Goal: Task Accomplishment & Management: Manage account settings

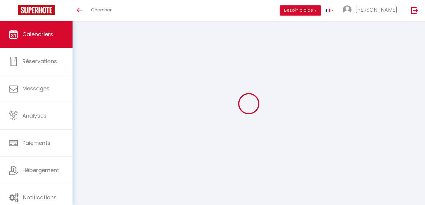
scroll to position [30, 0]
select select
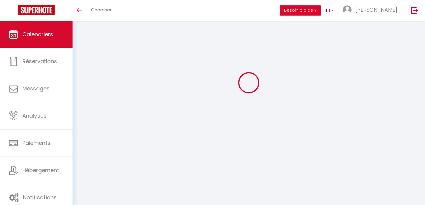
select select
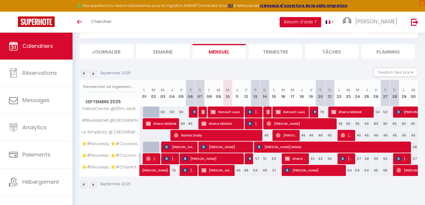
select select
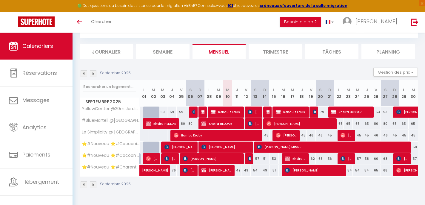
select select
click at [256, 125] on span "[PERSON_NAME]" at bounding box center [254, 123] width 12 height 11
select select "OK"
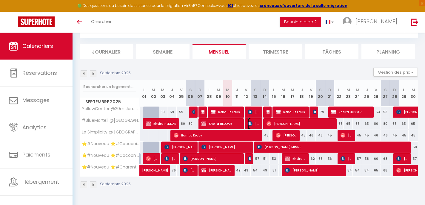
select select "KO"
select select "0"
select select "1"
select select
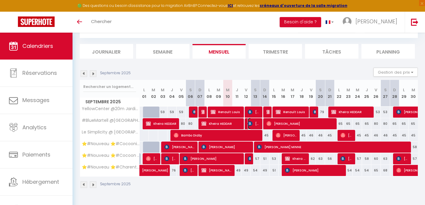
select select
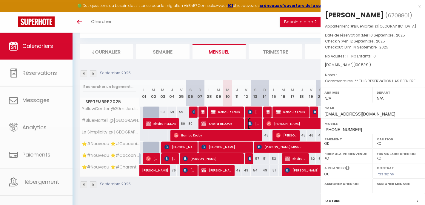
select select "51297"
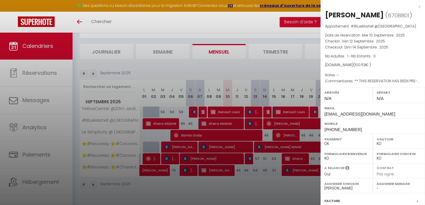
click at [382, 189] on select "- Margaux Lacombe mike cabanes Karen Hubert Fidjy Feltain Dany Marmonteil emili…" at bounding box center [399, 187] width 44 height 5
select select "51353"
click at [420, 7] on div "x" at bounding box center [371, 6] width 100 height 7
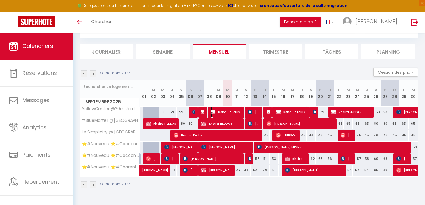
click at [233, 110] on span "Renault Louis" at bounding box center [226, 111] width 31 height 11
select select "KO"
select select "OK"
select select
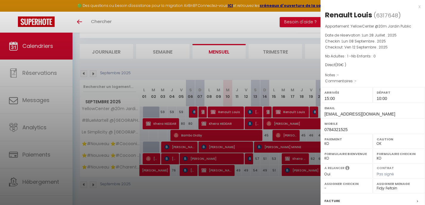
click at [234, 124] on div at bounding box center [212, 102] width 425 height 205
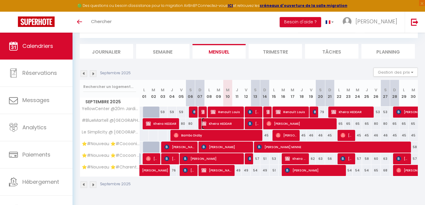
click at [234, 124] on span "Kheira HEDDAR" at bounding box center [222, 123] width 40 height 11
select select "OK"
select select "51297"
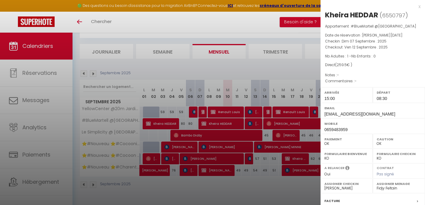
click at [234, 132] on div at bounding box center [212, 102] width 425 height 205
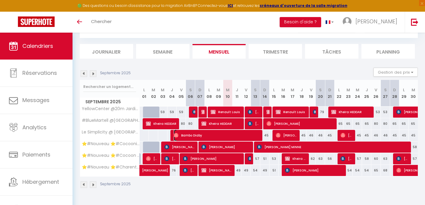
click at [234, 132] on span "Bambo Diaby" at bounding box center [217, 134] width 86 height 11
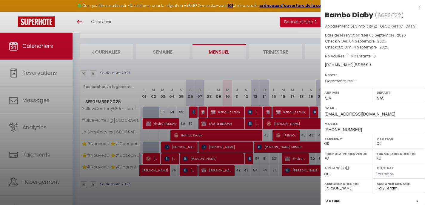
click at [234, 148] on div at bounding box center [212, 102] width 425 height 205
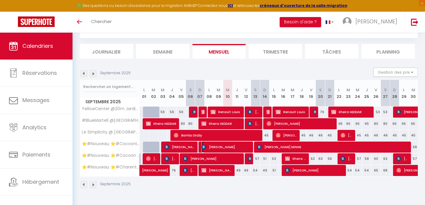
click at [234, 148] on span "[PERSON_NAME]" at bounding box center [226, 146] width 49 height 11
select select
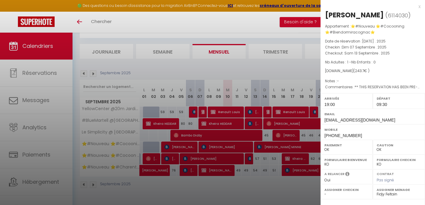
click at [232, 156] on div at bounding box center [212, 102] width 425 height 205
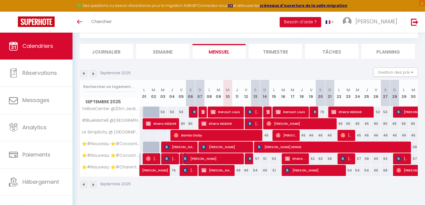
click at [232, 156] on span "[PERSON_NAME]" at bounding box center [212, 158] width 59 height 11
select select "42870"
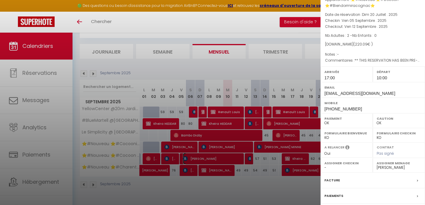
scroll to position [27, 0]
click at [397, 169] on select "- Margaux Lacombe mike cabanes Karen Hubert Fidjy Feltain Dany Marmonteil emili…" at bounding box center [399, 166] width 44 height 5
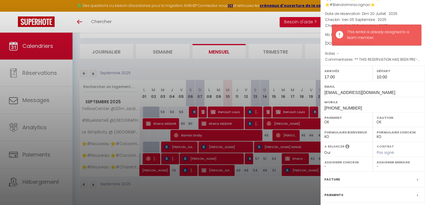
scroll to position [0, 0]
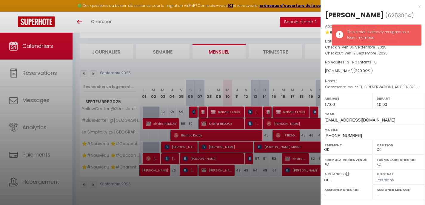
click at [227, 158] on div at bounding box center [212, 102] width 425 height 205
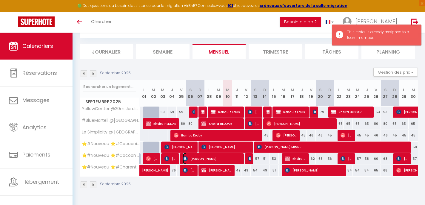
click at [227, 158] on span "[PERSON_NAME]" at bounding box center [212, 158] width 59 height 11
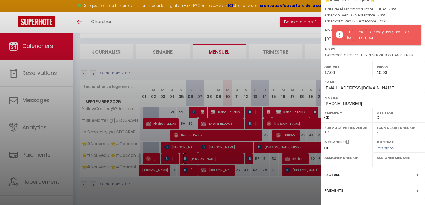
scroll to position [44, 0]
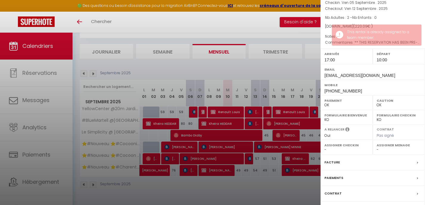
click at [380, 152] on select "- Margaux Lacombe mike cabanes Karen Hubert Fidjy Feltain Dany Marmonteil emili…" at bounding box center [399, 149] width 44 height 5
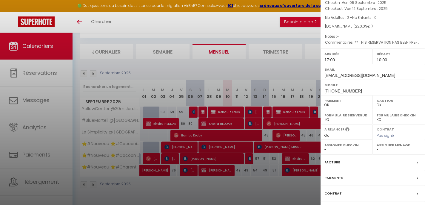
select select "51353"
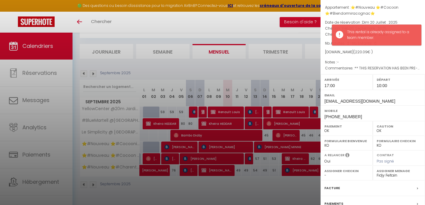
scroll to position [0, 0]
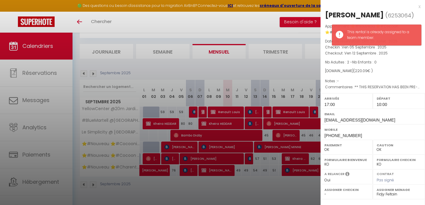
click at [221, 169] on div at bounding box center [212, 102] width 425 height 205
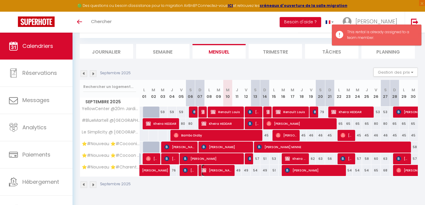
click at [221, 169] on span "[PERSON_NAME]" at bounding box center [217, 169] width 31 height 11
select select "KO"
select select "0"
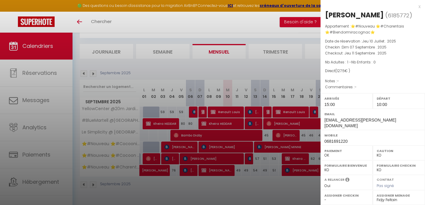
click at [334, 192] on label "Assigner Checkin" at bounding box center [347, 195] width 44 height 6
click at [332, 192] on label "Assigner Checkin" at bounding box center [347, 195] width 44 height 6
click at [326, 197] on select "- Margaux Lacombe mike cabanes Karen Hubert Fidjy Feltain Dany Marmonteil emili…" at bounding box center [347, 199] width 44 height 5
select select "51297"
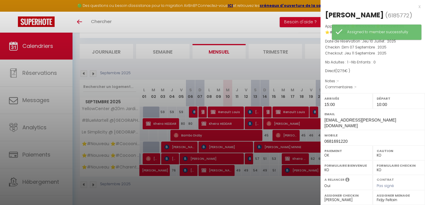
click at [197, 160] on div at bounding box center [212, 102] width 425 height 205
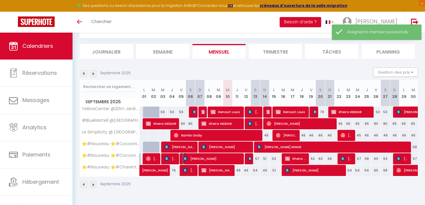
click at [197, 160] on span "[PERSON_NAME]" at bounding box center [212, 158] width 59 height 11
select select "OK"
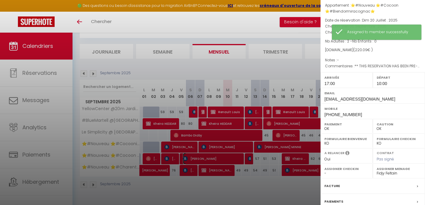
scroll to position [24, 0]
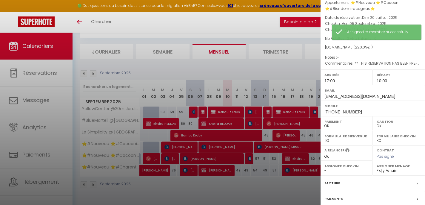
click at [336, 173] on select "- Margaux Lacombe mike cabanes Karen Hubert Fidjy Feltain Dany Marmonteil emili…" at bounding box center [347, 170] width 44 height 5
select select "51297"
click at [189, 170] on div at bounding box center [212, 102] width 425 height 205
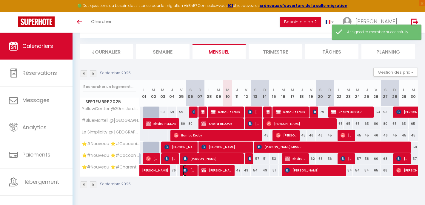
click at [189, 170] on span "[PERSON_NAME]" at bounding box center [189, 169] width 12 height 11
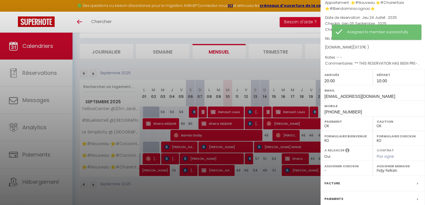
click at [331, 169] on select "- Margaux Lacombe mike cabanes Karen Hubert Fidjy Feltain Dany Marmonteil emili…" at bounding box center [347, 170] width 44 height 5
select select "51297"
click at [152, 170] on div at bounding box center [212, 102] width 425 height 205
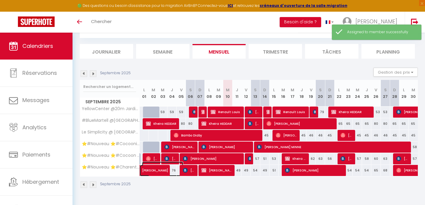
click at [152, 170] on span "[PERSON_NAME]" at bounding box center [162, 166] width 41 height 11
select select "0"
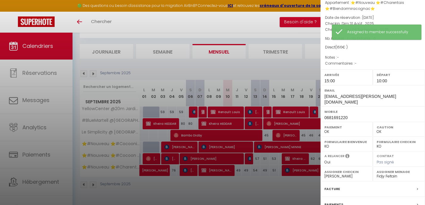
click at [176, 159] on div at bounding box center [212, 102] width 425 height 205
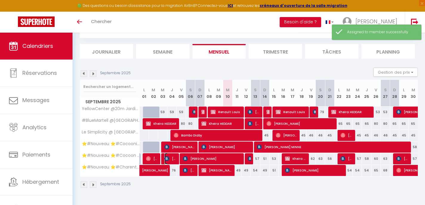
click at [176, 159] on span "[PERSON_NAME]" at bounding box center [171, 158] width 12 height 11
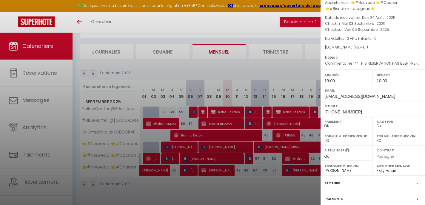
click at [248, 113] on div at bounding box center [212, 102] width 425 height 205
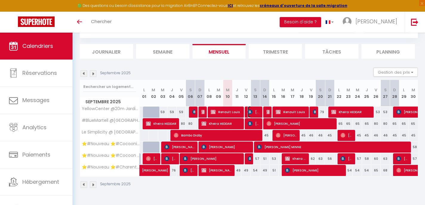
click at [248, 113] on img at bounding box center [250, 111] width 5 height 5
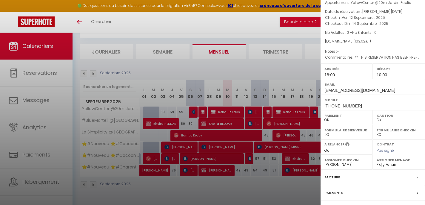
click at [254, 121] on div at bounding box center [212, 102] width 425 height 205
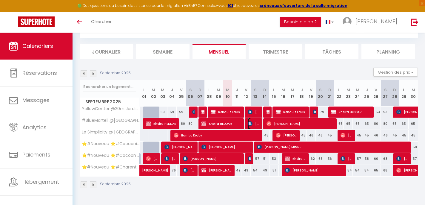
click at [254, 121] on span "amy fear" at bounding box center [254, 123] width 12 height 11
select select "KO"
select select "0"
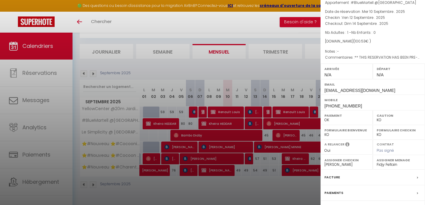
click at [249, 159] on div at bounding box center [212, 102] width 425 height 205
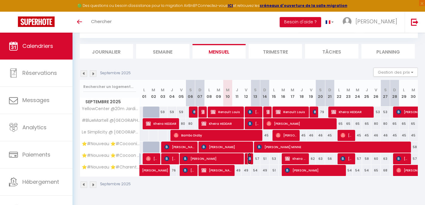
click at [249, 159] on img at bounding box center [250, 158] width 5 height 5
select select "42870"
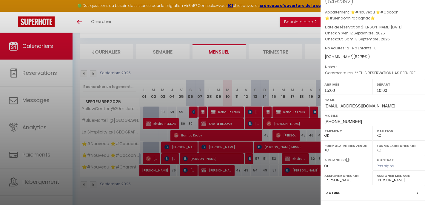
click at [392, 176] on label "Assigner Menage" at bounding box center [399, 175] width 44 height 6
click at [392, 178] on label "Assigner Menage" at bounding box center [399, 175] width 44 height 6
click at [392, 181] on select "- Margaux Lacombe mike cabanes Karen Hubert Fidjy Feltain Dany Marmonteil emili…" at bounding box center [399, 179] width 44 height 5
select select
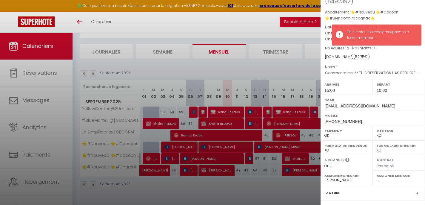
click at [251, 159] on div at bounding box center [212, 102] width 425 height 205
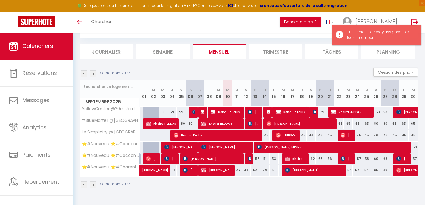
click at [251, 159] on div "57" at bounding box center [255, 158] width 9 height 11
type input "57"
type input "Sam 13 Septembre 2025"
type input "Dim 14 Septembre 2025"
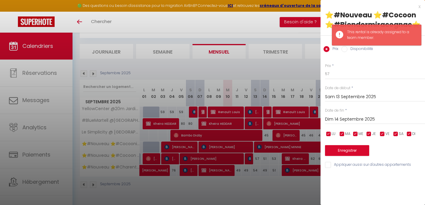
click at [248, 159] on div at bounding box center [212, 102] width 425 height 205
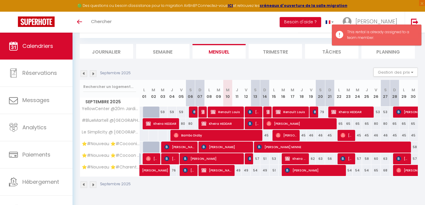
click at [248, 159] on div at bounding box center [249, 158] width 9 height 11
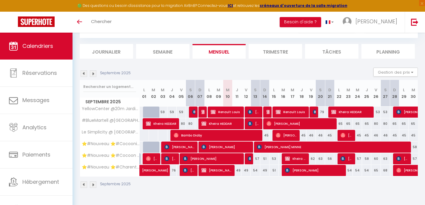
click at [247, 157] on div at bounding box center [249, 158] width 9 height 11
click at [250, 158] on img at bounding box center [250, 158] width 5 height 5
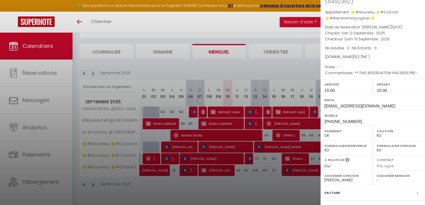
click at [387, 183] on div "Assigner Menage - Margaux Lacombe mike cabanes Karen Hubert Fidjy Feltain Dany …" at bounding box center [399, 177] width 52 height 15
click at [387, 180] on select "- Margaux Lacombe mike cabanes Karen Hubert Fidjy Feltain Dany Marmonteil emili…" at bounding box center [399, 179] width 44 height 5
select select "51353"
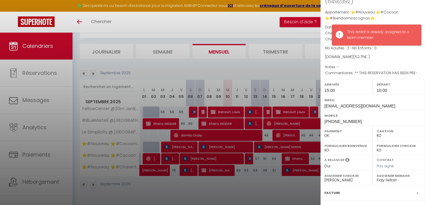
click at [298, 156] on div at bounding box center [212, 102] width 425 height 205
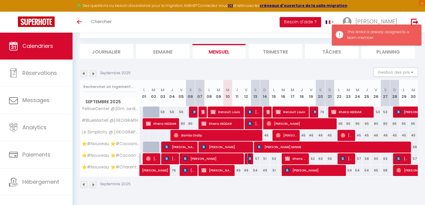
click at [250, 156] on img at bounding box center [250, 158] width 5 height 5
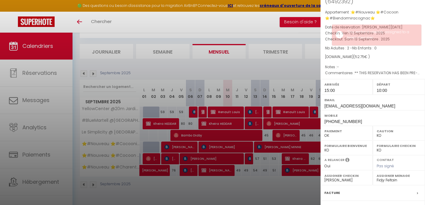
click at [277, 147] on div at bounding box center [212, 102] width 425 height 205
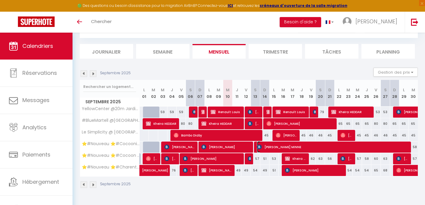
click at [277, 147] on span "[PERSON_NAME] MINNE" at bounding box center [332, 146] width 151 height 11
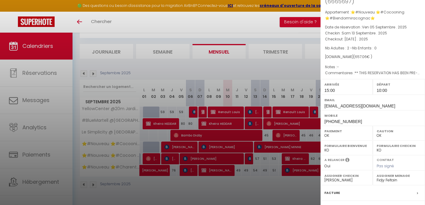
click at [302, 157] on div at bounding box center [212, 102] width 425 height 205
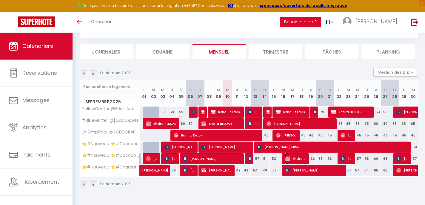
click at [302, 157] on span "Kheira HEDDAR" at bounding box center [295, 158] width 21 height 11
select select "KO"
select select "0"
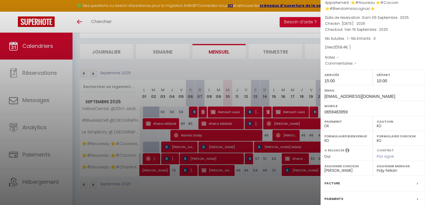
click at [300, 168] on div at bounding box center [212, 102] width 425 height 205
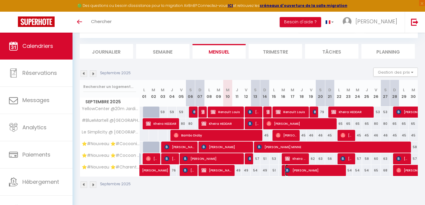
click at [300, 168] on span "[PERSON_NAME]" at bounding box center [314, 169] width 59 height 11
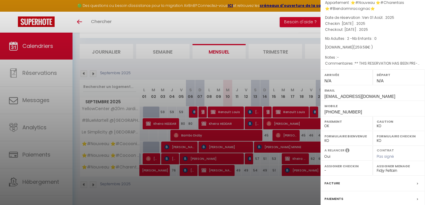
click at [340, 173] on select "- Margaux Lacombe mike cabanes Karen Hubert Fidjy Feltain Dany Marmonteil emili…" at bounding box center [347, 170] width 44 height 5
select select "51297"
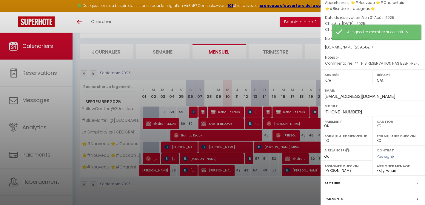
click at [293, 136] on div at bounding box center [212, 102] width 425 height 205
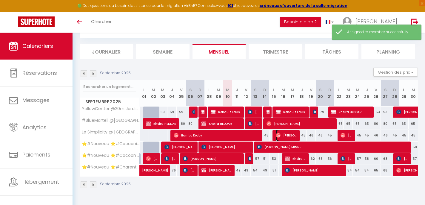
click at [293, 136] on span "[PERSON_NAME]" at bounding box center [286, 134] width 21 height 11
select select "OK"
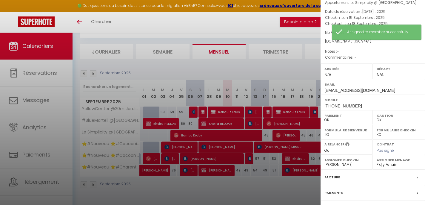
click at [289, 122] on div at bounding box center [212, 102] width 425 height 205
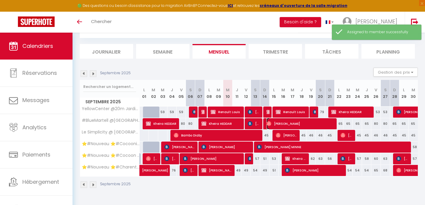
click at [289, 122] on span "[PERSON_NAME]" at bounding box center [301, 123] width 68 height 11
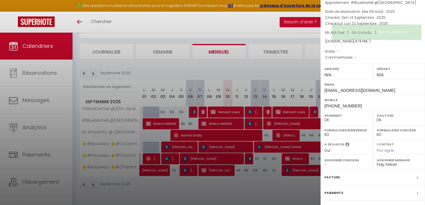
click at [331, 163] on select "- Margaux Lacombe mike cabanes Karen Hubert Fidjy Feltain Dany Marmonteil emili…" at bounding box center [347, 164] width 44 height 5
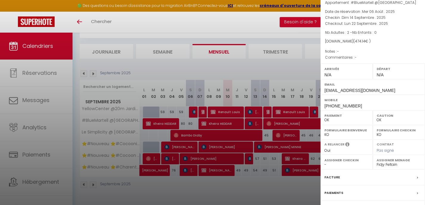
select select "51297"
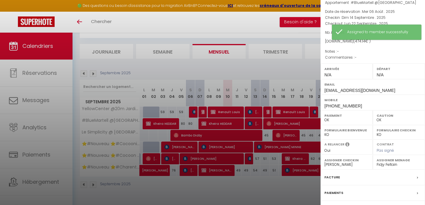
click at [285, 124] on div at bounding box center [212, 102] width 425 height 205
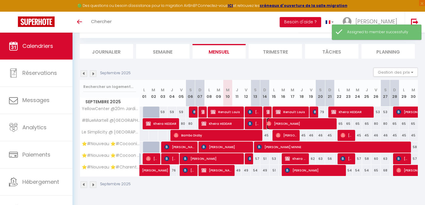
click at [285, 124] on span "[PERSON_NAME]" at bounding box center [301, 123] width 68 height 11
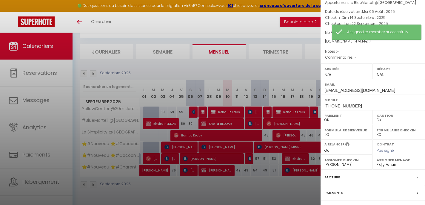
click at [270, 110] on div at bounding box center [212, 102] width 425 height 205
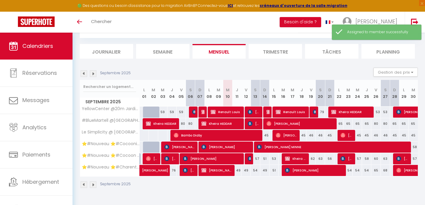
click at [270, 110] on div at bounding box center [266, 111] width 9 height 11
click at [268, 112] on img at bounding box center [269, 111] width 5 height 5
select select "KO"
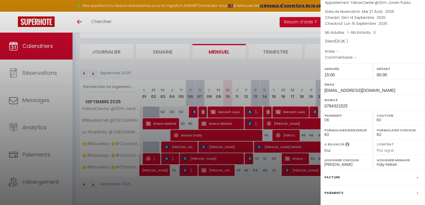
click at [289, 110] on div at bounding box center [212, 102] width 425 height 205
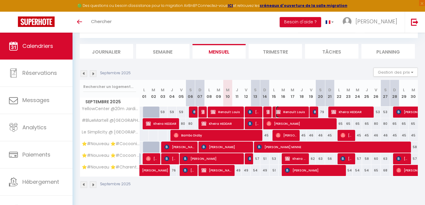
click at [289, 110] on span "Renault Louis" at bounding box center [291, 111] width 31 height 11
select select "KO"
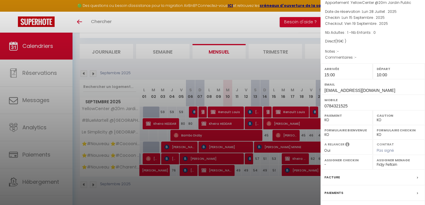
click at [327, 165] on select "- Margaux Lacombe mike cabanes Karen Hubert Fidjy Feltain Dany Marmonteil emili…" at bounding box center [347, 164] width 44 height 5
select select "51297"
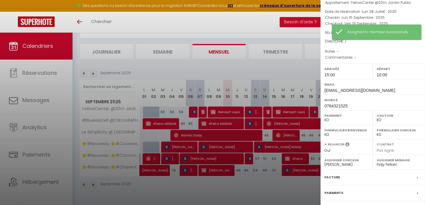
click at [314, 114] on div at bounding box center [212, 102] width 425 height 205
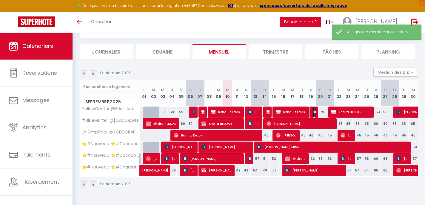
click at [314, 114] on img at bounding box center [315, 111] width 5 height 5
select select "OK"
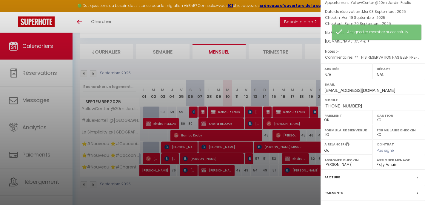
click at [303, 146] on div at bounding box center [212, 102] width 425 height 205
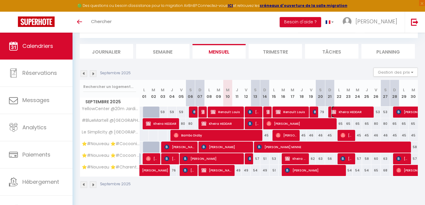
click at [345, 114] on span "Kheira HEDDAR" at bounding box center [351, 111] width 40 height 11
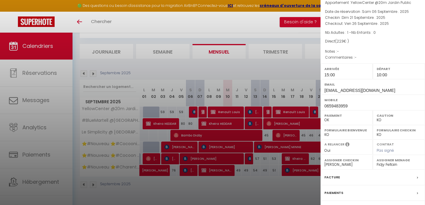
click at [315, 146] on div at bounding box center [212, 102] width 425 height 205
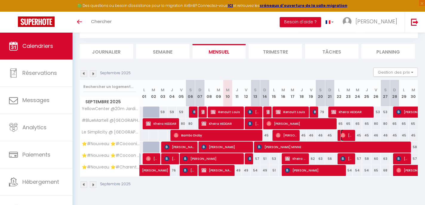
click at [349, 135] on span "[PERSON_NAME]" at bounding box center [347, 134] width 12 height 11
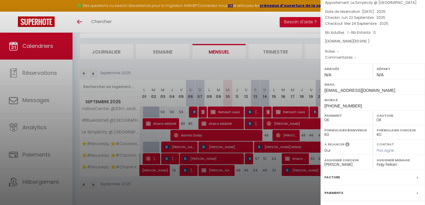
click at [309, 151] on div at bounding box center [212, 102] width 425 height 205
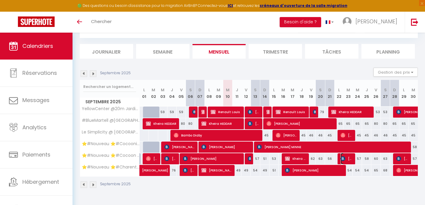
click at [345, 158] on img at bounding box center [343, 158] width 5 height 5
select select "KO"
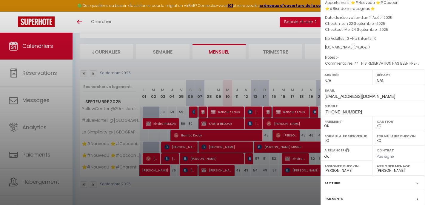
click at [298, 142] on div at bounding box center [212, 102] width 425 height 205
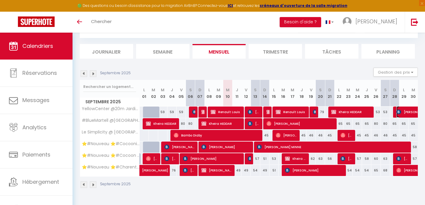
select select "51353"
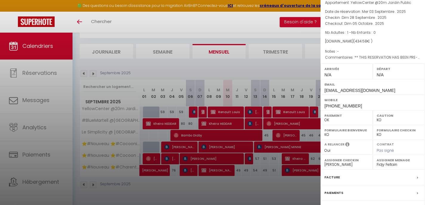
click at [302, 146] on div at bounding box center [212, 102] width 425 height 205
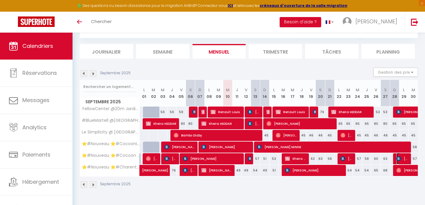
click at [406, 157] on span "[PERSON_NAME]" at bounding box center [403, 158] width 12 height 11
select select "OK"
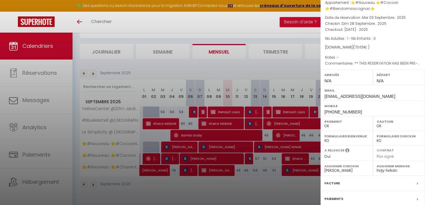
click at [282, 152] on div at bounding box center [212, 102] width 425 height 205
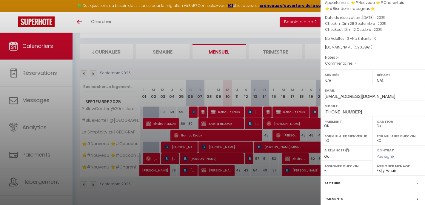
click at [343, 171] on select "- Margaux Lacombe mike cabanes Karen Hubert Fidjy Feltain Dany Marmonteil emili…" at bounding box center [347, 170] width 44 height 5
select select "51297"
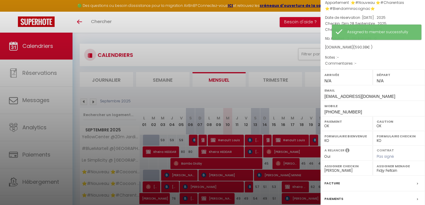
scroll to position [0, 0]
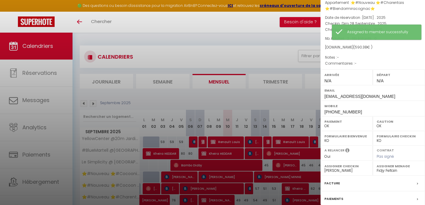
click at [264, 38] on div at bounding box center [212, 102] width 425 height 205
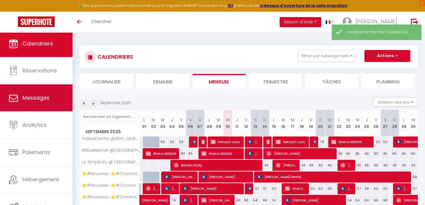
click at [36, 91] on link "Messages" at bounding box center [36, 97] width 73 height 27
select select "message"
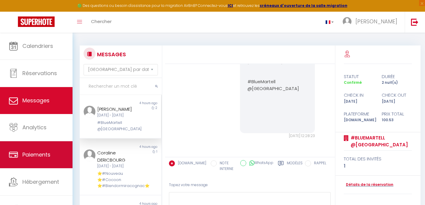
scroll to position [5, 0]
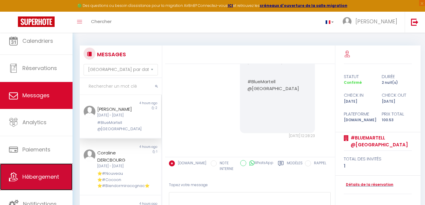
click at [51, 176] on span "Hébergement" at bounding box center [40, 176] width 37 height 7
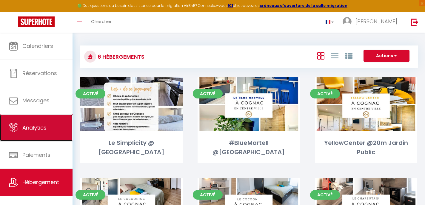
click at [40, 125] on span "Analytics" at bounding box center [34, 127] width 24 height 7
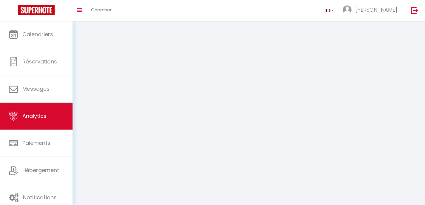
select select "2025"
select select "9"
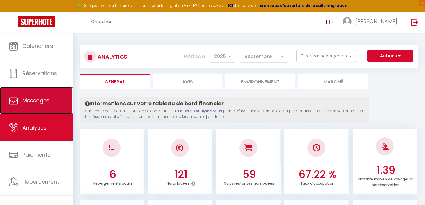
click at [40, 103] on span "Messages" at bounding box center [35, 99] width 27 height 7
select select "message"
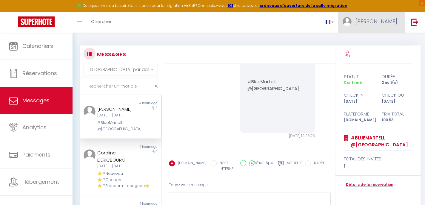
click at [382, 25] on link "[PERSON_NAME]" at bounding box center [371, 22] width 67 height 21
click at [380, 40] on link "Paramètres" at bounding box center [381, 41] width 44 height 10
select select "fr"
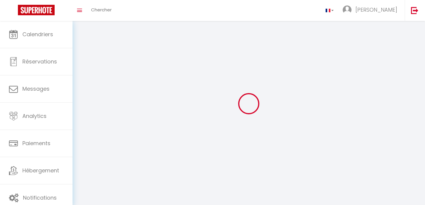
type input "[PERSON_NAME]"
select select
select select "28"
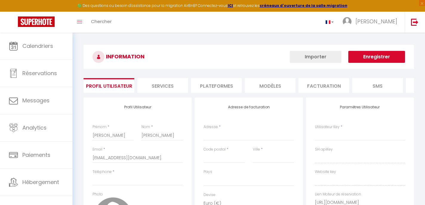
select select
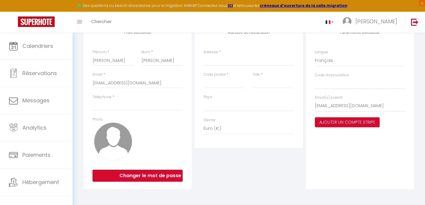
scroll to position [76, 0]
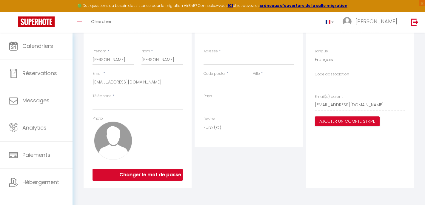
click at [144, 111] on div "Profil Utilisateur Prénom * Karen Nom * Hubert Email * conciergeriejn@gmail.com…" at bounding box center [138, 105] width 108 height 166
click at [143, 107] on input "Téléphone" at bounding box center [138, 104] width 90 height 11
type input "0664173406"
type input "karen"
type input "hubert"
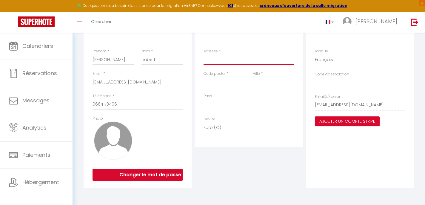
type input "96 rue georges lautrette"
type input "16000"
type input "angouleme"
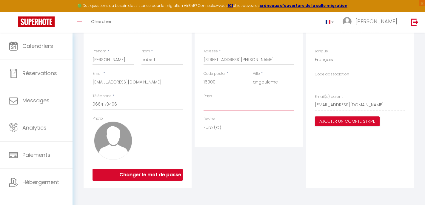
select select "1"
click at [250, 162] on div "Adresse de facturation Adresse * 96 rue georges lautrette Code postal * 16000 V…" at bounding box center [248, 105] width 111 height 166
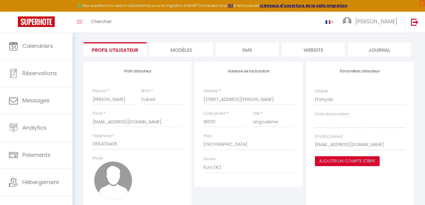
scroll to position [35, 0]
click at [188, 53] on li "MODÈLES" at bounding box center [181, 50] width 63 height 15
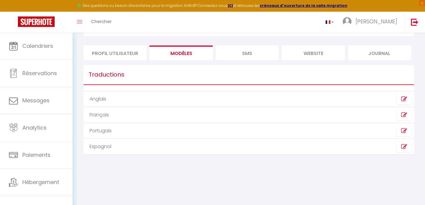
click at [306, 53] on li "website" at bounding box center [313, 52] width 63 height 15
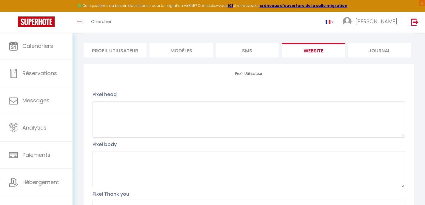
click at [191, 51] on li "MODÈLES" at bounding box center [181, 50] width 63 height 15
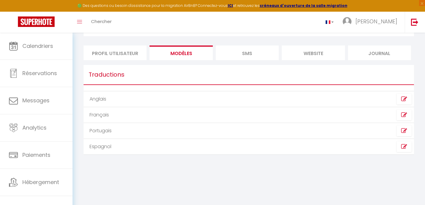
click at [175, 113] on td "Français" at bounding box center [166, 115] width 165 height 16
click at [375, 52] on li "Journal" at bounding box center [379, 52] width 63 height 15
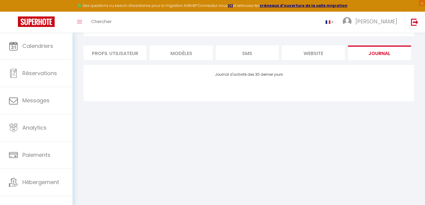
click at [185, 54] on li "MODÈLES" at bounding box center [181, 52] width 63 height 15
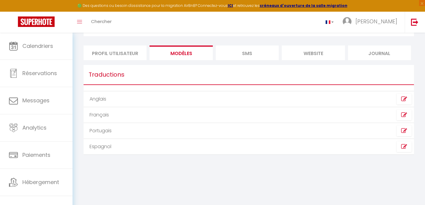
click at [127, 56] on li "Profil Utilisateur" at bounding box center [115, 52] width 63 height 15
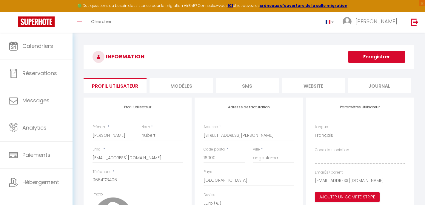
click at [375, 56] on button "Enregistrer" at bounding box center [376, 57] width 57 height 12
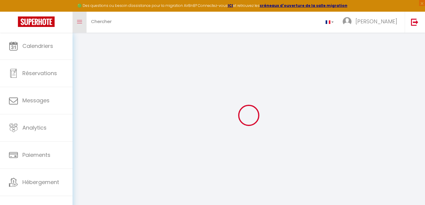
click at [80, 23] on icon "Toggle menubar" at bounding box center [79, 22] width 5 height 4
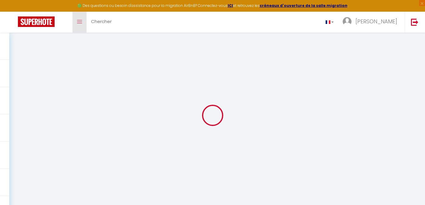
click at [80, 23] on icon "Toggle menubar" at bounding box center [79, 22] width 5 height 4
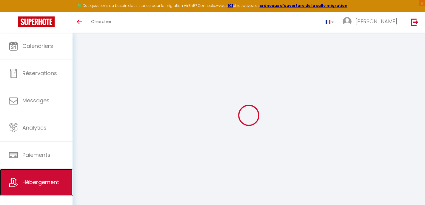
click at [44, 182] on span "Hébergement" at bounding box center [40, 181] width 37 height 7
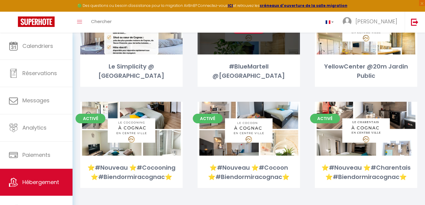
scroll to position [81, 0]
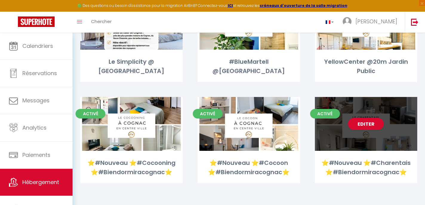
click at [387, 136] on div "Editer" at bounding box center [366, 124] width 102 height 54
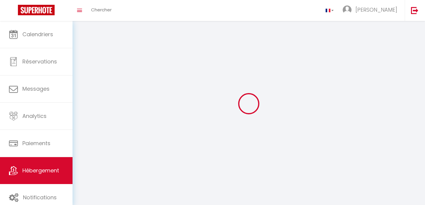
select select "28"
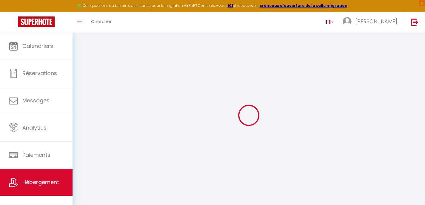
select select
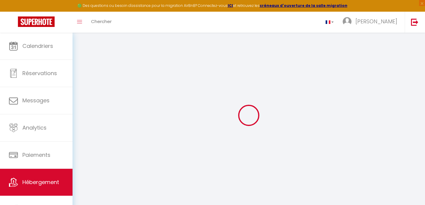
select select
checkbox input "false"
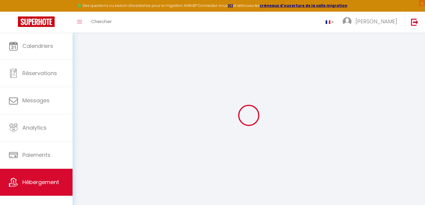
select select
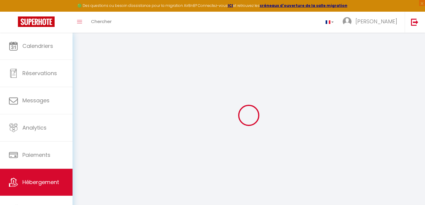
select select
checkbox input "false"
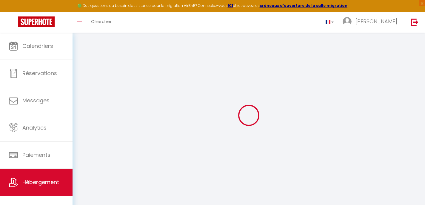
checkbox input "false"
select select
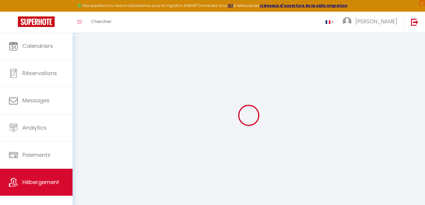
select select
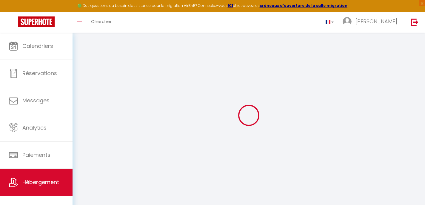
checkbox input "false"
select select
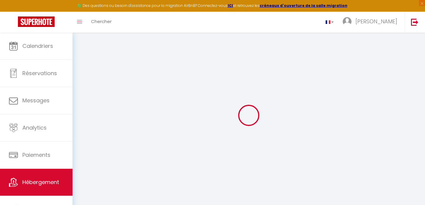
select select
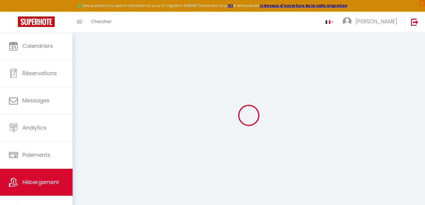
select select
checkbox input "false"
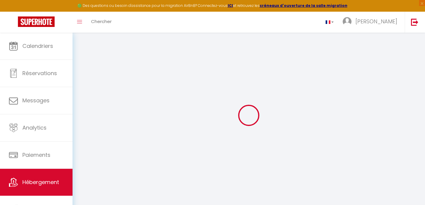
checkbox input "false"
select select
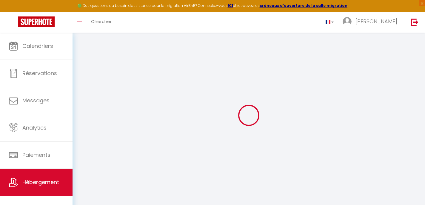
select select
checkbox input "false"
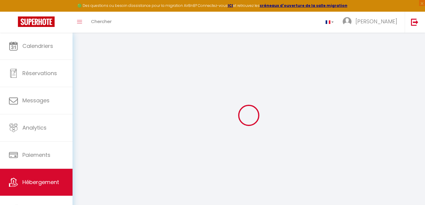
checkbox input "false"
select select
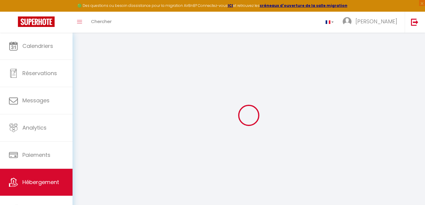
type input "⭐️#Nouveau ⭐️#Charentais ⭐️#Biendormiracognac⭐️"
type input "Nicolas"
type input "CHAUVET"
type input "464 Route Marie Rochard"
type input "16300"
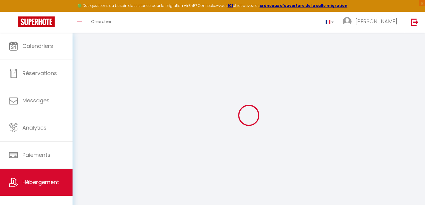
type input "Lagarde Sur le Né"
select select "2"
select select "0"
type input "52"
type input "20"
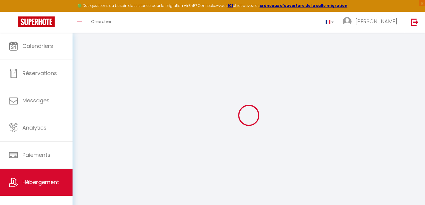
type input "1.80"
type input "200"
select select
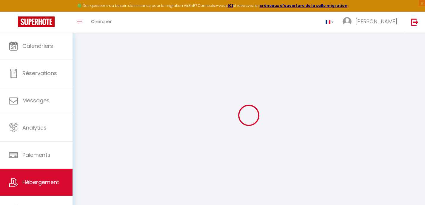
select select
type input "2 Rue Châteaubriand"
type input "16100"
type input "Cognac"
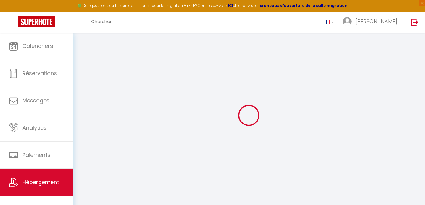
type input "nchauvet.immobilier@gmail.com"
select select
checkbox input "false"
checkbox input "true"
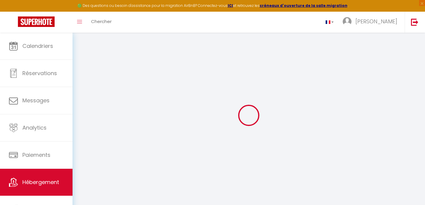
checkbox input "true"
select select
type input "0"
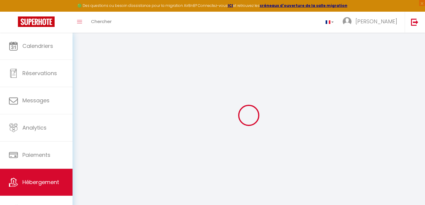
type input "0"
select select
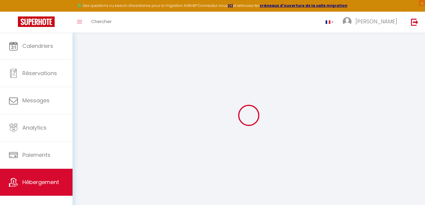
select select
checkbox input "false"
checkbox input "true"
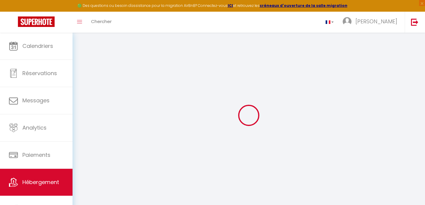
checkbox input "true"
select select
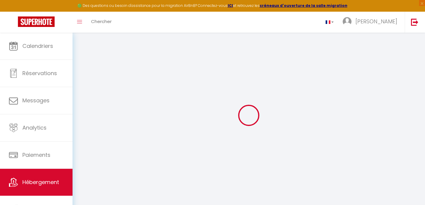
select select
checkbox input "false"
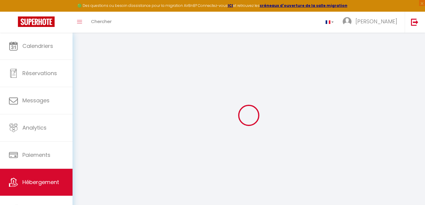
checkbox input "true"
select select
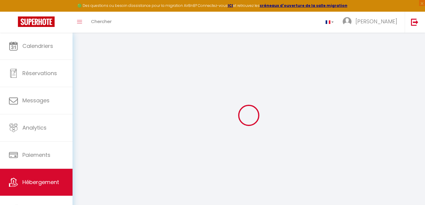
checkbox input "false"
checkbox input "true"
select select
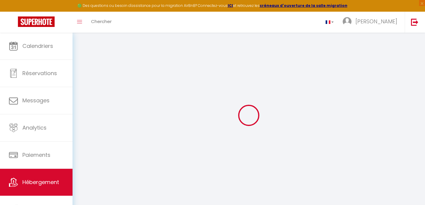
select select "15:00"
select select
select select "10:00"
select select "30"
select select "120"
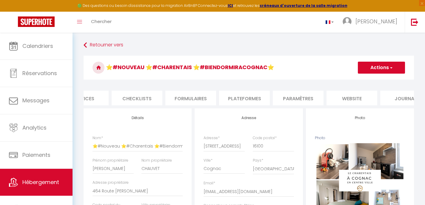
scroll to position [0, 207]
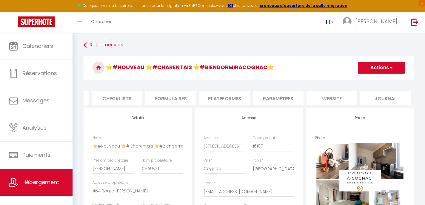
click at [281, 100] on li "Paramètres" at bounding box center [278, 97] width 51 height 15
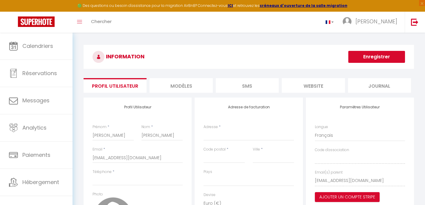
click at [215, 96] on div "Profil Utilisateur Prénom * Karen Nom * Hubert Email * conciergeriejn@gmail.com…" at bounding box center [249, 181] width 331 height 170
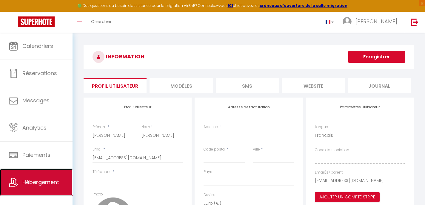
click at [42, 174] on link "Hébergement" at bounding box center [36, 181] width 73 height 27
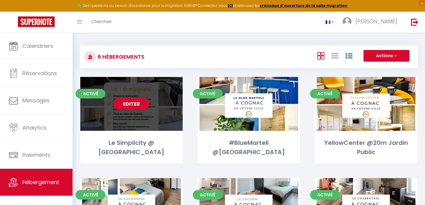
click at [142, 124] on div "Editer" at bounding box center [131, 104] width 102 height 54
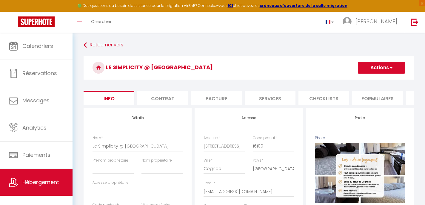
click at [272, 99] on li "Services" at bounding box center [270, 97] width 51 height 15
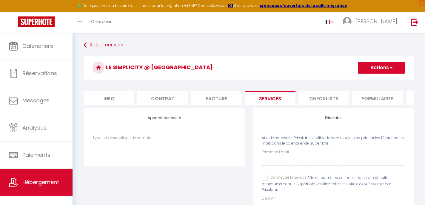
click at [322, 96] on li "Checklists" at bounding box center [324, 97] width 51 height 15
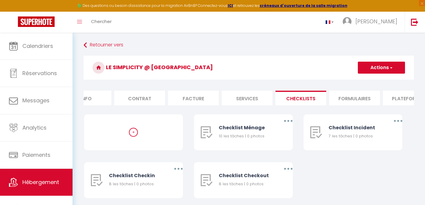
scroll to position [0, 25]
click at [348, 96] on li "Formulaires" at bounding box center [353, 97] width 51 height 15
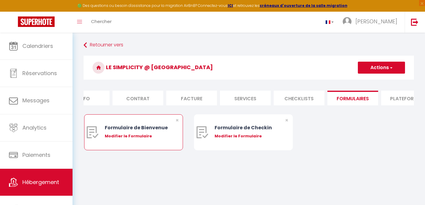
click at [151, 131] on div "Formulaire de Bienvenue" at bounding box center [138, 127] width 66 height 7
click at [151, 129] on div "Formulaire de Bienvenue" at bounding box center [138, 127] width 66 height 7
click at [129, 135] on div "Modifier le Formulaire" at bounding box center [138, 136] width 66 height 6
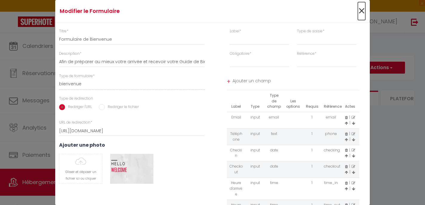
click at [360, 9] on span "×" at bounding box center [361, 11] width 7 height 18
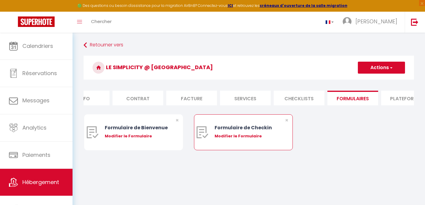
click at [252, 136] on div "Modifier le Formulaire" at bounding box center [248, 136] width 66 height 6
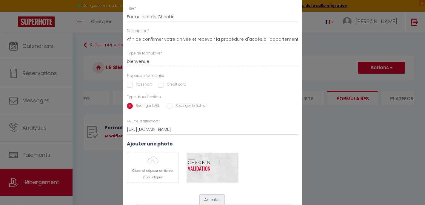
click at [215, 198] on button "Annuler" at bounding box center [212, 199] width 25 height 10
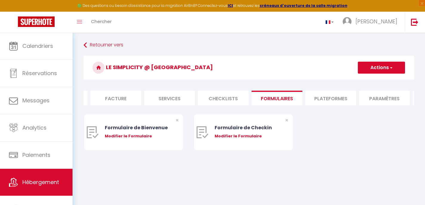
scroll to position [0, 104]
click at [326, 95] on li "Plateformes" at bounding box center [327, 97] width 51 height 15
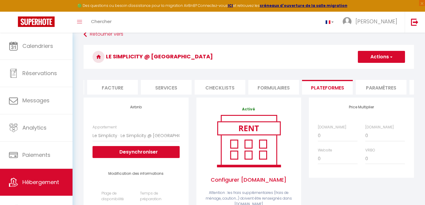
scroll to position [10, 0]
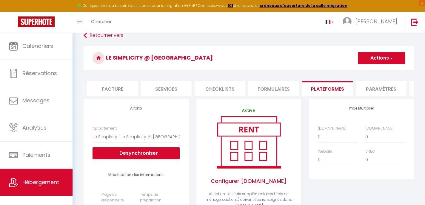
click at [376, 87] on li "Paramètres" at bounding box center [381, 88] width 51 height 15
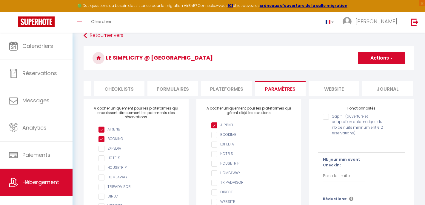
scroll to position [0, 207]
click at [382, 60] on button "Actions" at bounding box center [381, 58] width 47 height 12
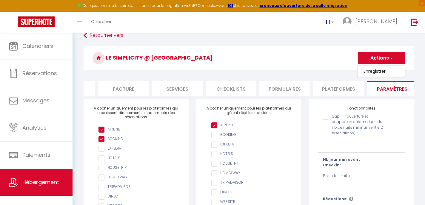
scroll to position [0, 90]
click at [239, 90] on li "Checklists" at bounding box center [233, 88] width 51 height 15
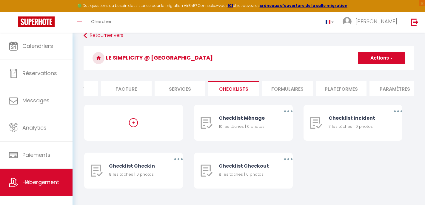
click at [174, 92] on li "Services" at bounding box center [180, 88] width 51 height 15
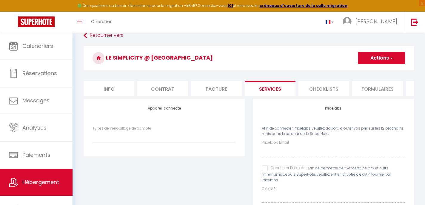
click at [219, 86] on li "Facture" at bounding box center [216, 88] width 51 height 15
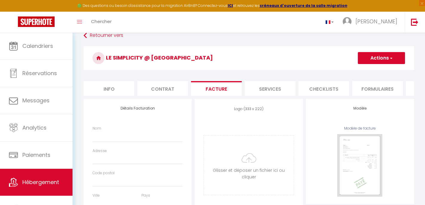
click at [162, 88] on li "Contrat" at bounding box center [162, 88] width 51 height 15
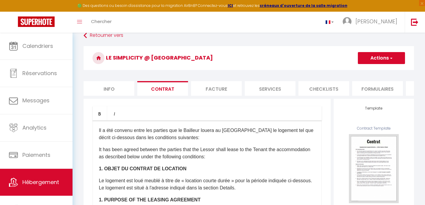
click at [118, 86] on li "Info" at bounding box center [109, 88] width 51 height 15
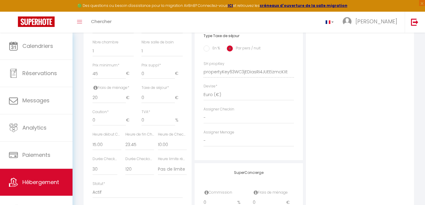
scroll to position [244, 0]
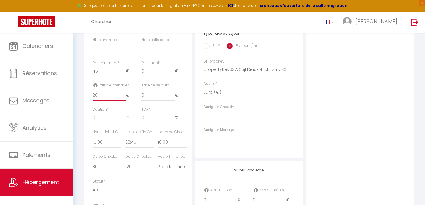
drag, startPoint x: 99, startPoint y: 95, endPoint x: 91, endPoint y: 95, distance: 8.1
click at [91, 95] on div "Frais de ménage * 20 €" at bounding box center [113, 94] width 49 height 24
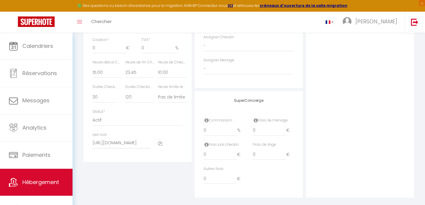
scroll to position [314, 0]
click at [210, 129] on input "0" at bounding box center [221, 129] width 34 height 11
drag, startPoint x: 259, startPoint y: 128, endPoint x: 251, endPoint y: 128, distance: 7.2
click at [251, 128] on div "Frais de ménage 0 €" at bounding box center [273, 129] width 49 height 24
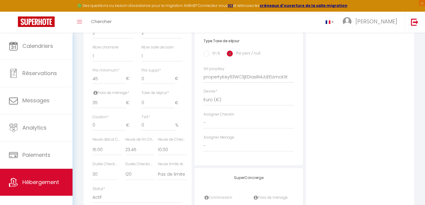
scroll to position [236, 0]
click at [234, 148] on select "-" at bounding box center [249, 146] width 90 height 11
click at [219, 126] on select "-" at bounding box center [249, 123] width 90 height 11
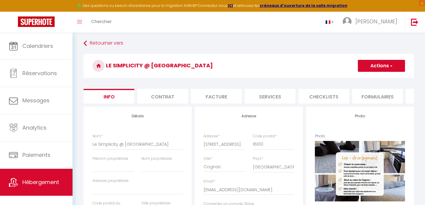
scroll to position [0, 0]
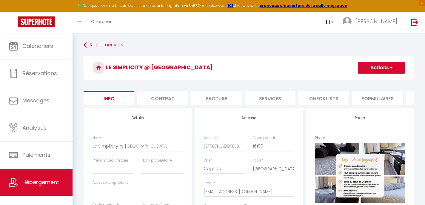
click at [373, 67] on button "Actions" at bounding box center [381, 68] width 47 height 12
click at [367, 78] on input "Enregistrer" at bounding box center [358, 81] width 22 height 6
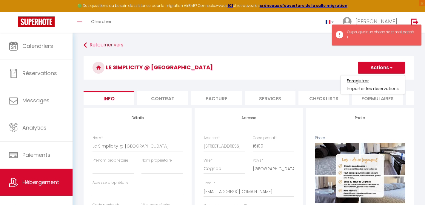
click at [359, 81] on input "Enregistrer" at bounding box center [358, 81] width 22 height 6
click at [81, 22] on icon "Toggle menubar" at bounding box center [79, 22] width 5 height 4
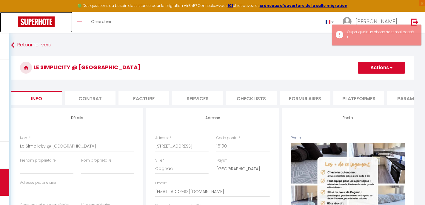
click at [35, 18] on img at bounding box center [36, 21] width 37 height 10
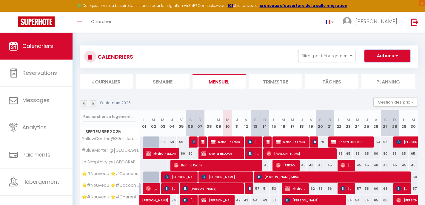
click at [374, 59] on button "Actions" at bounding box center [388, 56] width 46 height 12
click at [279, 52] on div "CALENDRIERS Filtrer par hébergement Tous ⭐️#Nouveau ⭐️#Charentais ⭐️#Biendormir…" at bounding box center [248, 56] width 329 height 13
click at [335, 85] on li "Tâches" at bounding box center [331, 81] width 53 height 15
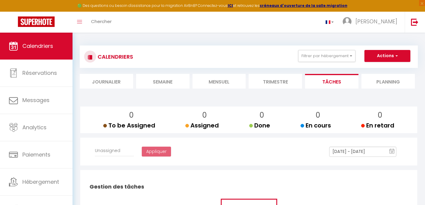
click at [113, 83] on li "Journalier" at bounding box center [106, 81] width 53 height 15
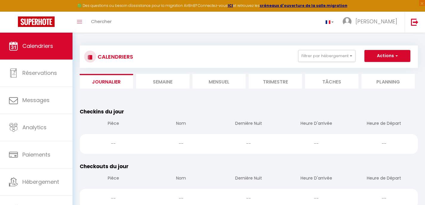
click at [156, 86] on li "Semaine" at bounding box center [162, 81] width 53 height 15
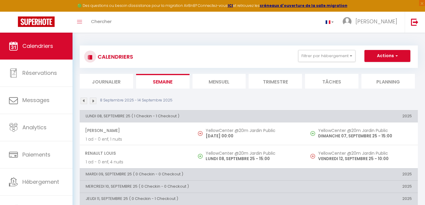
click at [215, 82] on li "Mensuel" at bounding box center [219, 81] width 53 height 15
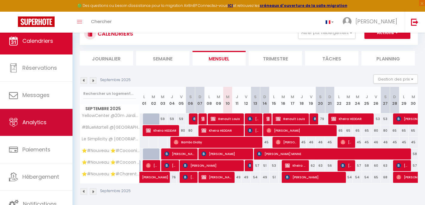
scroll to position [33, 0]
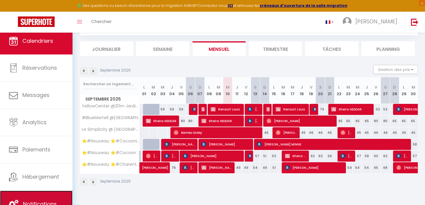
click at [39, 194] on link "Notifications" at bounding box center [36, 203] width 73 height 27
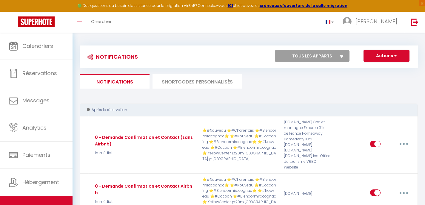
click at [320, 53] on select "Tous les apparts ⭐️#Nouveau ⭐️#Charentais ⭐️#Biendormiracognac⭐️ ⭐️#Nouveau ⭐️#…" at bounding box center [312, 56] width 75 height 12
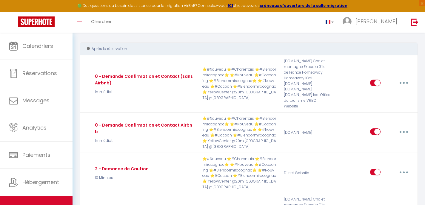
scroll to position [61, 0]
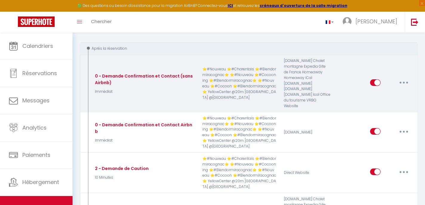
click at [404, 82] on icon "button" at bounding box center [404, 83] width 2 height 2
click at [379, 93] on link "Editer" at bounding box center [388, 96] width 44 height 10
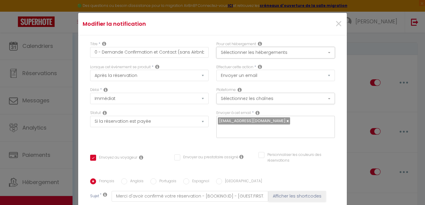
click at [239, 51] on button "Sélectionner les hébergements" at bounding box center [275, 52] width 119 height 11
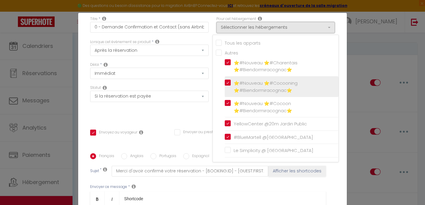
scroll to position [24, 0]
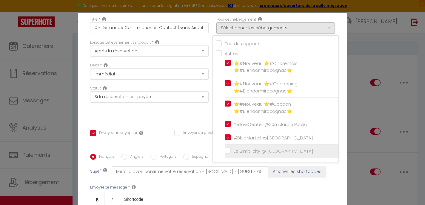
click at [228, 148] on input "Le Simplicity @ [GEOGRAPHIC_DATA]" at bounding box center [282, 151] width 114 height 6
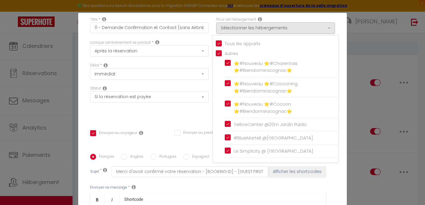
click at [207, 62] on div "Délai * Immédiat + 10 Minutes + 1 Heure + 2 Heures + 3 Heures + 4 Heures + 5 He…" at bounding box center [149, 70] width 119 height 17
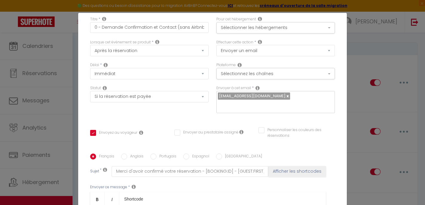
scroll to position [25, 0]
click at [305, 99] on div "nchauvet.immobilier@gmail.com" at bounding box center [275, 101] width 119 height 22
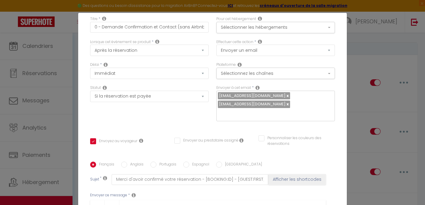
click at [297, 118] on div "Envoyer à cet email * nchauvet.immobilier@gmail.com conciergeriejn@gmail.com" at bounding box center [276, 106] width 126 height 42
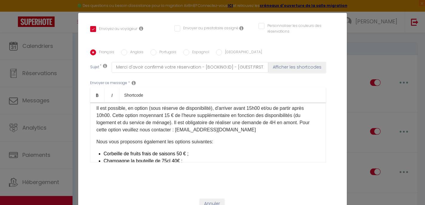
scroll to position [208, 0]
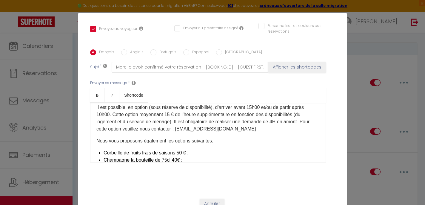
click at [262, 121] on p "Il est possible, en option (sous réserve de disponibilité), d'arriver avant 15h…" at bounding box center [207, 118] width 223 height 29
click at [179, 120] on p "Il est possible, en option (sous réserve de disponibilité), d'arriver avant 15h…" at bounding box center [207, 118] width 223 height 29
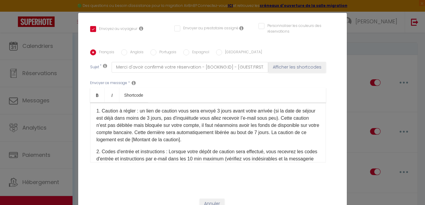
scroll to position [112, 0]
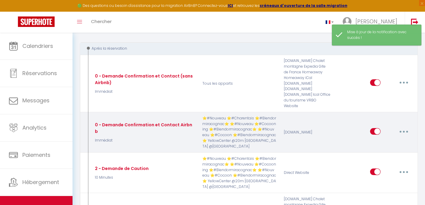
click at [405, 126] on button "button" at bounding box center [404, 131] width 17 height 10
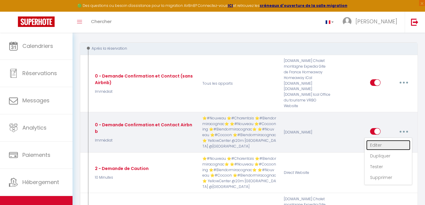
click at [392, 140] on link "Editer" at bounding box center [388, 145] width 44 height 10
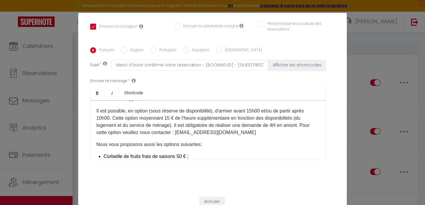
scroll to position [127, 0]
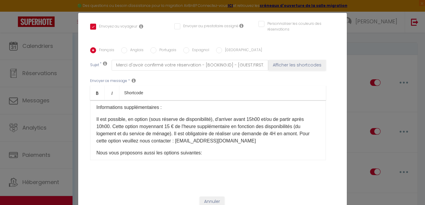
click at [179, 141] on p "Il est possible, en option (sous réserve de disponibilité), d'arriver avant 15h…" at bounding box center [207, 130] width 223 height 29
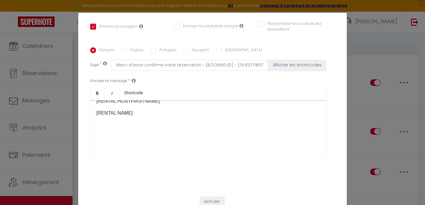
scroll to position [137, 0]
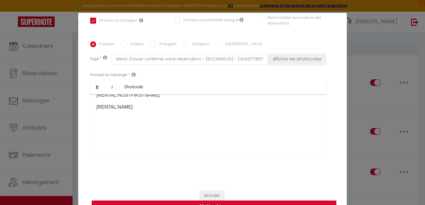
click at [237, 202] on button "Mettre à jour" at bounding box center [214, 205] width 245 height 11
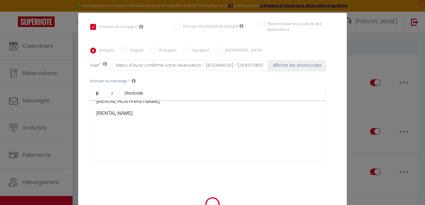
scroll to position [131, 0]
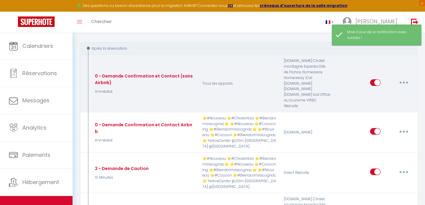
click at [405, 80] on button "button" at bounding box center [404, 83] width 17 height 10
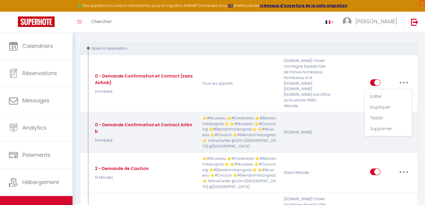
click at [331, 116] on div "Airbnb.com" at bounding box center [307, 132] width 55 height 34
click at [404, 127] on button "button" at bounding box center [404, 131] width 17 height 10
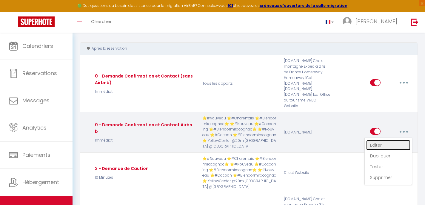
click at [396, 140] on link "Editer" at bounding box center [388, 145] width 44 height 10
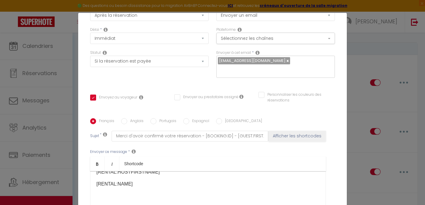
scroll to position [0, 0]
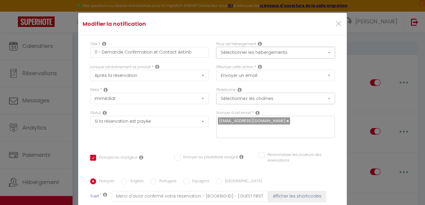
click at [281, 53] on button "Sélectionner les hébergements" at bounding box center [275, 52] width 119 height 11
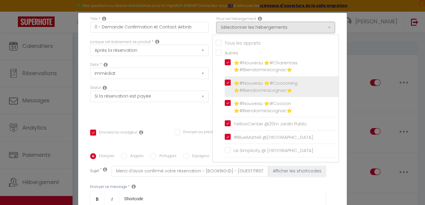
scroll to position [27, 0]
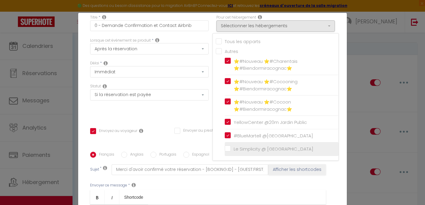
click at [229, 149] on input "Le Simplicity @ [GEOGRAPHIC_DATA]" at bounding box center [282, 149] width 114 height 6
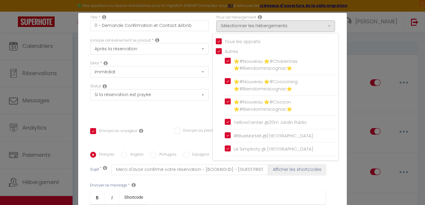
click at [202, 120] on div "Titre * 0 - Demande Confirmation et Contact Airbnb Pour cet hébergement Sélecti…" at bounding box center [212, 152] width 269 height 286
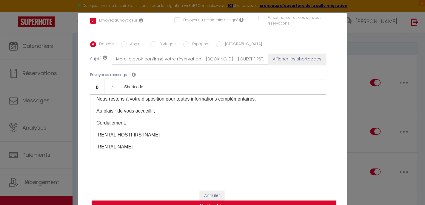
scroll to position [259, 0]
click at [246, 201] on button "Mettre à jour" at bounding box center [214, 205] width 245 height 11
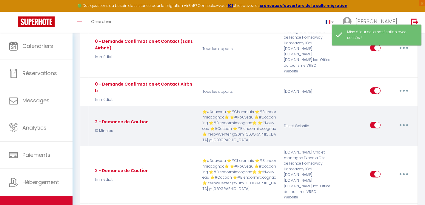
scroll to position [96, 0]
click at [404, 123] on icon "button" at bounding box center [404, 124] width 2 height 2
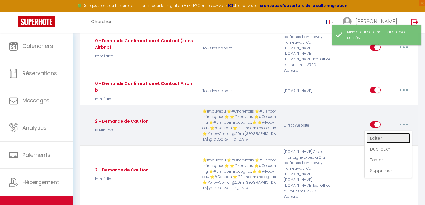
click at [385, 133] on link "Editer" at bounding box center [388, 138] width 44 height 10
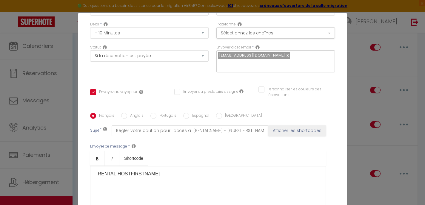
scroll to position [0, 0]
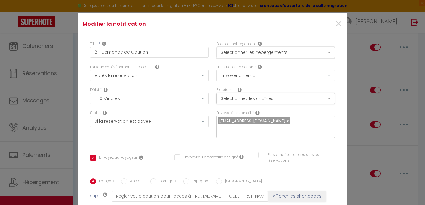
click at [255, 56] on button "Sélectionner les hébergements" at bounding box center [275, 52] width 119 height 11
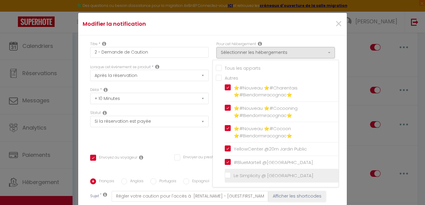
click at [229, 173] on input "Le Simplicity @ [GEOGRAPHIC_DATA]" at bounding box center [282, 175] width 114 height 6
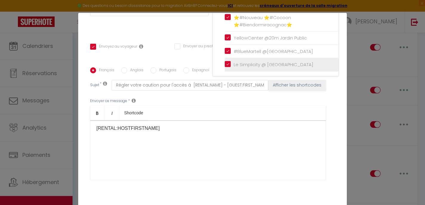
scroll to position [137, 0]
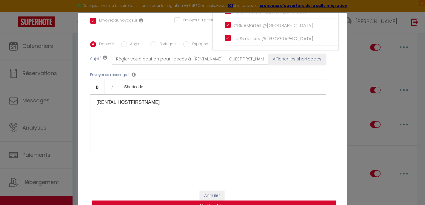
click at [236, 201] on button "Mettre à jour" at bounding box center [214, 205] width 245 height 11
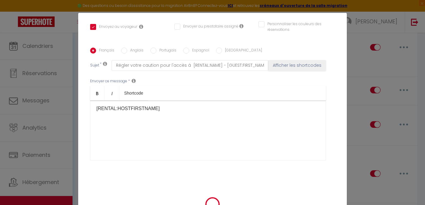
scroll to position [131, 0]
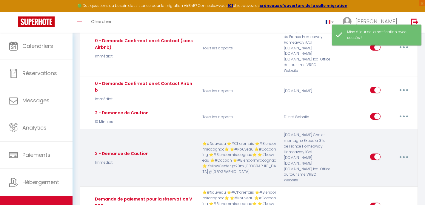
click at [402, 152] on button "button" at bounding box center [404, 157] width 17 height 10
click at [386, 165] on link "Editer" at bounding box center [388, 170] width 44 height 10
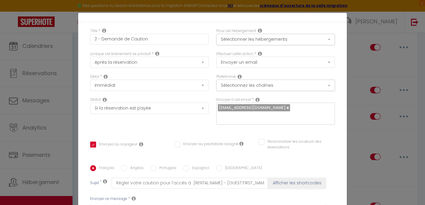
scroll to position [0, 0]
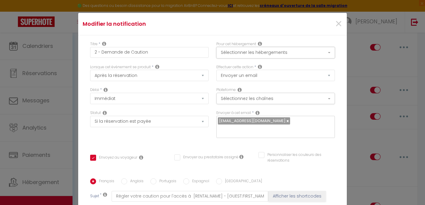
click at [265, 50] on button "Sélectionner les hébergements" at bounding box center [275, 52] width 119 height 11
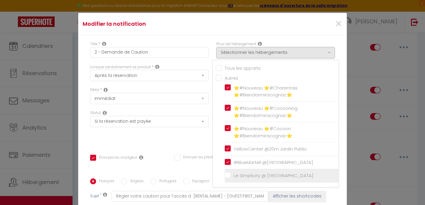
click at [229, 175] on input "Le Simplicity @ [GEOGRAPHIC_DATA]" at bounding box center [282, 175] width 114 height 6
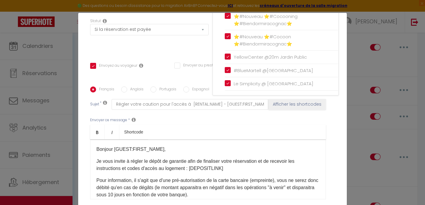
scroll to position [137, 0]
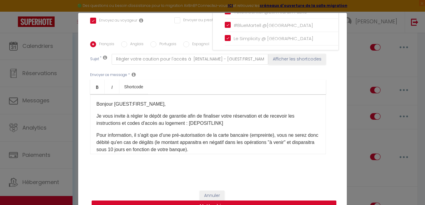
click at [242, 202] on button "Mettre à jour" at bounding box center [214, 205] width 245 height 11
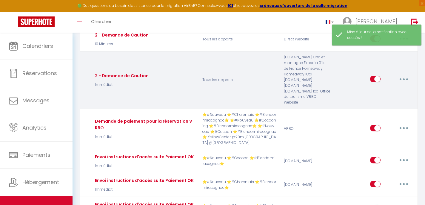
scroll to position [175, 0]
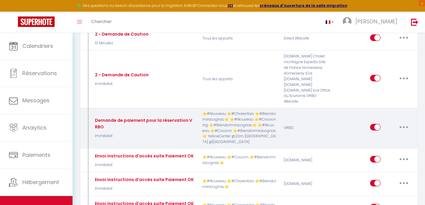
click at [405, 122] on button "button" at bounding box center [404, 127] width 17 height 10
click at [394, 135] on link "Editer" at bounding box center [388, 140] width 44 height 10
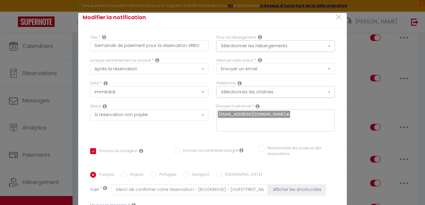
scroll to position [0, 0]
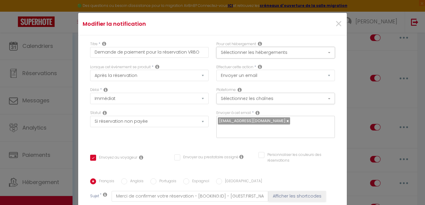
click at [274, 50] on button "Sélectionner les hébergements" at bounding box center [275, 52] width 119 height 11
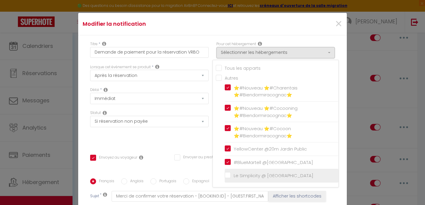
click at [228, 173] on input "Le Simplicity @ [GEOGRAPHIC_DATA]" at bounding box center [282, 175] width 114 height 6
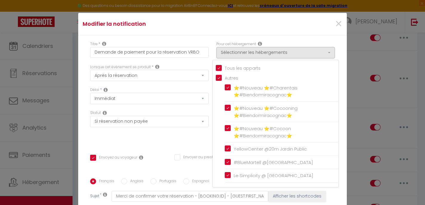
click at [201, 168] on div "Envoyez au voyageur Envoyer au prestataire assigné Personnaliser les couleurs d…" at bounding box center [212, 160] width 253 height 17
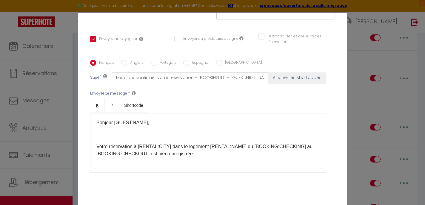
scroll to position [137, 0]
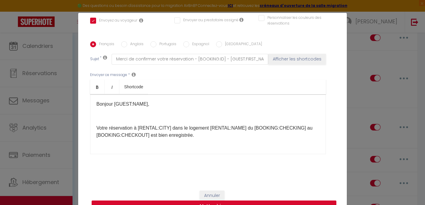
click at [233, 202] on button "Mettre à jour" at bounding box center [214, 205] width 245 height 11
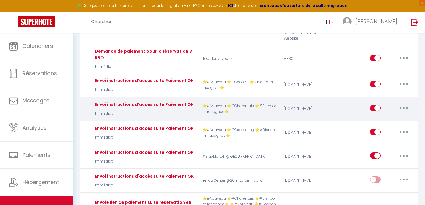
scroll to position [239, 0]
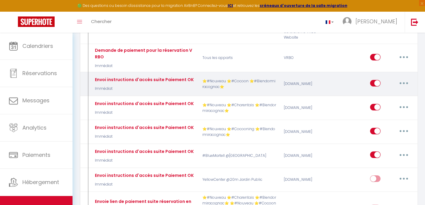
click at [406, 78] on button "button" at bounding box center [404, 83] width 17 height 10
click at [397, 91] on link "Editer" at bounding box center [388, 96] width 44 height 10
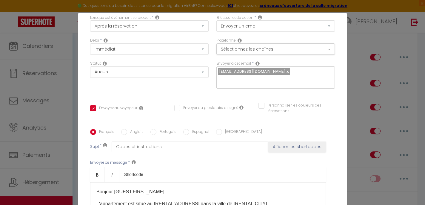
scroll to position [0, 0]
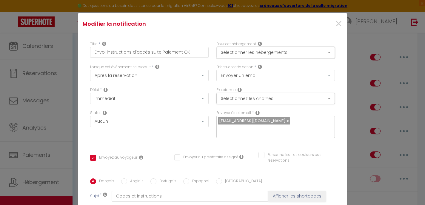
click at [301, 56] on button "Sélectionner les hébergements" at bounding box center [275, 52] width 119 height 11
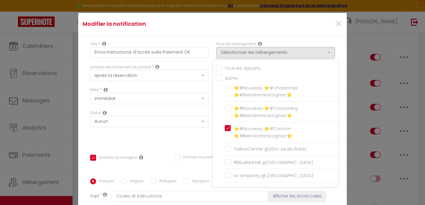
click at [343, 76] on div "Titre * Envoi instructions d'accès suite Paiement OK Pour cet hébergement Sélec…" at bounding box center [212, 178] width 269 height 286
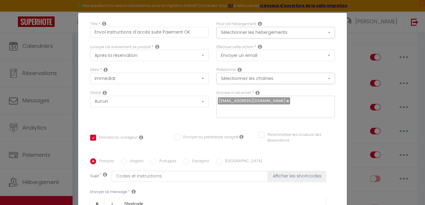
scroll to position [20, 0]
click at [298, 100] on div "nchauvet.immobilier@gmail.com" at bounding box center [275, 106] width 119 height 22
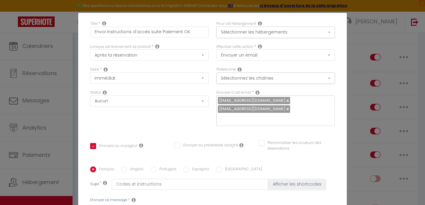
click at [329, 125] on div "Titre * Envoi instructions d'accès suite Paiement OK Pour cet hébergement Sélec…" at bounding box center [212, 162] width 269 height 294
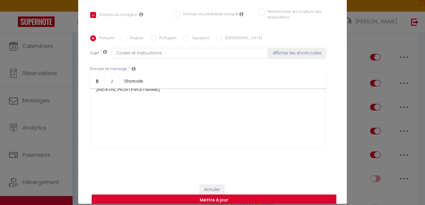
scroll to position [25, 0]
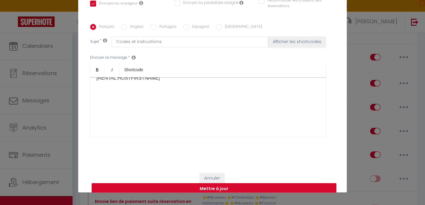
click at [248, 183] on button "Mettre à jour" at bounding box center [214, 188] width 245 height 11
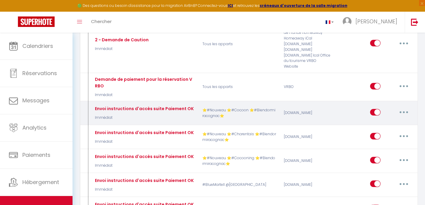
scroll to position [211, 0]
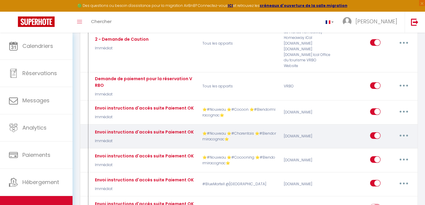
click at [401, 130] on button "button" at bounding box center [404, 135] width 17 height 10
click at [389, 144] on link "Editer" at bounding box center [388, 149] width 44 height 10
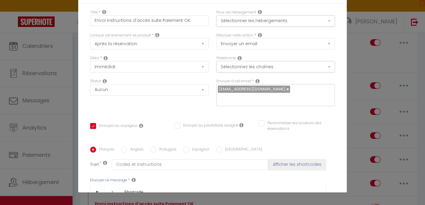
scroll to position [0, 0]
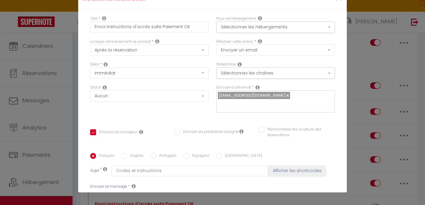
click at [293, 96] on div "nchauvet.immobilier@gmail.com" at bounding box center [275, 101] width 119 height 22
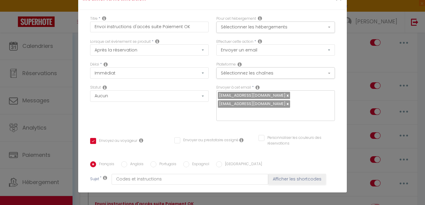
click at [284, 117] on div "Envoyer à cet email * nchauvet.immobilier@gmail.com hopconciergerie@gmail.com" at bounding box center [276, 106] width 126 height 42
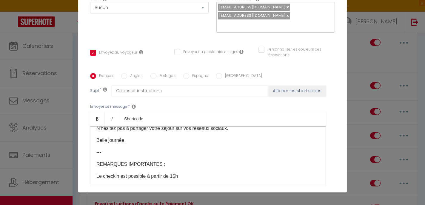
scroll to position [137, 0]
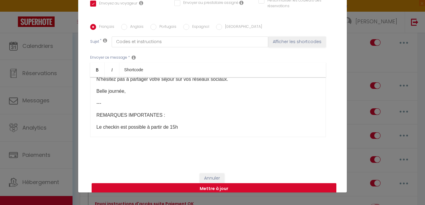
click at [257, 183] on button "Mettre à jour" at bounding box center [214, 188] width 245 height 11
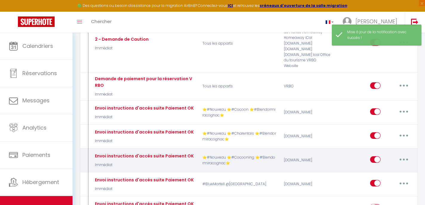
click at [403, 154] on button "button" at bounding box center [404, 159] width 17 height 10
click at [389, 168] on link "Editer" at bounding box center [388, 173] width 44 height 10
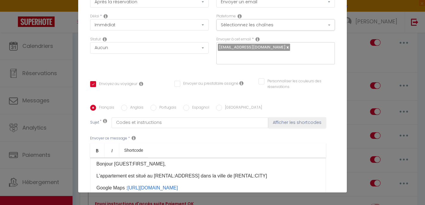
scroll to position [0, 0]
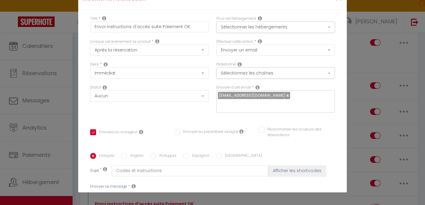
click at [276, 107] on input "text" at bounding box center [274, 104] width 113 height 8
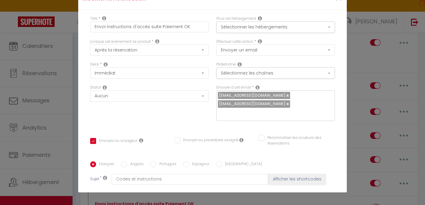
click at [274, 119] on div "Titre * Envoi instructions d'accès suite Paiement OK Pour cet hébergement Sélec…" at bounding box center [212, 157] width 269 height 294
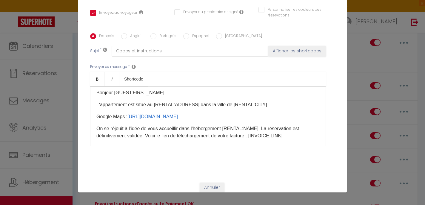
scroll to position [137, 0]
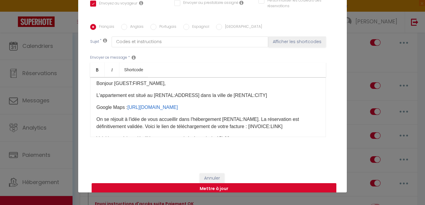
click at [242, 183] on button "Mettre à jour" at bounding box center [214, 188] width 245 height 11
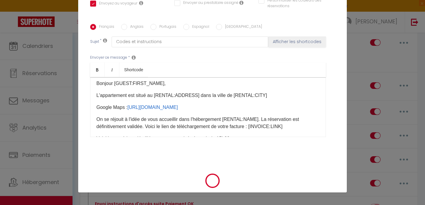
scroll to position [131, 0]
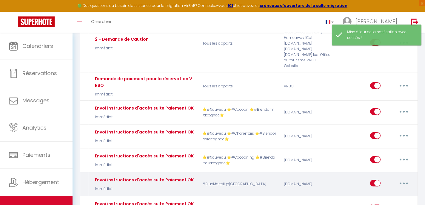
click at [402, 178] on button "button" at bounding box center [404, 183] width 17 height 10
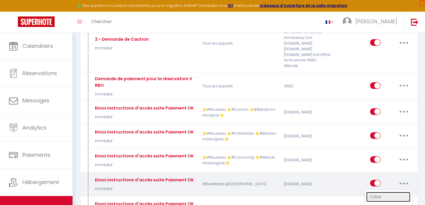
click at [387, 191] on link "Editer" at bounding box center [388, 196] width 44 height 10
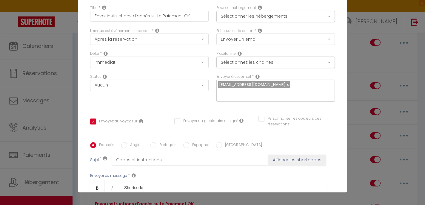
scroll to position [0, 0]
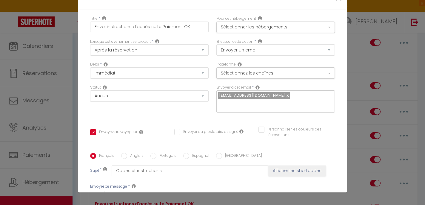
click at [294, 101] on input "text" at bounding box center [274, 104] width 113 height 8
click at [295, 118] on div "Envoyer à cet email * nchauvet.immobilier@gmail.com" at bounding box center [276, 102] width 126 height 34
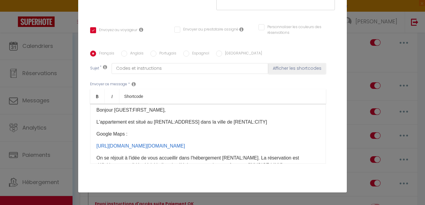
scroll to position [137, 0]
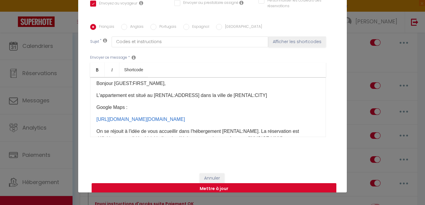
click at [276, 183] on button "Mettre à jour" at bounding box center [214, 188] width 245 height 11
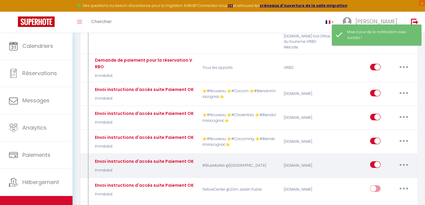
scroll to position [238, 0]
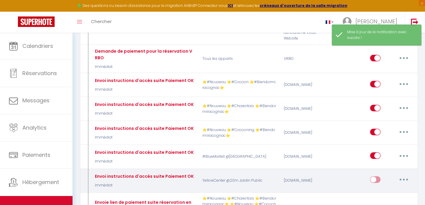
click at [399, 174] on button "button" at bounding box center [404, 179] width 17 height 10
click at [390, 188] on link "Editer" at bounding box center [388, 193] width 44 height 10
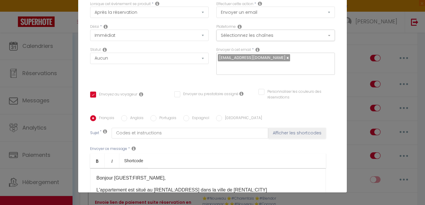
scroll to position [0, 0]
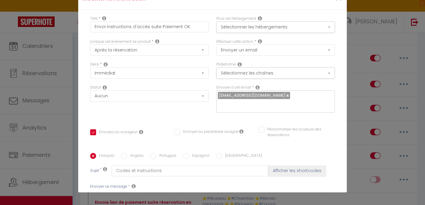
click at [248, 106] on input "text" at bounding box center [274, 104] width 113 height 8
click at [268, 116] on div "Envoyer à cet email * nchauvet.immobilier@gmail.com" at bounding box center [276, 102] width 126 height 34
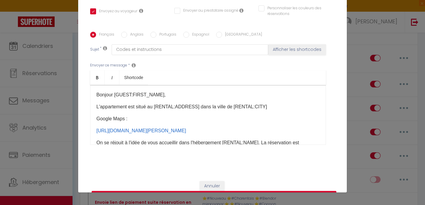
scroll to position [137, 0]
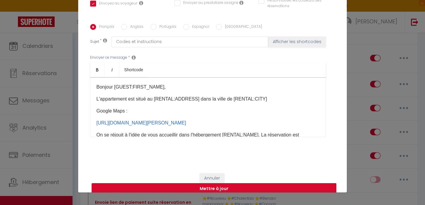
click at [258, 183] on button "Mettre à jour" at bounding box center [214, 188] width 245 height 11
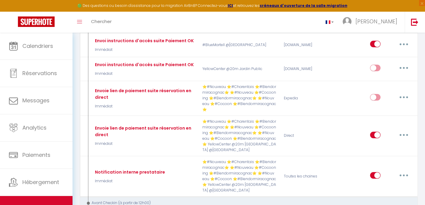
scroll to position [351, 0]
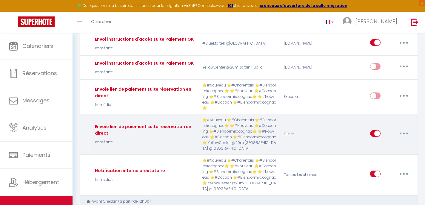
click at [407, 128] on button "button" at bounding box center [404, 133] width 17 height 10
click at [391, 142] on link "Editer" at bounding box center [388, 147] width 44 height 10
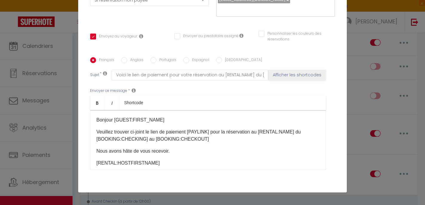
scroll to position [0, 0]
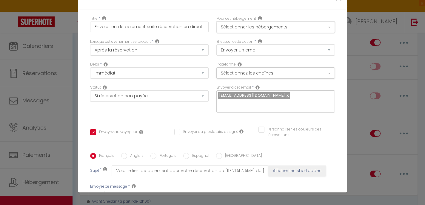
click at [269, 28] on button "Sélectionner les hébergements" at bounding box center [275, 26] width 119 height 11
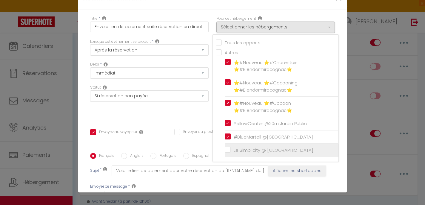
click at [227, 150] on input "Le Simplicity @ [GEOGRAPHIC_DATA]" at bounding box center [282, 150] width 114 height 6
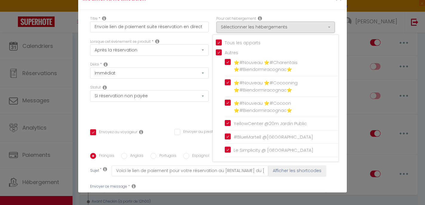
click at [208, 142] on div "Envoyez au voyageur Envoyer au prestataire assigné Personnaliser les couleurs d…" at bounding box center [212, 134] width 253 height 17
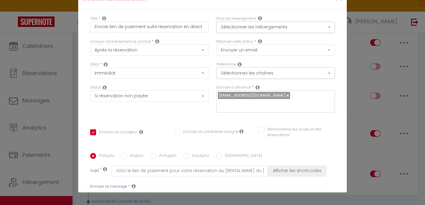
click at [255, 105] on input "text" at bounding box center [274, 104] width 113 height 8
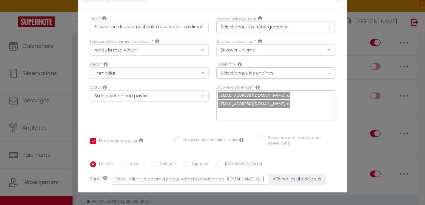
click at [312, 117] on div "Envoyer à cet email * nchauvet.immobilier@gmail.com hopconciergerie@gmail.com" at bounding box center [276, 106] width 126 height 42
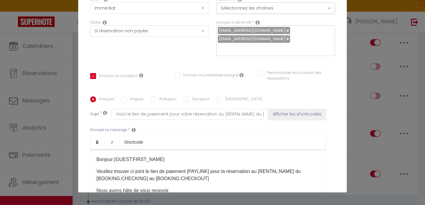
scroll to position [137, 0]
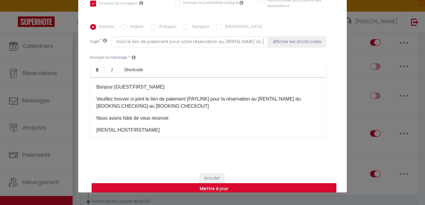
click at [258, 183] on button "Mettre à jour" at bounding box center [214, 188] width 245 height 11
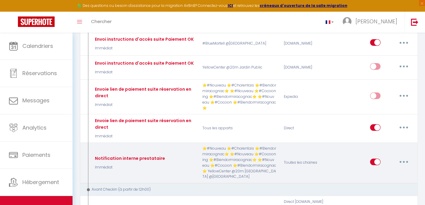
click at [403, 157] on button "button" at bounding box center [404, 162] width 17 height 10
click at [380, 170] on link "Editer" at bounding box center [388, 175] width 44 height 10
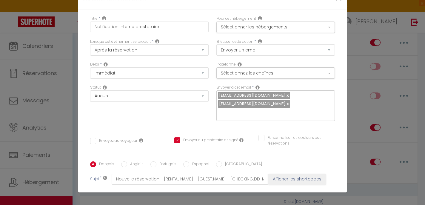
click at [286, 106] on link at bounding box center [287, 104] width 3 height 6
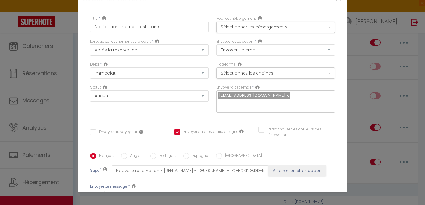
click at [278, 106] on input "text" at bounding box center [274, 104] width 113 height 8
click at [306, 118] on div "Envoyer à cet email * nchauvet.immobilier@gmail.com" at bounding box center [276, 102] width 126 height 34
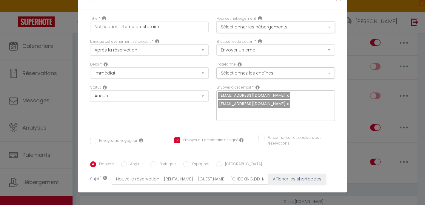
click at [290, 28] on button "Sélectionner les hébergements" at bounding box center [275, 26] width 119 height 11
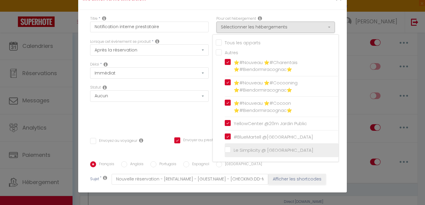
click at [227, 148] on input "Le Simplicity @ [GEOGRAPHIC_DATA]" at bounding box center [282, 150] width 114 height 6
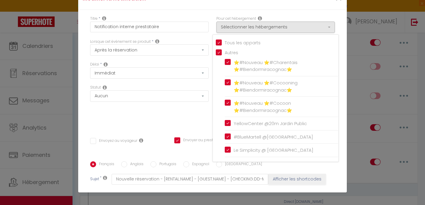
click at [196, 142] on div "Envoyez au voyageur Envoyer au prestataire assigné Personnaliser les couleurs d…" at bounding box center [212, 143] width 253 height 17
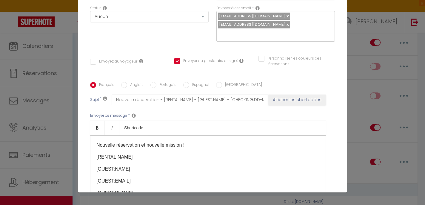
scroll to position [137, 0]
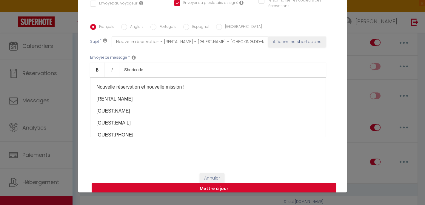
click at [229, 183] on button "Mettre à jour" at bounding box center [214, 188] width 245 height 11
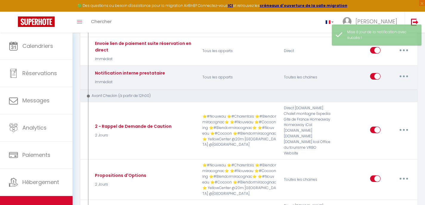
scroll to position [429, 0]
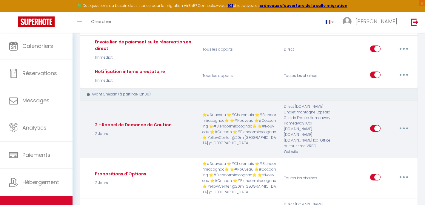
click at [404, 127] on icon "button" at bounding box center [404, 128] width 2 height 2
click at [388, 136] on link "Editer" at bounding box center [388, 141] width 44 height 10
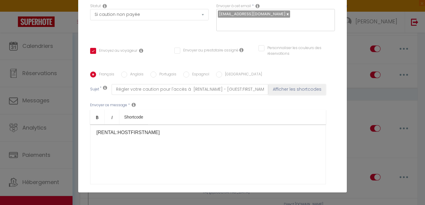
scroll to position [0, 0]
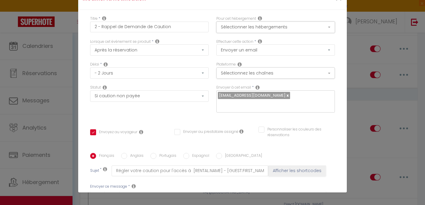
click at [277, 29] on button "Sélectionner les hébergements" at bounding box center [275, 26] width 119 height 11
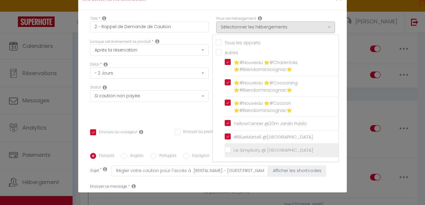
click at [228, 152] on input "Le Simplicity @ [GEOGRAPHIC_DATA]" at bounding box center [282, 150] width 114 height 6
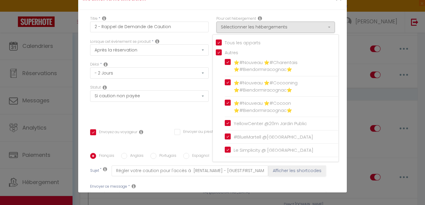
click at [197, 117] on div "Statut Aucun Si la réservation est payée Si réservation non payée Si la caution…" at bounding box center [149, 102] width 126 height 34
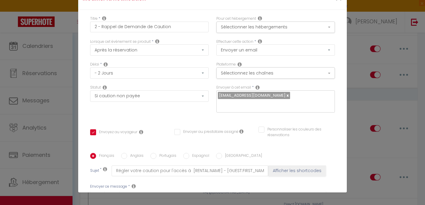
click at [244, 106] on input "text" at bounding box center [274, 104] width 113 height 8
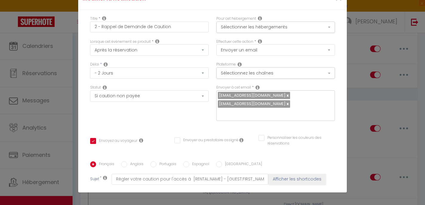
click at [322, 123] on div "Titre * 2 - Rappel de Demande de Caution Pour cet hébergement Sélectionner les …" at bounding box center [212, 157] width 269 height 294
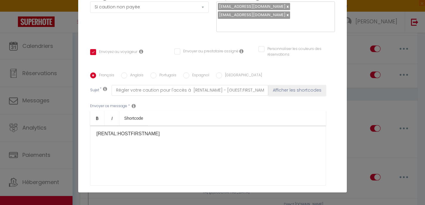
scroll to position [137, 0]
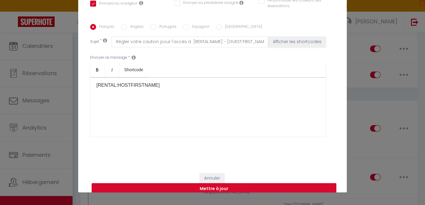
click at [273, 183] on button "Mettre à jour" at bounding box center [214, 188] width 245 height 11
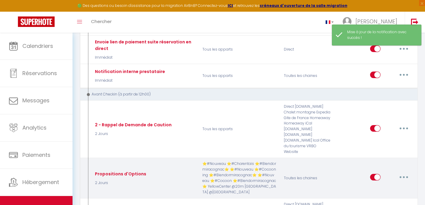
click at [403, 176] on icon "button" at bounding box center [404, 177] width 2 height 2
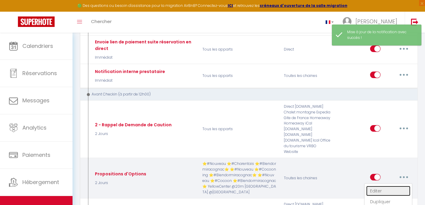
click at [387, 185] on link "Editer" at bounding box center [388, 190] width 44 height 10
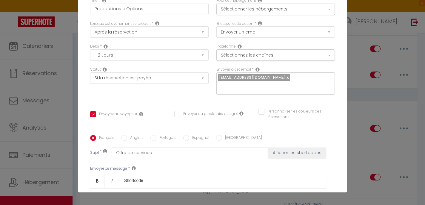
scroll to position [0, 0]
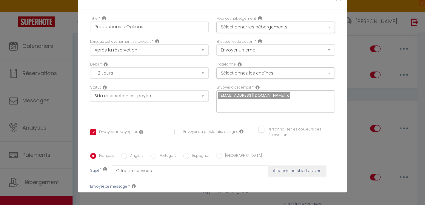
click at [261, 106] on input "text" at bounding box center [274, 104] width 113 height 8
click at [319, 116] on div "Envoyer à cet email * nchauvet.immobilier@gmail.com" at bounding box center [276, 102] width 126 height 34
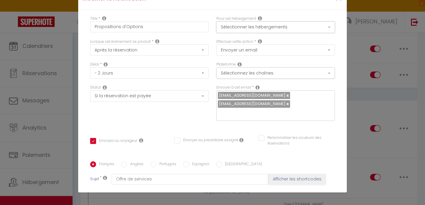
click at [275, 27] on button "Sélectionner les hébergements" at bounding box center [275, 26] width 119 height 11
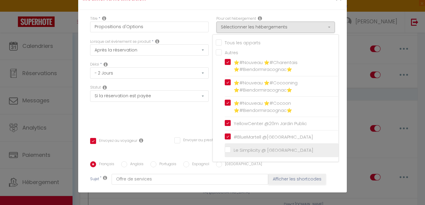
click at [226, 151] on input "Le Simplicity @ [GEOGRAPHIC_DATA]" at bounding box center [282, 150] width 114 height 6
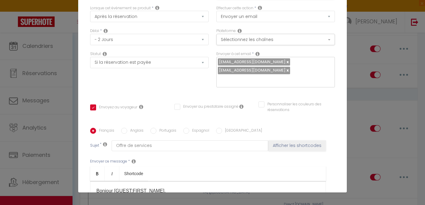
scroll to position [137, 0]
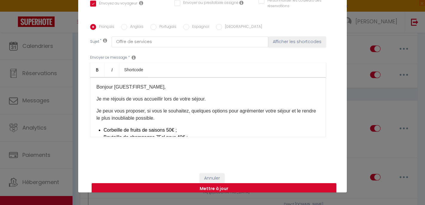
click at [260, 183] on button "Mettre à jour" at bounding box center [214, 188] width 245 height 11
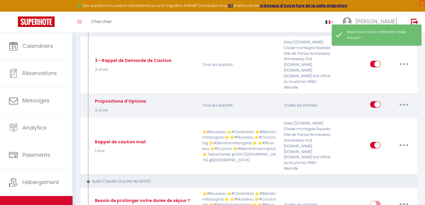
scroll to position [506, 0]
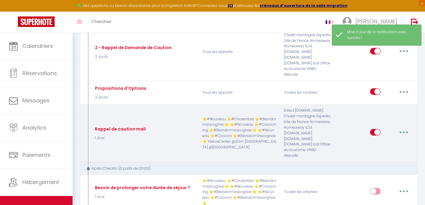
click at [404, 131] on icon "button" at bounding box center [404, 132] width 2 height 2
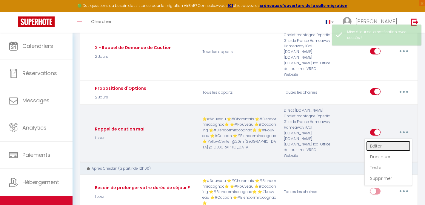
click at [390, 141] on link "Editer" at bounding box center [388, 146] width 44 height 10
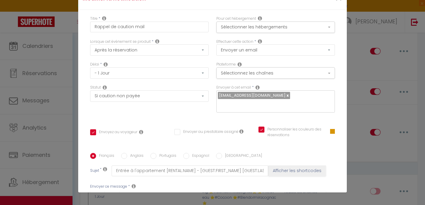
scroll to position [0, 0]
click at [288, 102] on input "text" at bounding box center [274, 104] width 113 height 8
click at [318, 122] on div "Titre * Rappel de caution mail Pour cet hébergement Sélectionner les hébergemen…" at bounding box center [212, 153] width 269 height 286
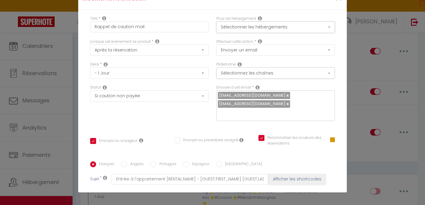
click at [300, 29] on button "Sélectionner les hébergements" at bounding box center [275, 26] width 119 height 11
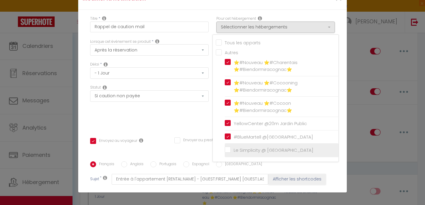
click at [231, 147] on input "Le Simplicity @ [GEOGRAPHIC_DATA]" at bounding box center [282, 150] width 114 height 6
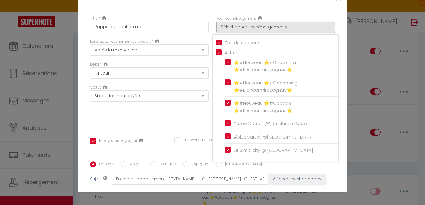
click at [202, 116] on div "Statut Aucun Si la réservation est payée Si réservation non payée Si la caution…" at bounding box center [149, 106] width 126 height 42
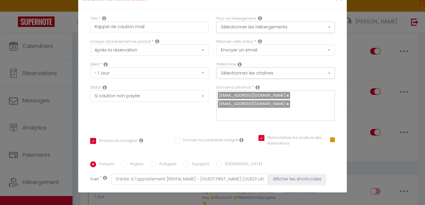
scroll to position [137, 0]
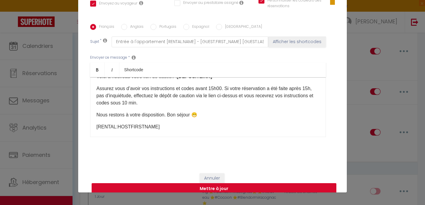
click at [234, 183] on button "Mettre à jour" at bounding box center [214, 188] width 245 height 11
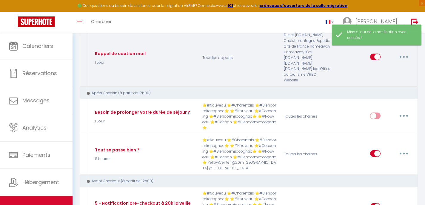
scroll to position [583, 0]
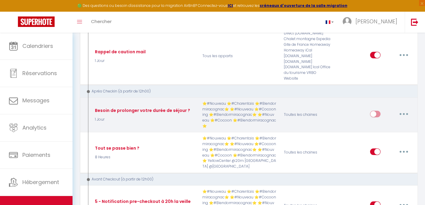
click at [403, 109] on button "button" at bounding box center [404, 114] width 17 height 10
click at [392, 122] on link "Editer" at bounding box center [388, 127] width 44 height 10
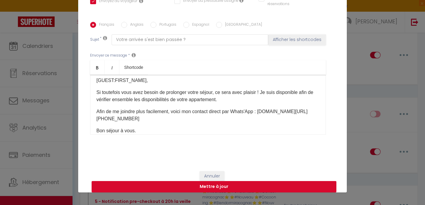
scroll to position [0, 0]
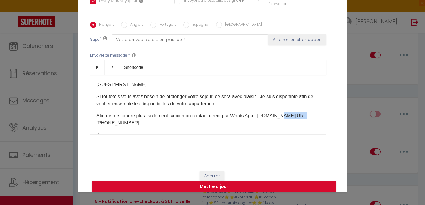
drag, startPoint x: 311, startPoint y: 117, endPoint x: 288, endPoint y: 117, distance: 23.0
click at [288, 117] on p "Afin de me joindre plus facilement, voici mon contact direct par Whats'App : wa…" at bounding box center [207, 119] width 223 height 14
click at [292, 150] on div "Français Anglais Portugais Espagnol Italien Sujet * Votre arrivée s'est bien pa…" at bounding box center [212, 82] width 245 height 138
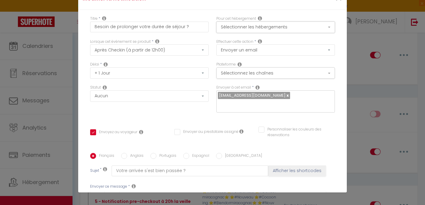
click at [270, 31] on button "Sélectionner les hébergements" at bounding box center [275, 26] width 119 height 11
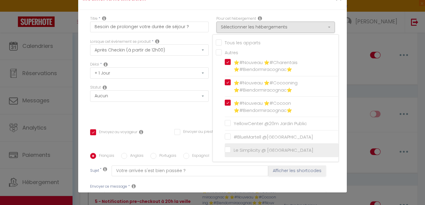
click at [229, 151] on input "Le Simplicity @ [GEOGRAPHIC_DATA]" at bounding box center [282, 150] width 114 height 6
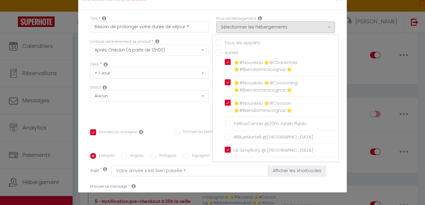
click at [202, 121] on div "Titre * Besoin de prolonger votre durée de séjour ? Pour cet hébergement Sélect…" at bounding box center [212, 153] width 269 height 286
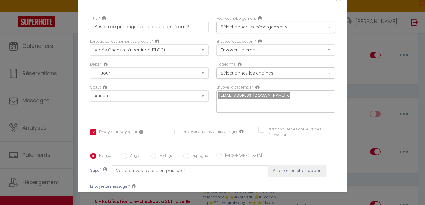
click at [232, 109] on div "nchauvet.immobilier@gmail.com" at bounding box center [275, 101] width 119 height 22
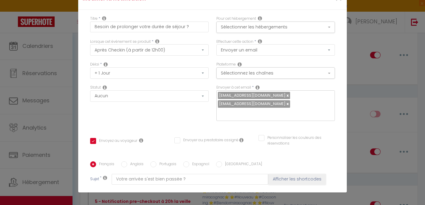
click at [257, 122] on div "Titre * Besoin de prolonger votre durée de séjour ? Pour cet hébergement Sélect…" at bounding box center [212, 157] width 269 height 294
click at [258, 76] on button "Sélectionnez les chaînes" at bounding box center [275, 72] width 119 height 11
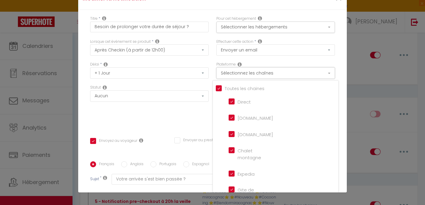
click at [258, 76] on button "Sélectionnez les chaînes" at bounding box center [275, 72] width 119 height 11
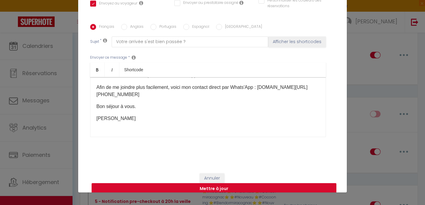
scroll to position [28, 0]
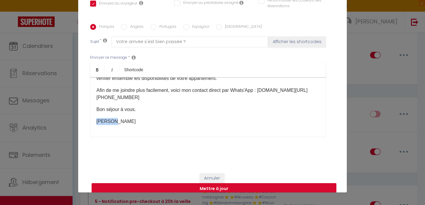
drag, startPoint x: 113, startPoint y: 105, endPoint x: 88, endPoint y: 104, distance: 25.7
click at [88, 104] on div "Titre * Besoin de prolonger votre durée de séjour ? Pour cet hébergement Sélect…" at bounding box center [212, 20] width 269 height 294
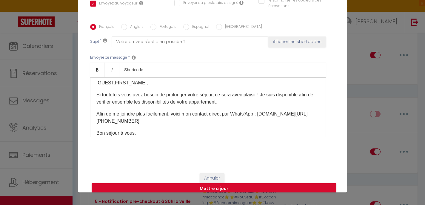
scroll to position [0, 0]
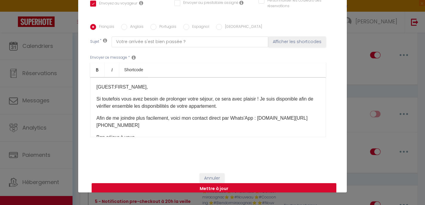
click at [258, 183] on button "Mettre à jour" at bounding box center [214, 188] width 245 height 11
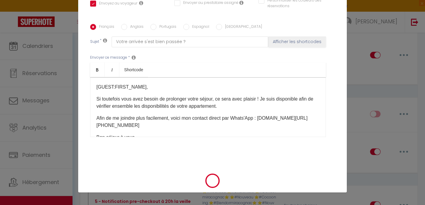
scroll to position [131, 0]
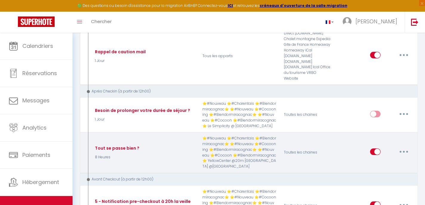
click at [407, 147] on button "button" at bounding box center [404, 152] width 17 height 10
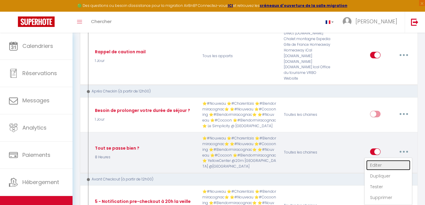
click at [388, 160] on link "Editer" at bounding box center [388, 165] width 44 height 10
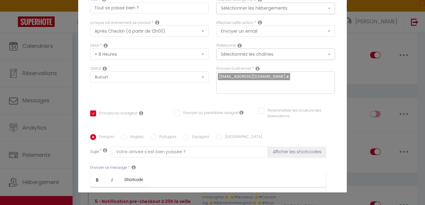
scroll to position [0, 0]
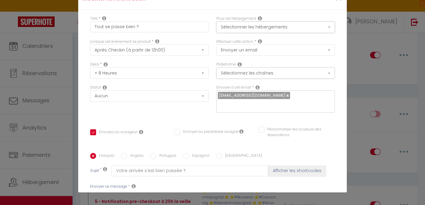
click at [279, 28] on button "Sélectionner les hébergements" at bounding box center [275, 26] width 119 height 11
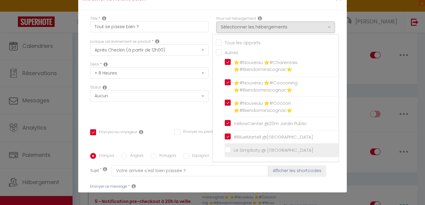
click at [228, 150] on input "Le Simplicity @ [GEOGRAPHIC_DATA]" at bounding box center [282, 150] width 114 height 6
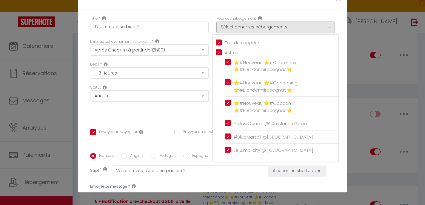
click at [199, 114] on div "Statut Aucun Si la réservation est payée Si réservation non payée Si la caution…" at bounding box center [149, 102] width 126 height 34
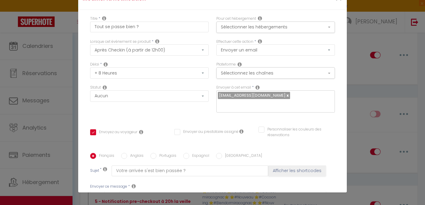
click at [239, 109] on div "nchauvet.immobilier@gmail.com" at bounding box center [275, 101] width 119 height 22
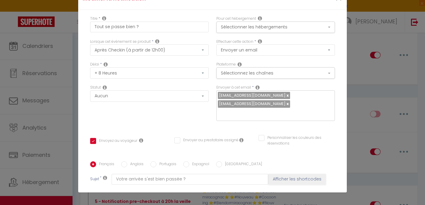
click at [250, 116] on div "Envoyer à cet email * nchauvet.immobilier@gmail.com hopconciergerie@gmail.com" at bounding box center [276, 106] width 126 height 42
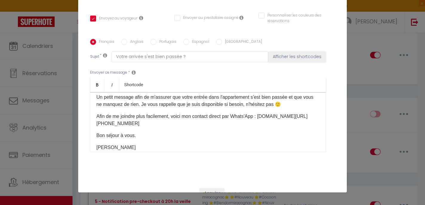
scroll to position [19, 0]
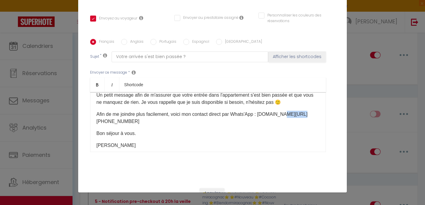
drag, startPoint x: 291, startPoint y: 106, endPoint x: 337, endPoint y: 107, distance: 46.6
click at [337, 107] on div "Titre * Tout se passe bien ? Pour cet hébergement Sélectionner les hébergements…" at bounding box center [212, 35] width 269 height 294
click at [288, 137] on div "[GUEST:FIRST_NAME], Un petit message afin de m'assurer que votre entrée dans l'…" at bounding box center [208, 122] width 236 height 60
drag, startPoint x: 116, startPoint y: 130, endPoint x: 85, endPoint y: 130, distance: 30.8
click at [85, 130] on div "Titre * Tout se passe bien ? Pour cet hébergement Sélectionner les hébergements…" at bounding box center [212, 35] width 269 height 294
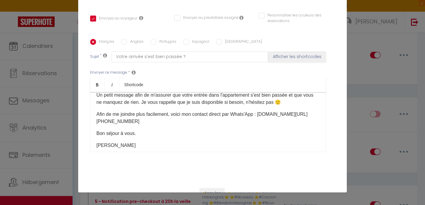
click at [117, 151] on div "Français Anglais Portugais Espagnol Italien Sujet * Votre arrivée s'est bien pa…" at bounding box center [212, 99] width 245 height 138
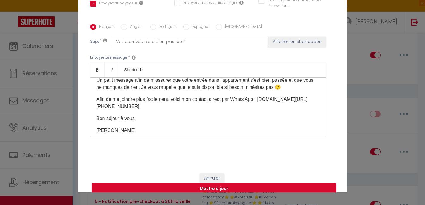
click at [173, 183] on button "Mettre à jour" at bounding box center [214, 188] width 245 height 11
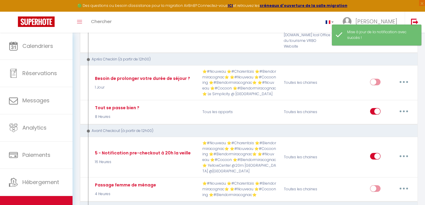
scroll to position [621, 0]
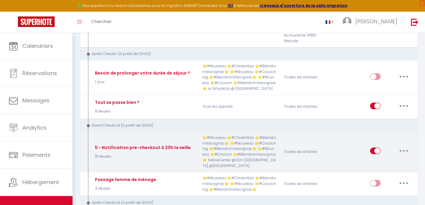
click at [405, 146] on button "button" at bounding box center [404, 151] width 17 height 10
click at [397, 159] on link "Editer" at bounding box center [388, 164] width 44 height 10
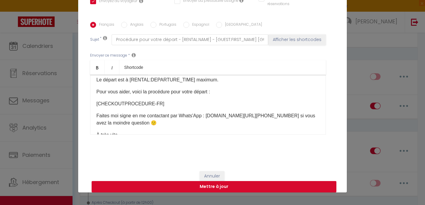
scroll to position [30, 0]
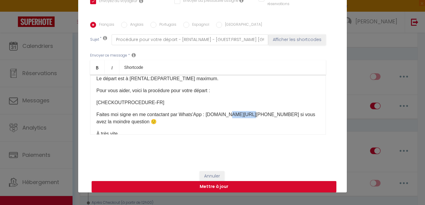
drag, startPoint x: 232, startPoint y: 114, endPoint x: 254, endPoint y: 116, distance: 21.8
click at [254, 116] on p "Faites moi signe en me contactant par Whats'App : wa.me/+33671454665 si vous av…" at bounding box center [207, 118] width 223 height 14
click at [232, 124] on p "Faites moi signe en me contactant par Whats'App : wa.me/+33664173406 si vous av…" at bounding box center [207, 118] width 223 height 14
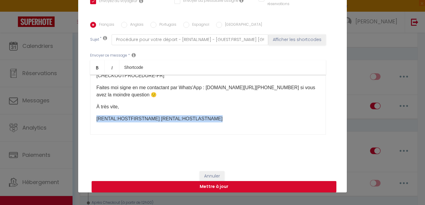
drag, startPoint x: 211, startPoint y: 118, endPoint x: 92, endPoint y: 113, distance: 119.2
click at [91, 113] on div "Bonjour [GUEST:FIRST_NAME], J'espère que votre séjour au [RENTAL:NAME] s'est bi…" at bounding box center [208, 105] width 236 height 60
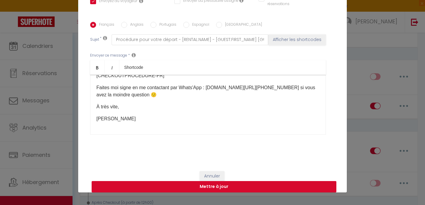
click at [176, 184] on button "Mettre à jour" at bounding box center [214, 186] width 245 height 11
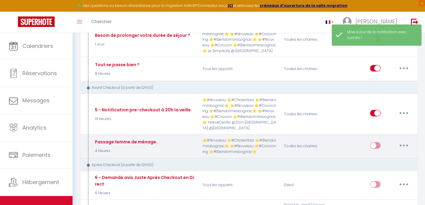
scroll to position [659, 0]
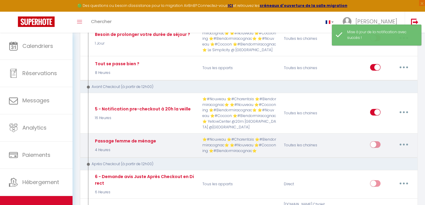
click at [403, 139] on button "button" at bounding box center [404, 144] width 17 height 10
click at [396, 153] on link "Editer" at bounding box center [388, 158] width 44 height 10
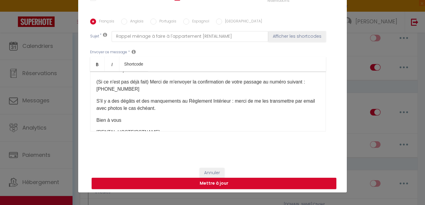
scroll to position [31, 0]
click at [212, 170] on button "Annuler" at bounding box center [212, 173] width 25 height 10
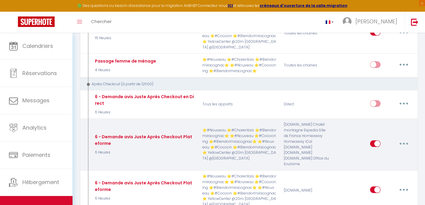
scroll to position [742, 0]
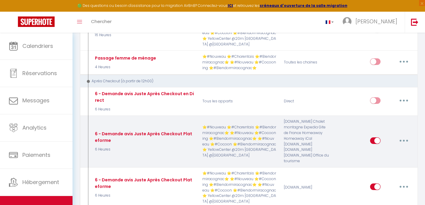
click at [404, 139] on icon "button" at bounding box center [404, 140] width 2 height 2
click at [396, 149] on link "Editer" at bounding box center [388, 154] width 44 height 10
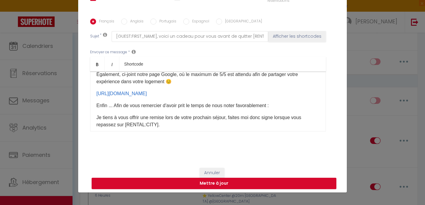
scroll to position [88, 0]
click at [211, 93] on p "https://g.page/r/CR6BaTPmb883EB0/review" at bounding box center [207, 93] width 223 height 7
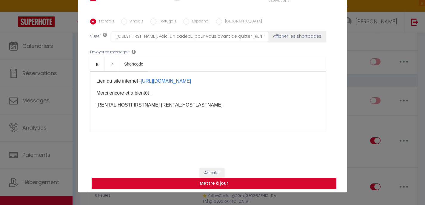
scroll to position [163, 0]
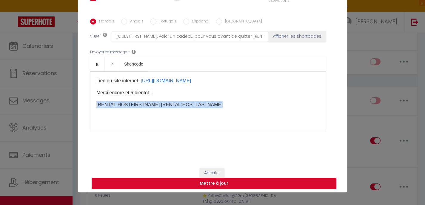
drag, startPoint x: 215, startPoint y: 105, endPoint x: 89, endPoint y: 106, distance: 125.7
click at [89, 106] on div "Français Anglais Portugais Espagnol Italien Sujet * [GUEST:FIRST_NAME], voici u…" at bounding box center [213, 79] width 248 height 120
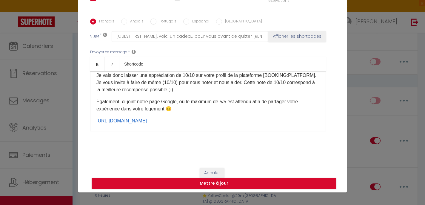
scroll to position [62, 0]
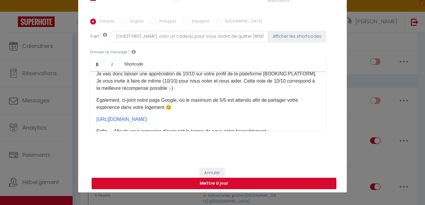
click at [122, 101] on p "Également, ci-joint notre page Google, où le maximum de 5/5 est attendu afin de…" at bounding box center [207, 103] width 223 height 14
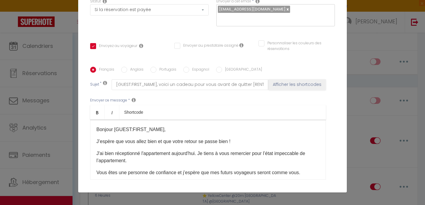
scroll to position [0, 0]
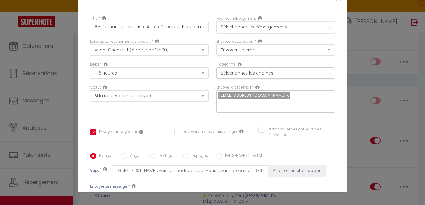
click at [269, 27] on button "Sélectionner les hébergements" at bounding box center [275, 26] width 119 height 11
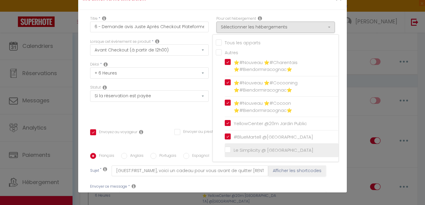
click at [229, 149] on input "Le Simplicity @ [GEOGRAPHIC_DATA]" at bounding box center [282, 150] width 114 height 6
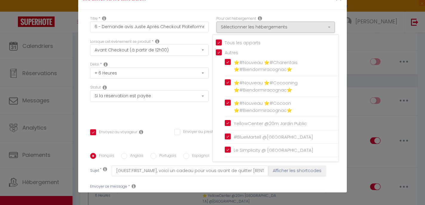
click at [201, 121] on div "Titre * 6 - Demande avis Juste Après Checkout Plateforme Pour cet hébergement S…" at bounding box center [212, 153] width 269 height 286
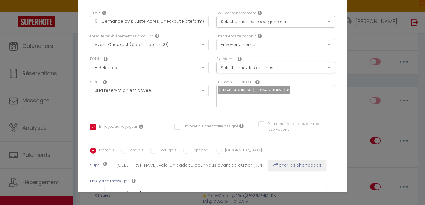
scroll to position [6, 0]
click at [234, 99] on input "text" at bounding box center [274, 99] width 113 height 8
click at [254, 116] on div "Titre * 6 - Demande avis Juste Après Checkout Plateforme Pour cet hébergement S…" at bounding box center [212, 147] width 269 height 286
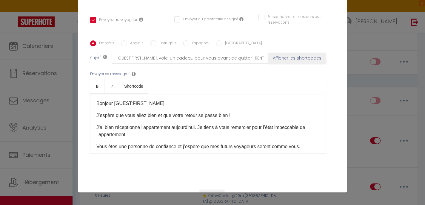
scroll to position [137, 0]
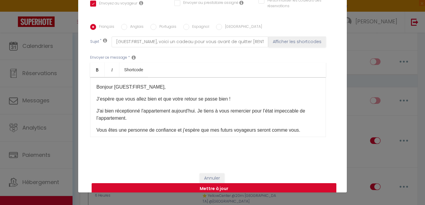
click at [230, 183] on button "Mettre à jour" at bounding box center [214, 188] width 245 height 11
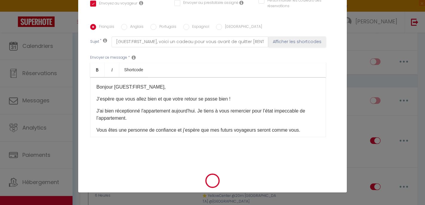
scroll to position [131, 0]
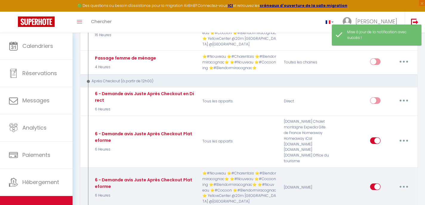
click at [401, 182] on button "button" at bounding box center [404, 187] width 17 height 10
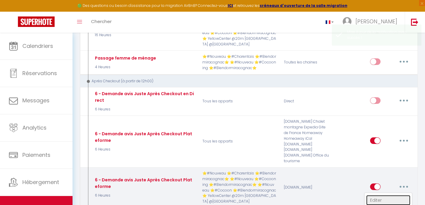
click at [393, 195] on link "Editer" at bounding box center [388, 200] width 44 height 10
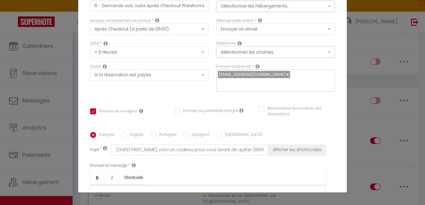
scroll to position [0, 0]
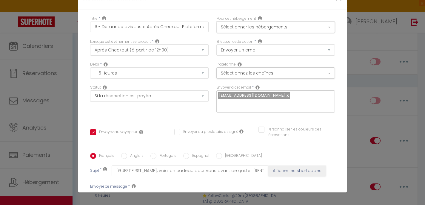
click at [268, 30] on button "Sélectionner les hébergements" at bounding box center [275, 26] width 119 height 11
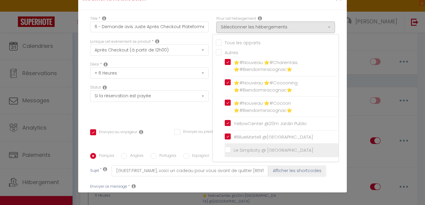
click at [230, 149] on input "Le Simplicity @ [GEOGRAPHIC_DATA]" at bounding box center [282, 150] width 114 height 6
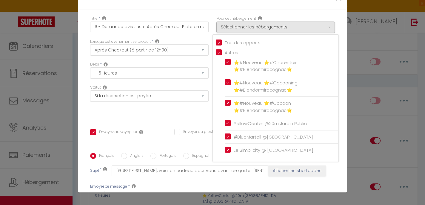
click at [198, 118] on div "Statut Aucun Si la réservation est payée Si réservation non payée Si la caution…" at bounding box center [149, 102] width 126 height 34
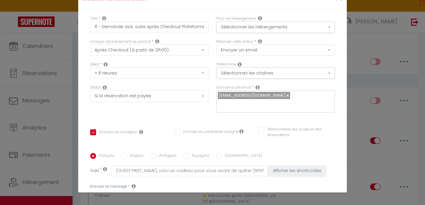
click at [233, 106] on input "text" at bounding box center [274, 104] width 113 height 8
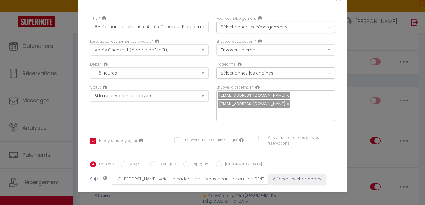
click at [241, 118] on div "Envoyer à cet email * nchauvet.immobilier@gmail.com hopconciergerie@gmail.com" at bounding box center [276, 106] width 126 height 42
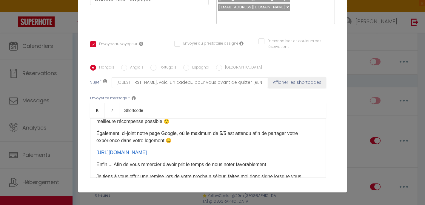
scroll to position [74, 0]
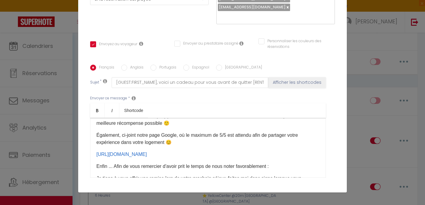
click at [123, 131] on p "Également, ci-joint notre page Google, où le maximum de 5/5 est attendu afin de…" at bounding box center [207, 138] width 223 height 14
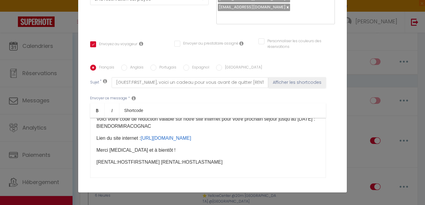
scroll to position [152, 0]
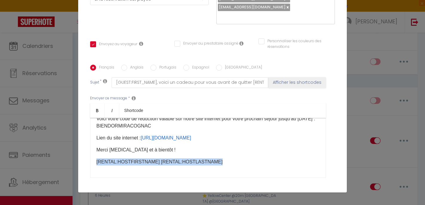
drag, startPoint x: 214, startPoint y: 151, endPoint x: 85, endPoint y: 151, distance: 129.0
click at [85, 151] on div "Titre * 6 - Demande avis Juste Après Checkout Plateforme Pour cet hébergement S…" at bounding box center [212, 60] width 269 height 294
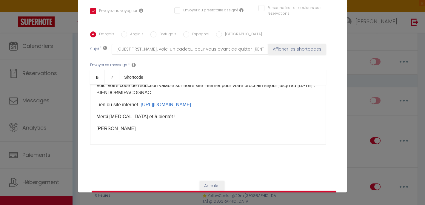
scroll to position [131, 0]
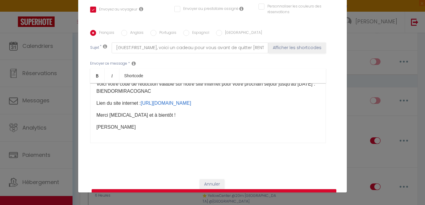
click at [193, 189] on button "Mettre à jour" at bounding box center [214, 194] width 245 height 11
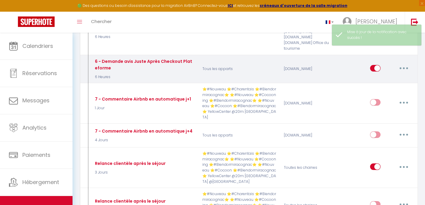
scroll to position [856, 0]
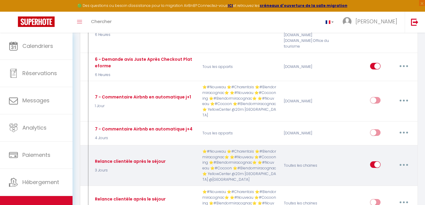
click at [404, 164] on icon "button" at bounding box center [404, 165] width 2 height 2
click at [395, 173] on link "Editer" at bounding box center [388, 178] width 44 height 10
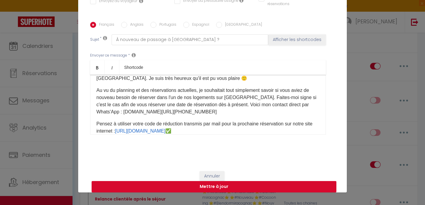
scroll to position [39, 0]
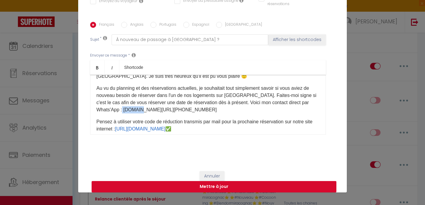
drag, startPoint x: 144, startPoint y: 110, endPoint x: 123, endPoint y: 109, distance: 20.6
click at [123, 109] on p "Au vu du planning et des réservations actuelles, je souhaitait tout simplement …" at bounding box center [207, 99] width 223 height 29
click at [168, 110] on p "Au vu du planning et des réservations actuelles, je souhaitait tout simplement …" at bounding box center [207, 99] width 223 height 29
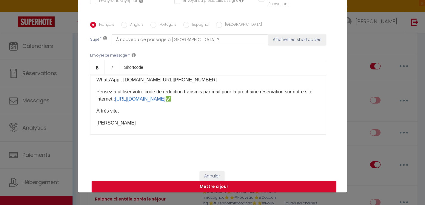
scroll to position [73, 0]
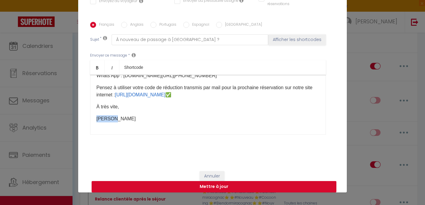
drag, startPoint x: 121, startPoint y: 121, endPoint x: 83, endPoint y: 121, distance: 37.9
click at [83, 121] on div "Titre * Relance clientèle après le séjour Pour cet hébergement Sélectionner les…" at bounding box center [212, 22] width 269 height 286
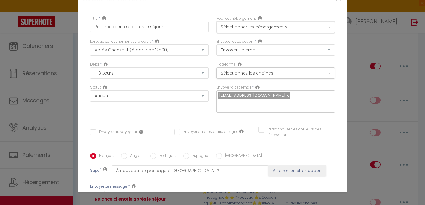
click at [272, 32] on button "Sélectionner les hébergements" at bounding box center [275, 26] width 119 height 11
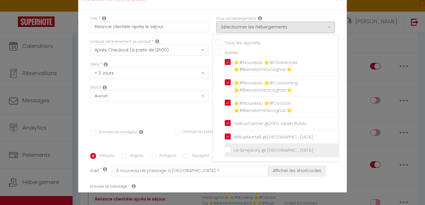
click at [228, 150] on input "Le Simplicity @ [GEOGRAPHIC_DATA]" at bounding box center [282, 150] width 114 height 6
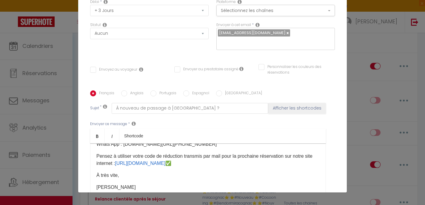
scroll to position [27, 0]
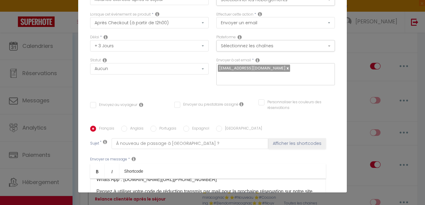
click at [244, 81] on div "nchauvet.immobilier@gmail.com" at bounding box center [275, 74] width 119 height 22
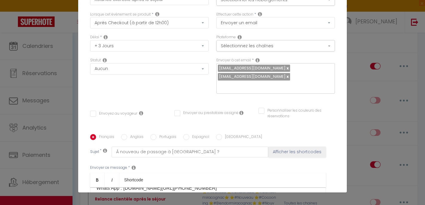
click at [249, 90] on div "Envoyer à cet email * nchauvet.immobilier@gmail.com hopconciergerie@gmail.com" at bounding box center [276, 78] width 126 height 42
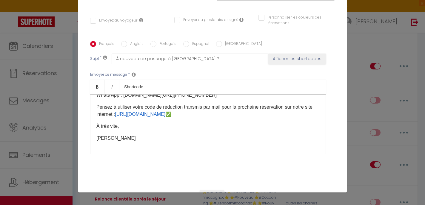
scroll to position [137, 0]
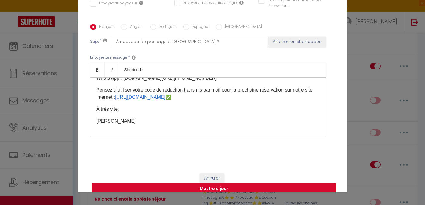
click at [234, 183] on button "Mettre à jour" at bounding box center [214, 188] width 245 height 11
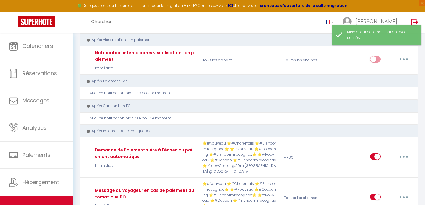
scroll to position [1103, 0]
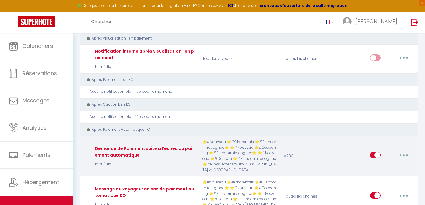
click at [404, 154] on icon "button" at bounding box center [404, 155] width 2 height 2
click at [394, 163] on link "Editer" at bounding box center [388, 168] width 44 height 10
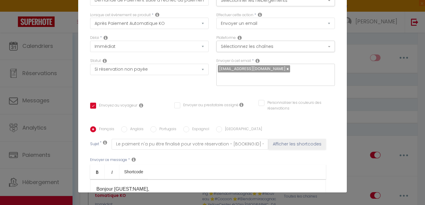
scroll to position [0, 0]
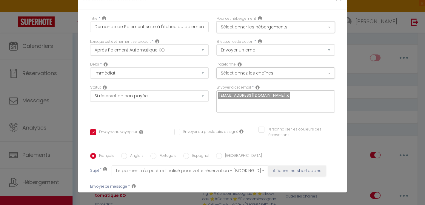
click at [265, 28] on button "Sélectionner les hébergements" at bounding box center [275, 26] width 119 height 11
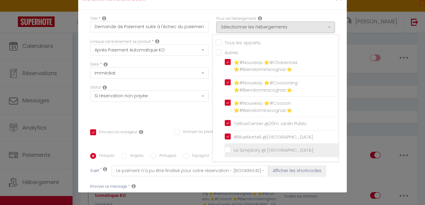
click at [230, 150] on input "Le Simplicity @ [GEOGRAPHIC_DATA]" at bounding box center [282, 150] width 114 height 6
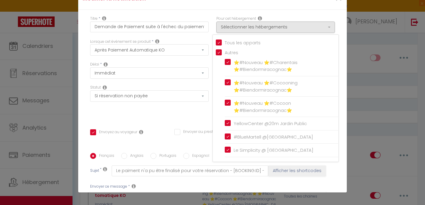
click at [197, 141] on div "Envoyez au voyageur Envoyer au prestataire assigné Personnaliser les couleurs d…" at bounding box center [212, 134] width 253 height 17
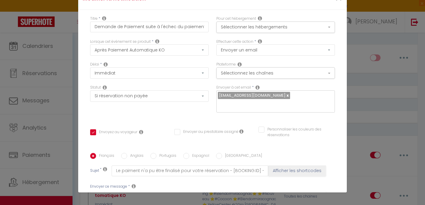
click at [246, 105] on input "text" at bounding box center [274, 104] width 113 height 8
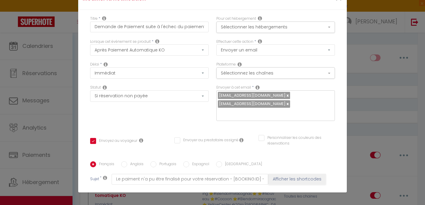
click at [248, 119] on div "Titre * Demande de Paiement suite à l'échec du paiement automatique Pour cet hé…" at bounding box center [212, 157] width 269 height 294
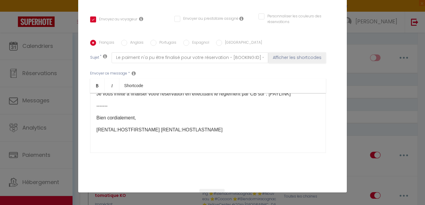
scroll to position [122, 0]
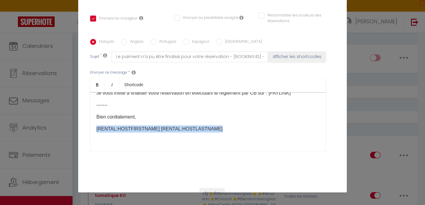
drag, startPoint x: 214, startPoint y: 121, endPoint x: 89, endPoint y: 123, distance: 124.8
click at [89, 123] on div "Français Anglais Portugais Espagnol Italien Sujet * Le paiment n'a pu être fina…" at bounding box center [213, 99] width 248 height 120
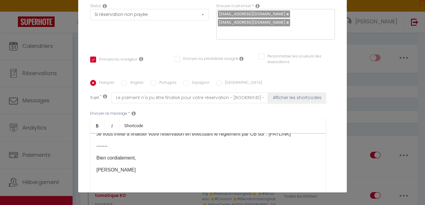
scroll to position [137, 0]
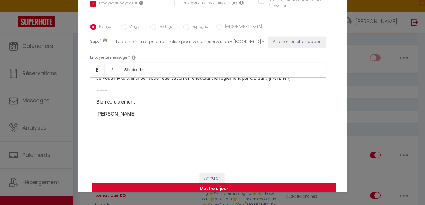
click at [219, 183] on button "Mettre à jour" at bounding box center [214, 188] width 245 height 11
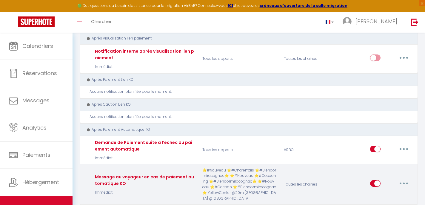
click at [400, 178] on button "button" at bounding box center [404, 183] width 17 height 10
click at [387, 192] on link "Editer" at bounding box center [388, 197] width 44 height 10
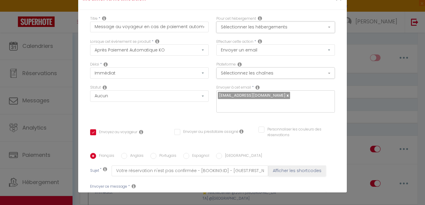
click at [258, 25] on button "Sélectionner les hébergements" at bounding box center [275, 26] width 119 height 11
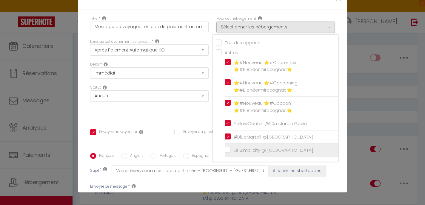
click at [227, 152] on input "Le Simplicity @ [GEOGRAPHIC_DATA]" at bounding box center [282, 150] width 114 height 6
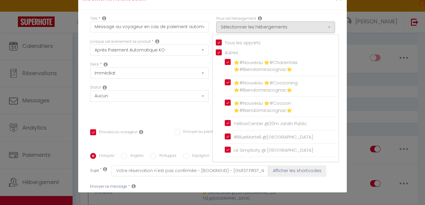
click at [199, 142] on div "Envoyez au voyageur Envoyer au prestataire assigné Personnaliser les couleurs d…" at bounding box center [212, 134] width 253 height 17
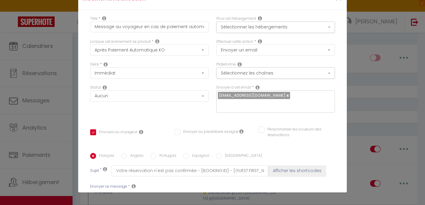
click at [244, 103] on input "text" at bounding box center [274, 104] width 113 height 8
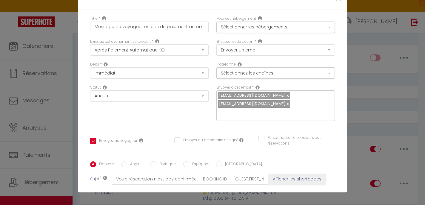
click at [254, 120] on div "Titre * Message au voyageur en cas de paiement automatique KO Pour cet hébergem…" at bounding box center [212, 157] width 269 height 294
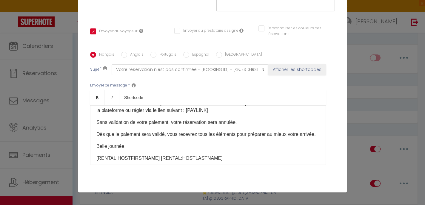
scroll to position [59, 0]
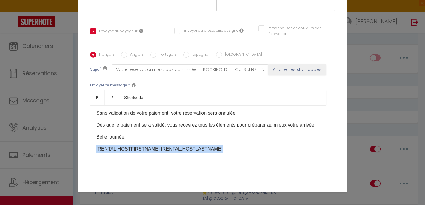
drag, startPoint x: 215, startPoint y: 142, endPoint x: 79, endPoint y: 139, distance: 136.5
click at [78, 139] on div "Titre * Message au voyageur en cas de paiement automatique KO Pour cet hébergem…" at bounding box center [212, 48] width 269 height 294
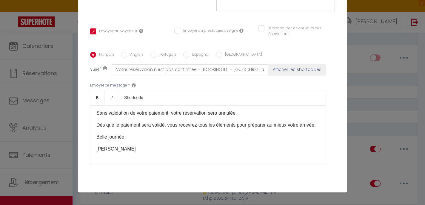
click at [149, 168] on div "Français Anglais Portugais Espagnol Italien Sujet * Votre réservation n'est pas…" at bounding box center [212, 112] width 245 height 138
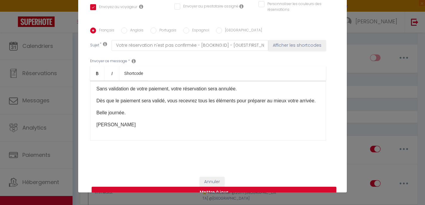
scroll to position [137, 0]
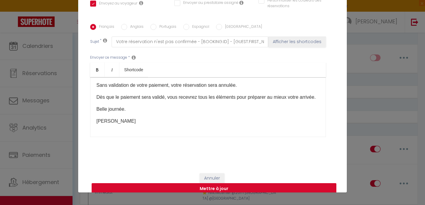
click at [172, 183] on button "Mettre à jour" at bounding box center [214, 188] width 245 height 11
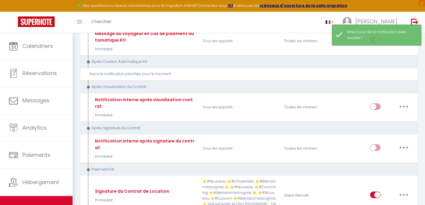
scroll to position [1241, 0]
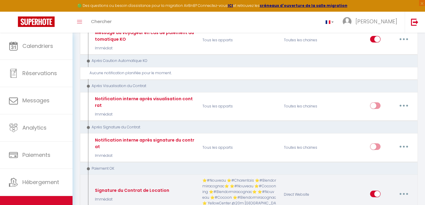
click at [405, 193] on icon "button" at bounding box center [404, 194] width 2 height 2
click at [392, 202] on link "Editer" at bounding box center [388, 207] width 44 height 10
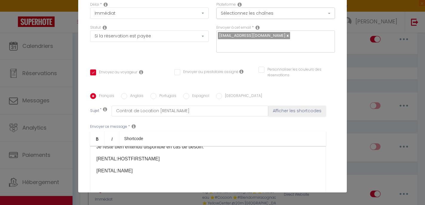
scroll to position [0, 0]
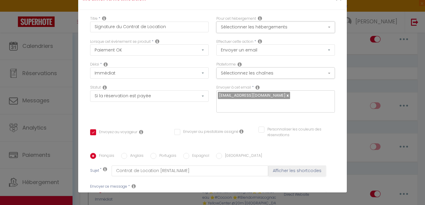
click at [265, 30] on button "Sélectionner les hébergements" at bounding box center [275, 26] width 119 height 11
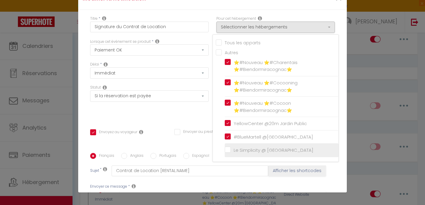
click at [228, 149] on input "Le Simplicity @ [GEOGRAPHIC_DATA]" at bounding box center [282, 150] width 114 height 6
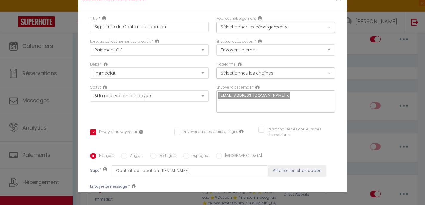
click at [242, 106] on input "text" at bounding box center [274, 104] width 113 height 8
click at [246, 119] on div "Titre * Signature du Contrat de Location Pour cet hébergement Sélectionner les …" at bounding box center [212, 153] width 269 height 286
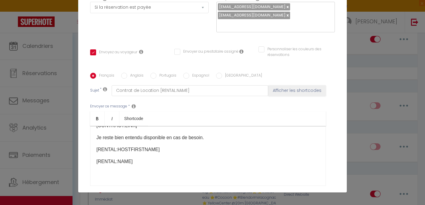
scroll to position [50, 0]
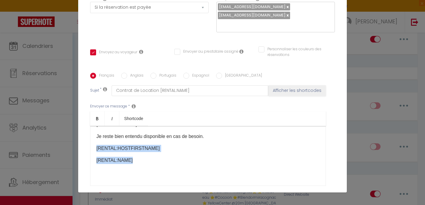
drag, startPoint x: 133, startPoint y: 153, endPoint x: 91, endPoint y: 138, distance: 44.4
click at [91, 138] on div "Bonjour [GUEST:FIRST_NAME], Nous venons de recevoir la notification du paiement…" at bounding box center [208, 156] width 236 height 60
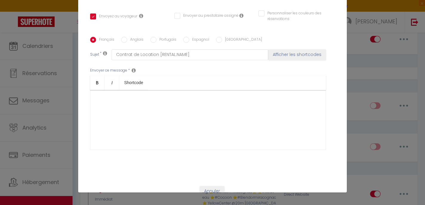
scroll to position [137, 0]
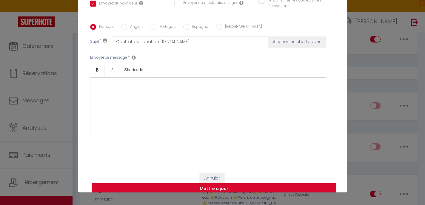
click at [213, 183] on button "Mettre à jour" at bounding box center [214, 188] width 245 height 11
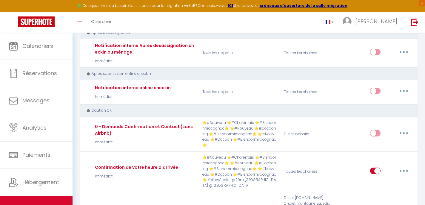
scroll to position [1572, 0]
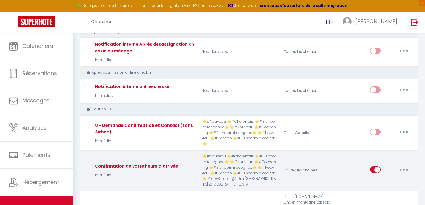
click at [405, 165] on button "button" at bounding box center [404, 170] width 17 height 10
click at [395, 178] on link "Editer" at bounding box center [388, 183] width 44 height 10
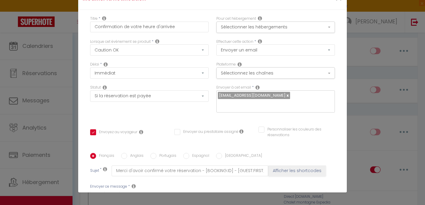
scroll to position [0, 0]
click at [271, 30] on button "Sélectionner les hébergements" at bounding box center [275, 26] width 119 height 11
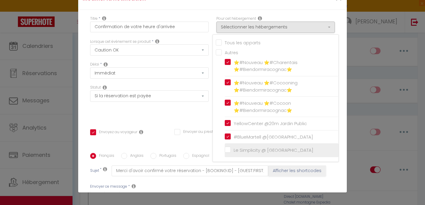
click at [227, 150] on input "Le Simplicity @ [GEOGRAPHIC_DATA]" at bounding box center [282, 150] width 114 height 6
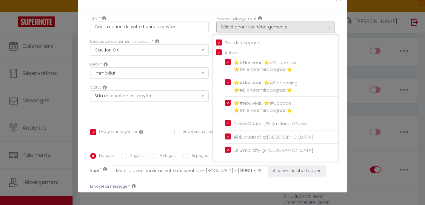
click at [204, 113] on div "Statut Aucun Si la réservation est payée Si réservation non payée Si la caution…" at bounding box center [149, 102] width 126 height 34
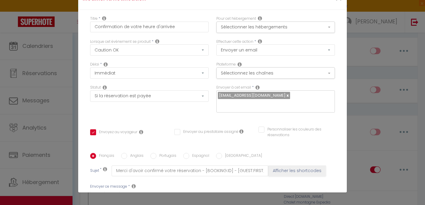
click at [235, 106] on input "text" at bounding box center [274, 104] width 113 height 8
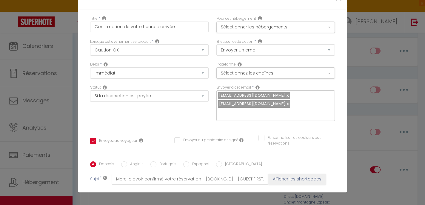
click at [253, 118] on div "Envoyer à cet email * nchauvet.immobilier@gmail.com hopconciergerie@gmail.com" at bounding box center [276, 106] width 126 height 42
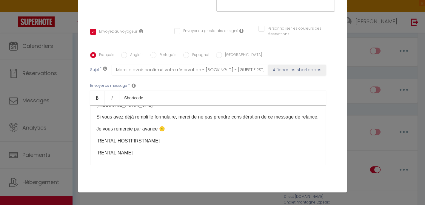
scroll to position [38, 0]
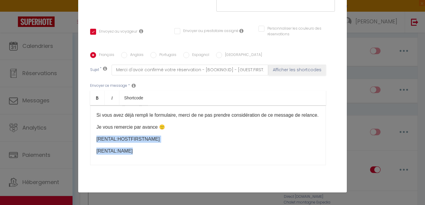
drag, startPoint x: 138, startPoint y: 144, endPoint x: 85, endPoint y: 131, distance: 54.5
click at [85, 131] on div "Titre * Confirmation de votre heure d'arrivée Pour cet hébergement Sélectionner…" at bounding box center [212, 48] width 269 height 294
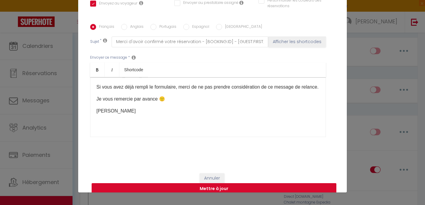
click at [191, 183] on button "Mettre à jour" at bounding box center [214, 188] width 245 height 11
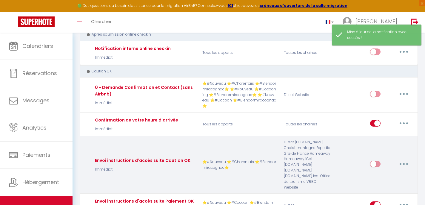
scroll to position [1616, 0]
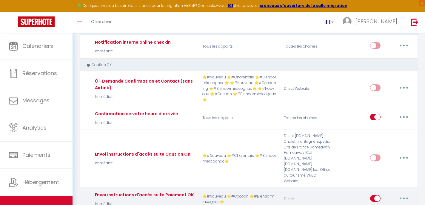
click at [406, 193] on button "button" at bounding box center [404, 198] width 17 height 10
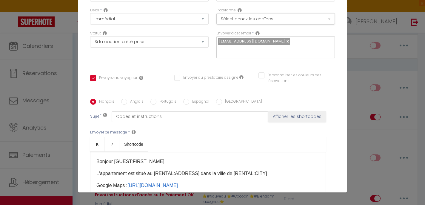
scroll to position [0, 0]
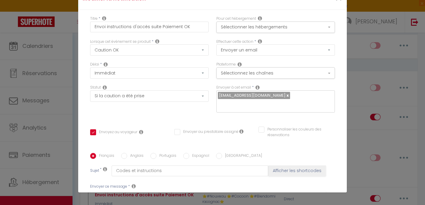
click at [260, 109] on div "nchauvet.immobilier@gmail.com" at bounding box center [275, 101] width 119 height 22
click at [264, 116] on div "Envoyer à cet email * nchauvet.immobilier@gmail.com" at bounding box center [276, 102] width 126 height 34
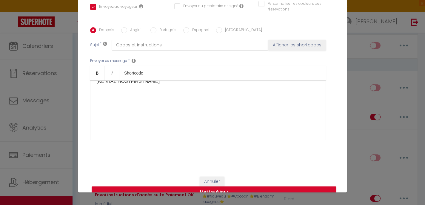
scroll to position [414, 0]
drag, startPoint x: 157, startPoint y: 103, endPoint x: 83, endPoint y: 102, distance: 73.8
click at [83, 102] on div "Titre * Envoi instructions d'accès suite Paiement OK Pour cet hébergement Sélec…" at bounding box center [212, 23] width 269 height 294
click at [178, 186] on button "Mettre à jour" at bounding box center [214, 191] width 245 height 11
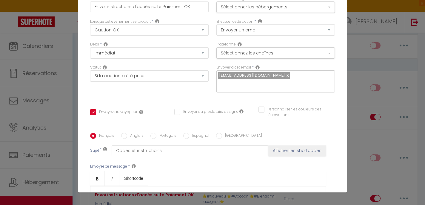
scroll to position [10, 0]
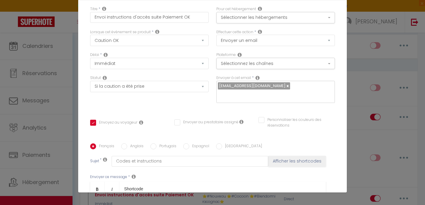
click at [277, 99] on div "nchauvet.immobilier@gmail.com" at bounding box center [275, 92] width 119 height 22
click at [260, 109] on div "Titre * Envoi instructions d'accès suite Paiement OK Pour cet hébergement Sélec…" at bounding box center [212, 143] width 269 height 286
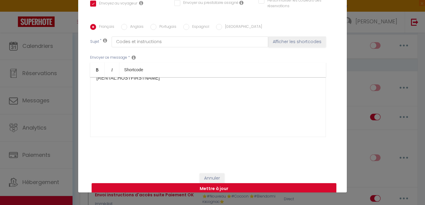
scroll to position [434, 0]
drag, startPoint x: 159, startPoint y: 101, endPoint x: 73, endPoint y: 101, distance: 85.4
click at [73, 101] on div "Modifier la notification × Titre * Envoi instructions d'accès suite Paiement OK…" at bounding box center [212, 102] width 425 height 205
click at [169, 183] on button "Mettre à jour" at bounding box center [214, 188] width 245 height 11
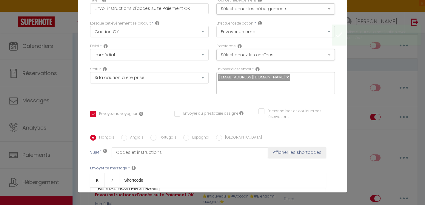
scroll to position [17, 0]
click at [239, 89] on input "text" at bounding box center [274, 87] width 113 height 8
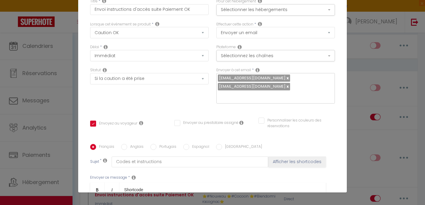
click at [247, 103] on div "Titre * Envoi instructions d'accès suite Paiement OK Pour cet hébergement Sélec…" at bounding box center [212, 140] width 269 height 294
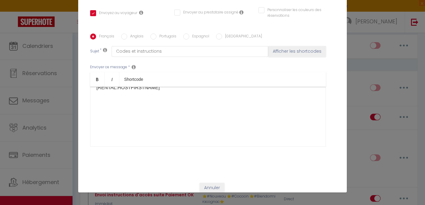
scroll to position [401, 0]
drag, startPoint x: 167, startPoint y: 102, endPoint x: 86, endPoint y: 104, distance: 80.9
click at [86, 104] on div "Titre * Envoi instructions d'accès suite Paiement OK Pour cet hébergement Sélec…" at bounding box center [212, 29] width 269 height 294
click at [174, 192] on button "Mettre à jour" at bounding box center [214, 197] width 245 height 11
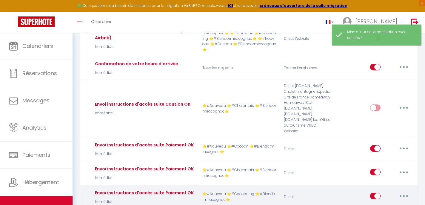
scroll to position [1667, 0]
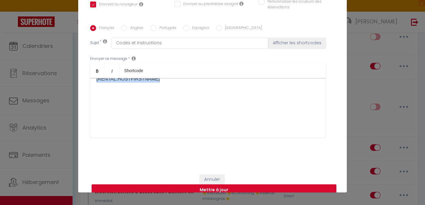
drag, startPoint x: 162, startPoint y: 122, endPoint x: 60, endPoint y: 121, distance: 102.4
click at [59, 121] on div "Modifier la notification × Titre * Envoi instructions d'accès suite Paiement OK…" at bounding box center [212, 102] width 425 height 205
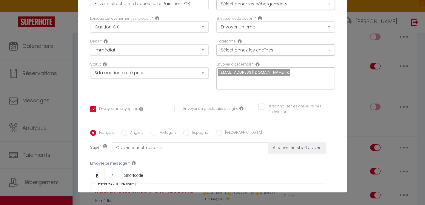
scroll to position [0, 0]
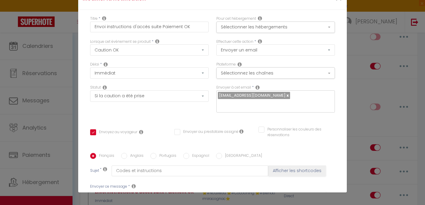
click at [232, 107] on input "text" at bounding box center [274, 104] width 113 height 8
click at [252, 120] on div "Titre * Envoi instructions d'accès suite Paiement OK Pour cet hébergement Sélec…" at bounding box center [212, 153] width 269 height 286
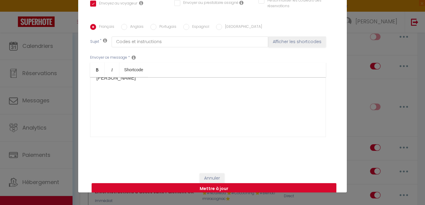
scroll to position [430, 0]
click at [235, 183] on button "Mettre à jour" at bounding box center [214, 188] width 245 height 11
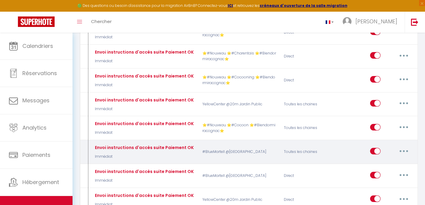
scroll to position [1789, 0]
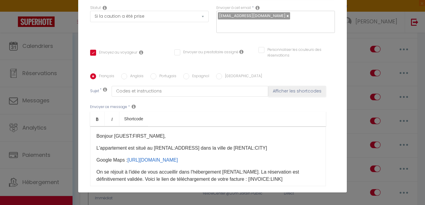
scroll to position [64, 0]
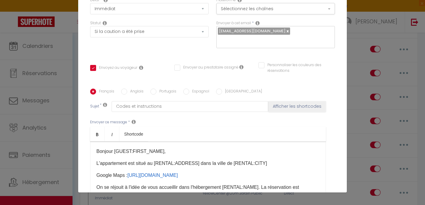
click at [244, 42] on input "text" at bounding box center [274, 40] width 113 height 8
click at [248, 83] on div "Français Anglais Portugais Espagnol Italien Sujet * Codes et instructions Affic…" at bounding box center [212, 148] width 245 height 138
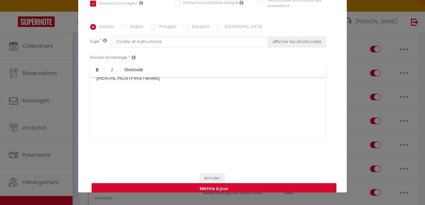
scroll to position [443, 0]
drag, startPoint x: 160, startPoint y: 93, endPoint x: 93, endPoint y: 92, distance: 66.6
click at [93, 92] on div "Bonjour [GUEST:FIRST_NAME]​, L'appartement est situé au [RENTAL:ADDRESS]​ dans …" at bounding box center [208, 107] width 236 height 60
click at [189, 183] on button "Mettre à jour" at bounding box center [214, 188] width 245 height 11
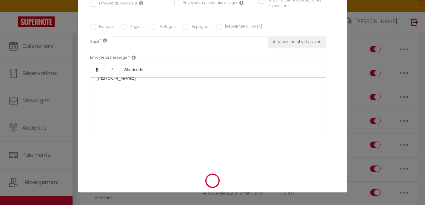
scroll to position [0, 0]
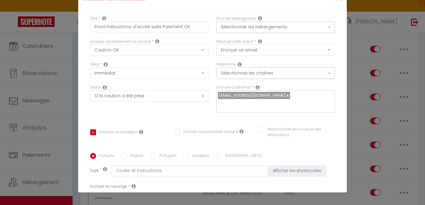
scroll to position [397, 0]
drag, startPoint x: 157, startPoint y: 98, endPoint x: 91, endPoint y: 98, distance: 66.3
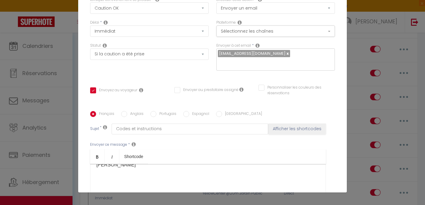
scroll to position [0, 0]
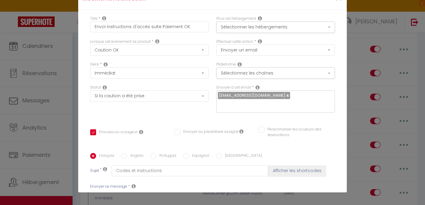
click at [233, 107] on input "text" at bounding box center [274, 104] width 113 height 8
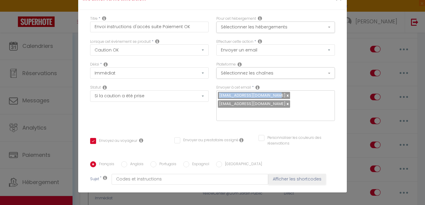
click at [267, 115] on div "Envoyer à cet email * nchauvet.immobilier@gmail.com hopconciergerie@gmail.com" at bounding box center [276, 106] width 126 height 42
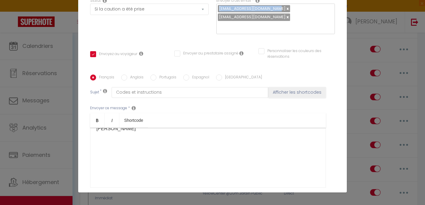
scroll to position [137, 0]
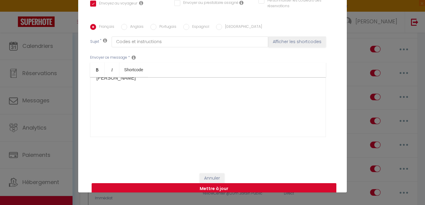
click at [248, 183] on button "Mettre à jour" at bounding box center [214, 188] width 245 height 11
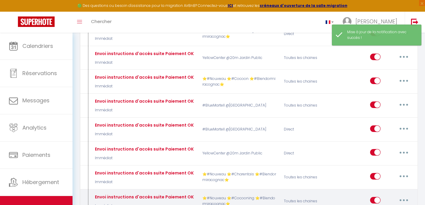
scroll to position [1830, 0]
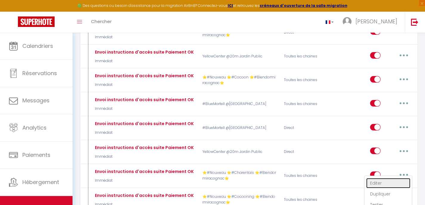
click at [385, 178] on link "Editer" at bounding box center [388, 183] width 44 height 10
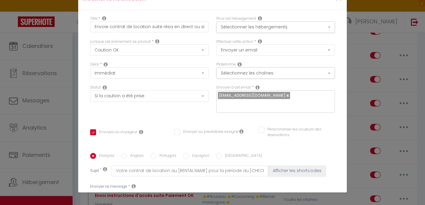
drag, startPoint x: 169, startPoint y: 112, endPoint x: 86, endPoint y: 110, distance: 83.6
click at [86, 110] on div "Titre * Envoie contrat de location suite résa en direct ou site internet Pour c…" at bounding box center [212, 153] width 269 height 286
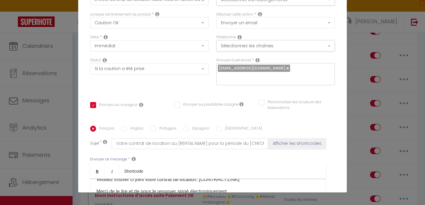
scroll to position [0, 0]
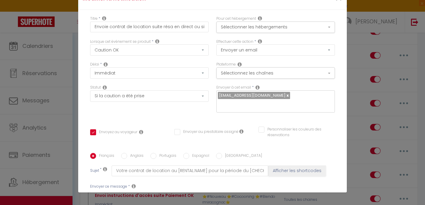
click at [253, 104] on input "text" at bounding box center [274, 104] width 113 height 8
click at [258, 25] on button "Sélectionner les hébergements" at bounding box center [275, 26] width 119 height 11
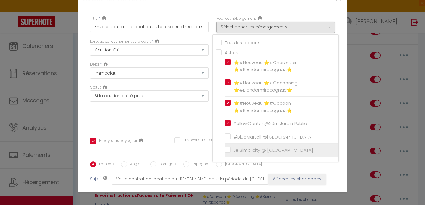
click at [228, 149] on input "Le Simplicity @ [GEOGRAPHIC_DATA]" at bounding box center [282, 150] width 114 height 6
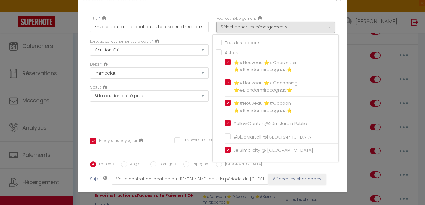
click at [209, 139] on div "Envoyer au prestataire assigné" at bounding box center [206, 143] width 64 height 13
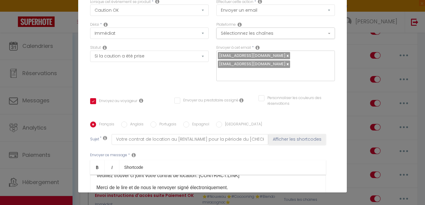
scroll to position [137, 0]
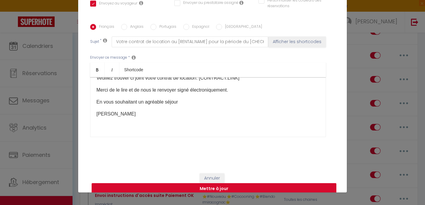
click at [232, 183] on button "Mettre à jour" at bounding box center [214, 188] width 245 height 11
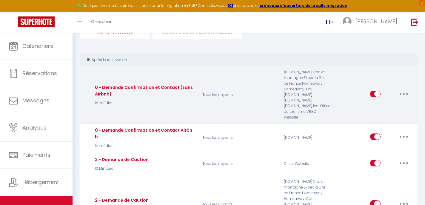
scroll to position [50, 0]
click at [403, 89] on button "button" at bounding box center [404, 94] width 17 height 10
click at [397, 104] on link "Editer" at bounding box center [388, 107] width 44 height 10
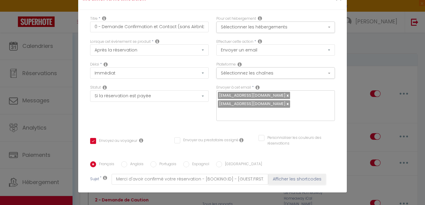
scroll to position [327, 0]
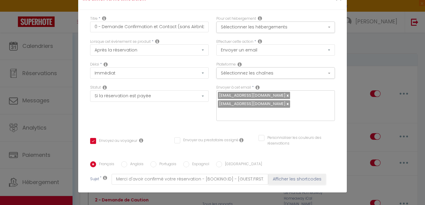
drag, startPoint x: 122, startPoint y: 104, endPoint x: 94, endPoint y: 104, distance: 28.4
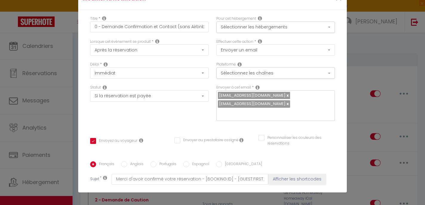
drag, startPoint x: 116, startPoint y: 103, endPoint x: 92, endPoint y: 102, distance: 23.9
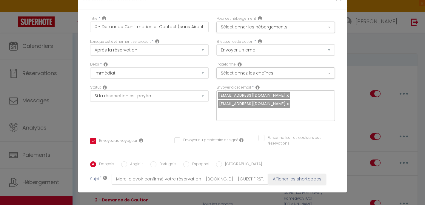
scroll to position [0, 0]
click at [246, 29] on button "Sélectionner les hébergements" at bounding box center [275, 26] width 119 height 11
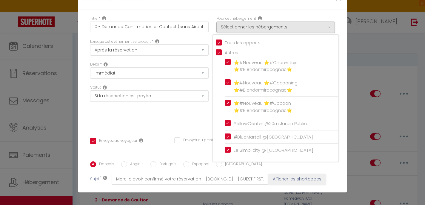
click at [205, 61] on div "Lorsque cet événement se produit * Après la réservation Avant Checkin (à partir…" at bounding box center [149, 50] width 126 height 23
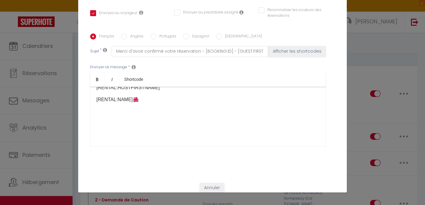
scroll to position [137, 0]
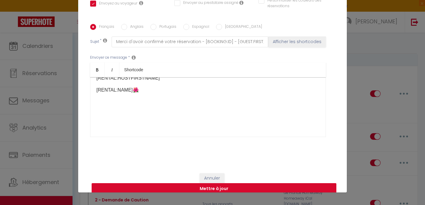
click at [205, 183] on button "Mettre à jour" at bounding box center [214, 188] width 245 height 11
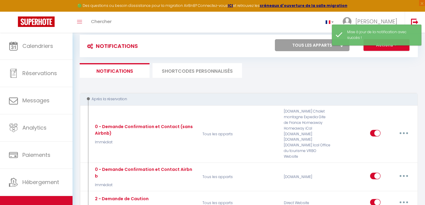
scroll to position [10, 0]
click at [196, 73] on li "SHORTCODES PERSONNALISÉS" at bounding box center [198, 70] width 90 height 15
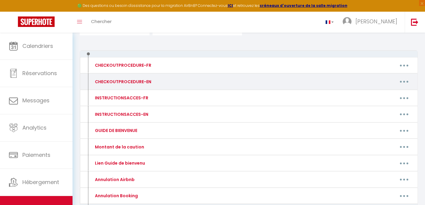
scroll to position [44, 0]
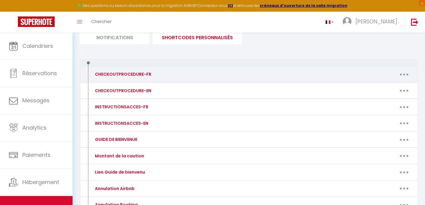
click at [178, 76] on div "Editer Supprimer" at bounding box center [293, 74] width 245 height 10
click at [404, 73] on icon "button" at bounding box center [404, 74] width 2 height 2
click at [386, 87] on link "Editer" at bounding box center [389, 88] width 44 height 10
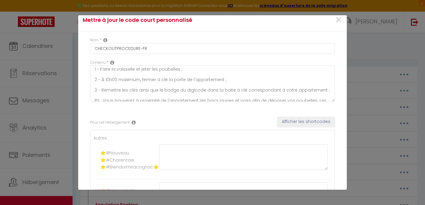
scroll to position [3, 0]
click at [301, 124] on button "Afficher les shortcodes" at bounding box center [306, 121] width 58 height 10
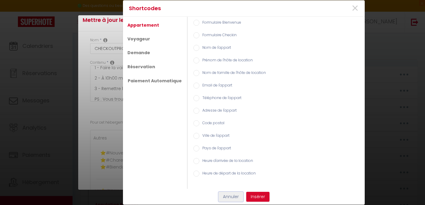
click at [236, 200] on button "Annuler" at bounding box center [231, 196] width 25 height 10
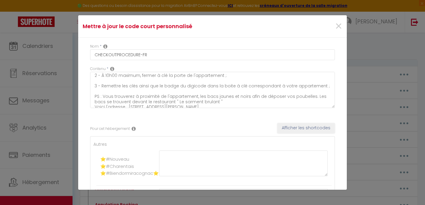
scroll to position [16, 0]
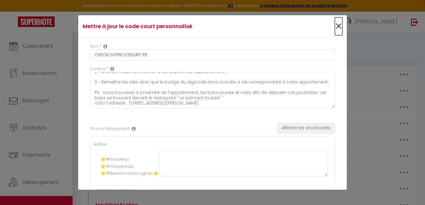
click at [340, 27] on span "×" at bounding box center [338, 26] width 7 height 18
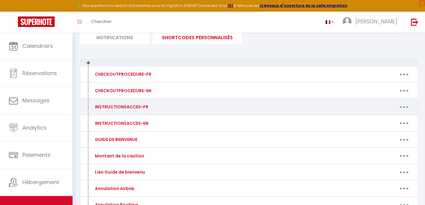
click at [406, 105] on button "button" at bounding box center [404, 107] width 17 height 10
click at [397, 119] on link "Editer" at bounding box center [389, 120] width 44 height 10
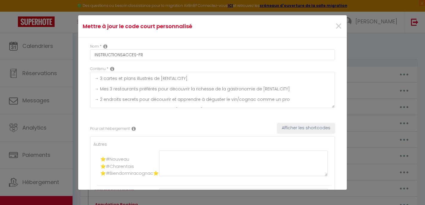
scroll to position [0, 0]
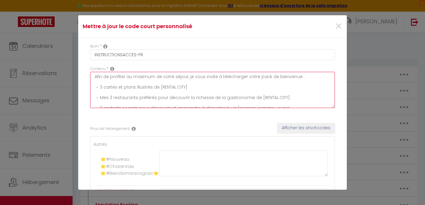
click at [214, 88] on textarea "Afin de profiter au maximum de votre séjour, je vous invite à télécharger votre…" at bounding box center [212, 90] width 245 height 36
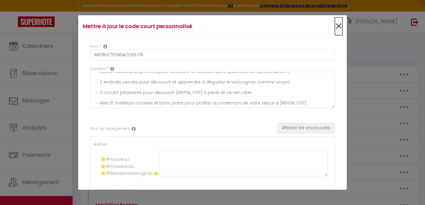
click at [340, 25] on span "×" at bounding box center [338, 26] width 7 height 18
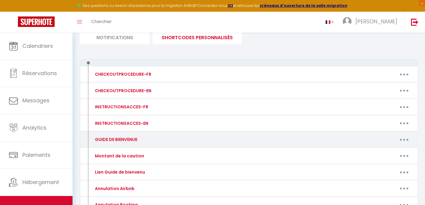
click at [402, 139] on button "button" at bounding box center [404, 139] width 17 height 10
click at [393, 152] on link "Editer" at bounding box center [389, 153] width 44 height 10
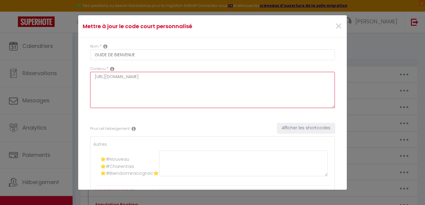
drag, startPoint x: 282, startPoint y: 76, endPoint x: 87, endPoint y: 79, distance: 194.7
click at [87, 79] on div "Contenu * https://drive.google.com/file/d/1ZO0P5Dj_aSnOTgnqGwxDmZCc1jZ1ZJ7x/vie…" at bounding box center [212, 90] width 253 height 48
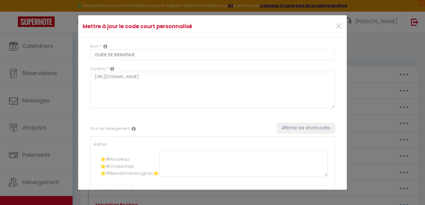
click at [337, 27] on span "×" at bounding box center [338, 26] width 7 height 18
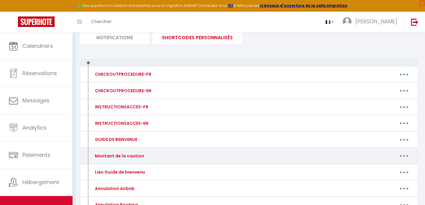
click at [401, 154] on button "button" at bounding box center [404, 156] width 17 height 10
click at [393, 168] on link "Editer" at bounding box center [389, 169] width 44 height 10
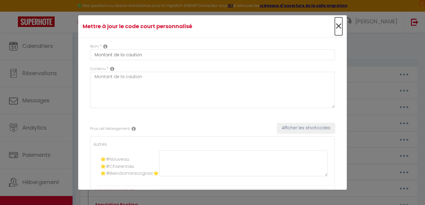
click at [336, 28] on span "×" at bounding box center [338, 26] width 7 height 18
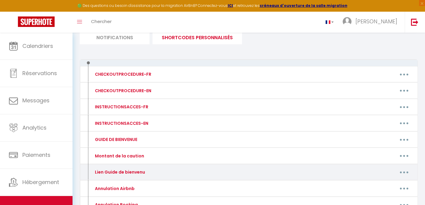
click at [403, 173] on button "button" at bounding box center [404, 172] width 17 height 10
click at [389, 188] on link "Editer" at bounding box center [389, 185] width 44 height 10
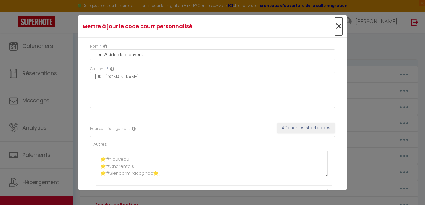
click at [339, 24] on span "×" at bounding box center [338, 26] width 7 height 18
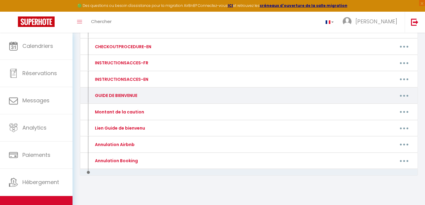
scroll to position [90, 0]
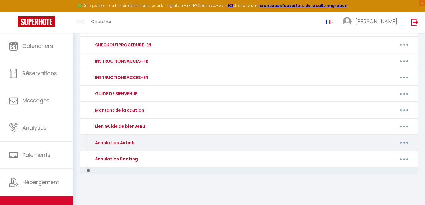
click at [404, 142] on icon "button" at bounding box center [404, 143] width 2 height 2
click at [392, 155] on link "Editer" at bounding box center [389, 156] width 44 height 10
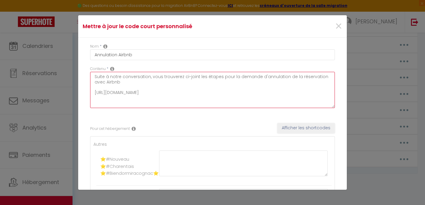
click at [217, 96] on textarea "Suite à notre conversation, vous trouverez ci-joint les étapes pour la demande …" at bounding box center [212, 90] width 245 height 36
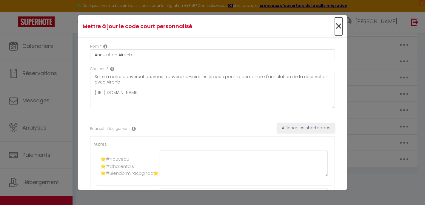
click at [337, 29] on span "×" at bounding box center [338, 26] width 7 height 18
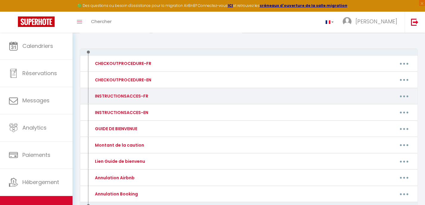
scroll to position [0, 0]
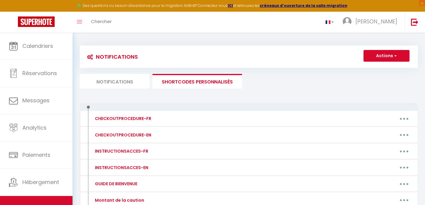
click at [131, 81] on li "Notifications" at bounding box center [115, 81] width 70 height 15
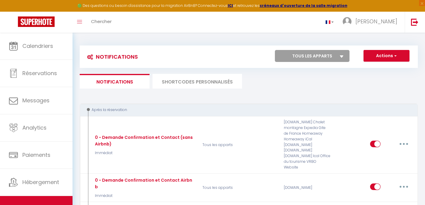
click at [175, 81] on li "SHORTCODES PERSONNALISÉS" at bounding box center [198, 81] width 90 height 15
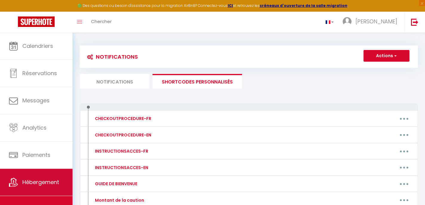
scroll to position [5, 0]
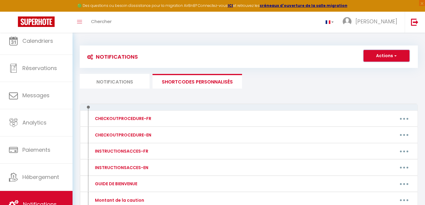
click at [391, 60] on button "Actions" at bounding box center [387, 56] width 46 height 12
click at [325, 85] on ul "Notifications SHORTCODES PERSONNALISÉS" at bounding box center [249, 81] width 338 height 15
click at [130, 81] on li "Notifications" at bounding box center [115, 81] width 70 height 15
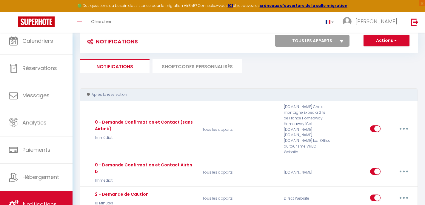
scroll to position [16, 0]
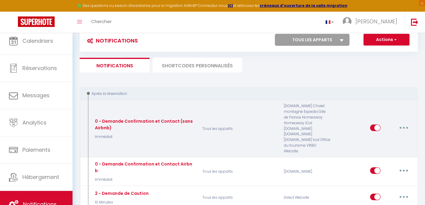
click at [404, 127] on button "button" at bounding box center [404, 128] width 17 height 10
click at [391, 139] on link "Editer" at bounding box center [388, 141] width 44 height 10
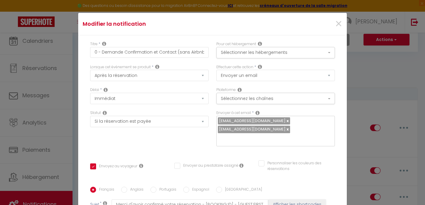
click at [286, 130] on link at bounding box center [287, 129] width 3 height 6
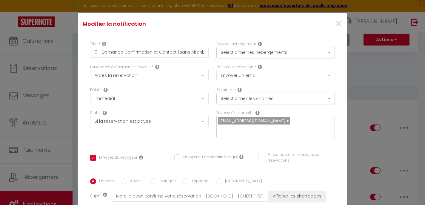
click at [274, 130] on input "text" at bounding box center [274, 130] width 113 height 8
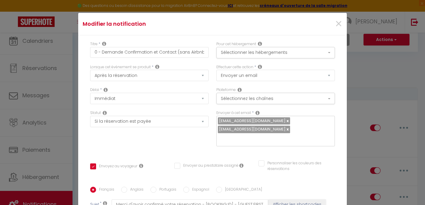
click at [248, 147] on div "Titre * 0 - Demande Confirmation et Contact (sans Airbnb) Pour cet hébergement …" at bounding box center [212, 182] width 269 height 294
click at [249, 49] on button "Sélectionner les hébergements" at bounding box center [275, 52] width 119 height 11
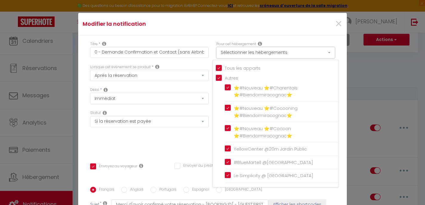
click at [249, 49] on button "Sélectionner les hébergements" at bounding box center [275, 52] width 119 height 11
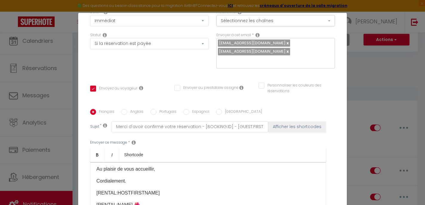
scroll to position [338, 0]
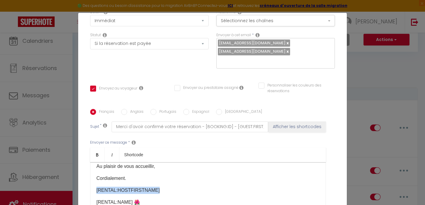
drag, startPoint x: 155, startPoint y: 174, endPoint x: 88, endPoint y: 173, distance: 66.3
click at [88, 173] on div "Titre * 0 - Demande Confirmation et Contact (sans Airbnb) Pour cet hébergement …" at bounding box center [212, 105] width 269 height 294
click at [129, 186] on p "[PERSON_NAME]" at bounding box center [207, 189] width 223 height 7
click at [96, 186] on p "[PERSON_NAME]" at bounding box center [207, 189] width 223 height 7
click at [186, 198] on p "[RENTAL:NAME]​ 🌺​" at bounding box center [207, 201] width 223 height 7
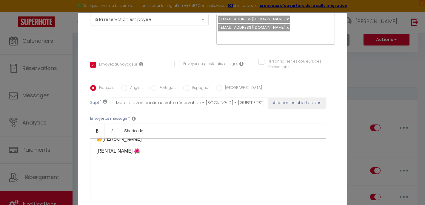
scroll to position [137, 0]
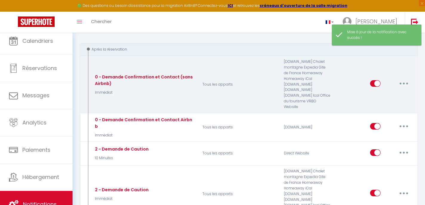
scroll to position [62, 0]
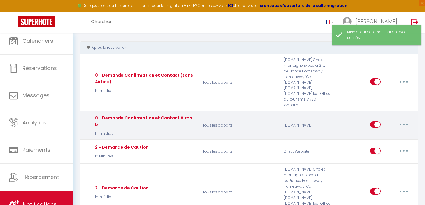
click at [403, 123] on icon "button" at bounding box center [404, 124] width 2 height 2
click at [396, 133] on link "Editer" at bounding box center [388, 138] width 44 height 10
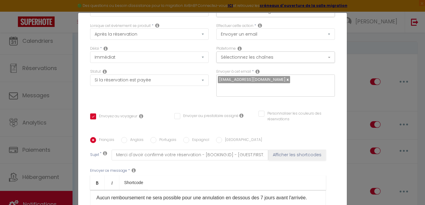
scroll to position [40, 0]
click at [253, 89] on input "text" at bounding box center [274, 89] width 113 height 8
click at [282, 104] on div "Titre * 0 - Demande Confirmation et Contact Airbnb Pour cet hébergement Sélecti…" at bounding box center [212, 138] width 269 height 286
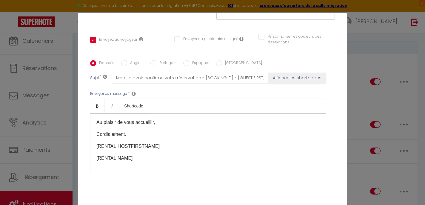
scroll to position [265, 0]
drag, startPoint x: 157, startPoint y: 131, endPoint x: 91, endPoint y: 131, distance: 66.6
click at [91, 131] on div "Bonjour [GUEST:FIRST_NAME], [RENTAL:NAME]​ est ravi de vous accueillir. Pour le…" at bounding box center [208, 143] width 236 height 60
click at [96, 144] on p "[PERSON_NAME]" at bounding box center [207, 147] width 223 height 7
click at [140, 156] on p "[RENTAL:NAME]​" at bounding box center [207, 159] width 223 height 7
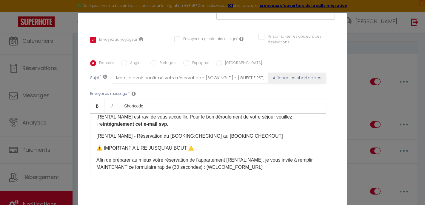
scroll to position [0, 0]
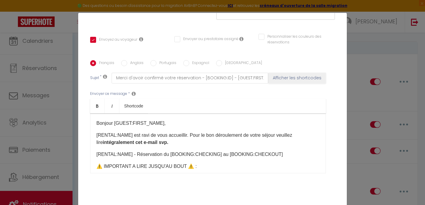
click at [93, 113] on div "Bonjour [GUEST:FIRST_NAME], [RENTAL:NAME]​ est ravi de vous accueillir. Pour le…" at bounding box center [208, 143] width 236 height 60
click at [96, 119] on p "🌺 ​ Bonjour [GUEST:FIRST_NAME]," at bounding box center [207, 122] width 223 height 7
click at [98, 119] on p "🌺 ​ Bonjour [GUEST:FIRST_NAME]," at bounding box center [207, 122] width 223 height 7
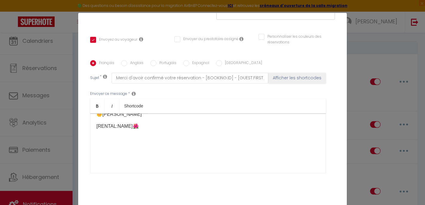
scroll to position [137, 0]
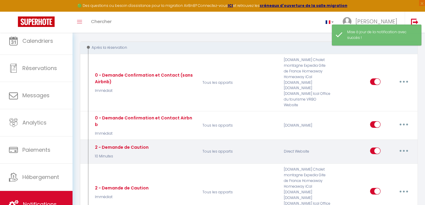
click at [404, 146] on button "button" at bounding box center [404, 151] width 17 height 10
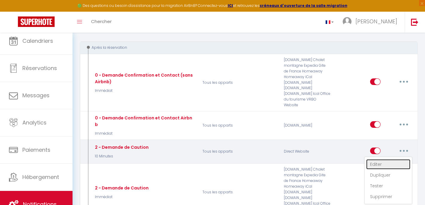
click at [395, 159] on link "Editer" at bounding box center [388, 164] width 44 height 10
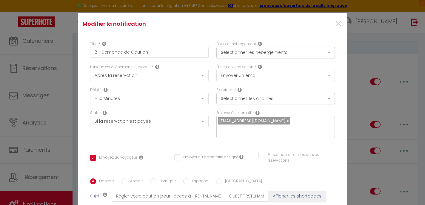
scroll to position [78, 0]
drag, startPoint x: 155, startPoint y: 131, endPoint x: 86, endPoint y: 130, distance: 69.0
click at [86, 130] on div "Titre * 2 - Demande de Caution Pour cet hébergement Sélectionner les hébergemen…" at bounding box center [212, 178] width 269 height 286
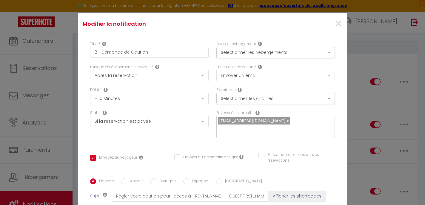
scroll to position [84, 0]
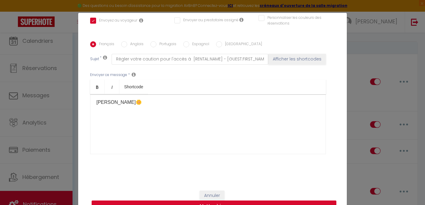
click at [242, 201] on button "Mettre à jour" at bounding box center [214, 205] width 245 height 11
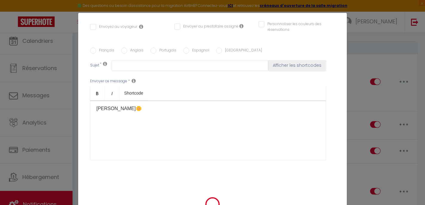
scroll to position [0, 0]
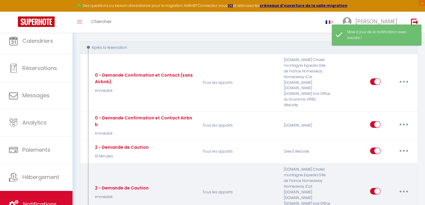
click at [402, 186] on button "button" at bounding box center [404, 191] width 17 height 10
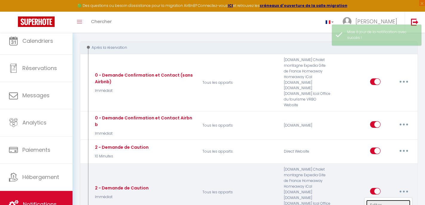
click at [390, 199] on link "Editer" at bounding box center [388, 204] width 44 height 10
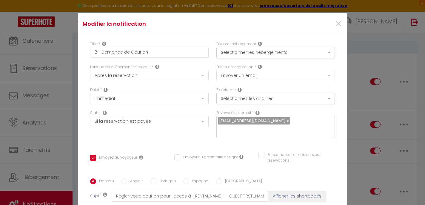
click at [300, 126] on div "nchauvet.immobilier@gmail.com" at bounding box center [275, 127] width 119 height 22
click at [279, 133] on input "text" at bounding box center [274, 130] width 113 height 8
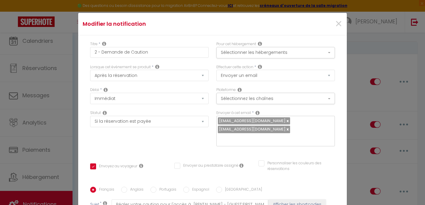
click at [209, 140] on div "Statut Aucun Si la réservation est payée Si réservation non payée Si la caution…" at bounding box center [149, 131] width 126 height 42
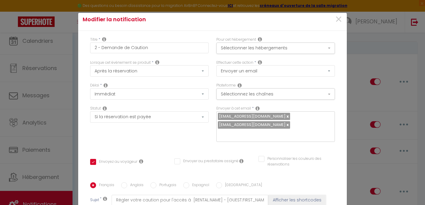
scroll to position [1, 0]
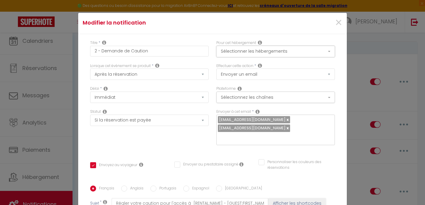
click at [237, 53] on button "Sélectionner les hébergements" at bounding box center [275, 51] width 119 height 11
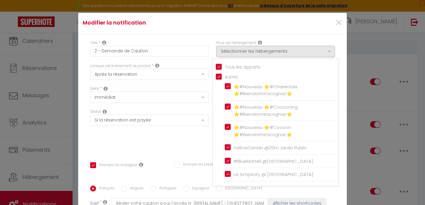
click at [198, 148] on div "Titre * 2 - Demande de Caution Pour cet hébergement Sélectionner les hébergemen…" at bounding box center [212, 181] width 269 height 294
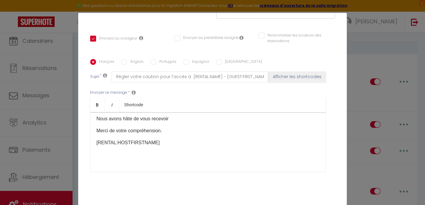
scroll to position [77, 0]
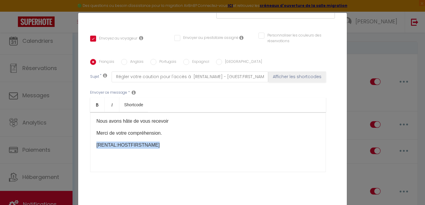
drag, startPoint x: 159, startPoint y: 137, endPoint x: 88, endPoint y: 138, distance: 70.8
click at [88, 138] on div "Titre * 2 - Demande de Caution Pour cet hébergement Sélectionner les hébergemen…" at bounding box center [212, 55] width 269 height 294
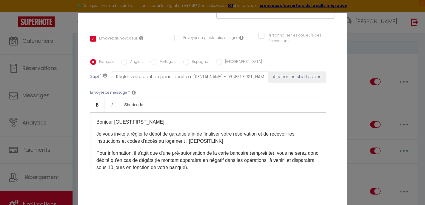
click at [95, 114] on div "Bonjour [GUEST:FIRST_NAME], Je vous invite à régler le dépôt de garantie​​ afin…" at bounding box center [208, 142] width 236 height 60
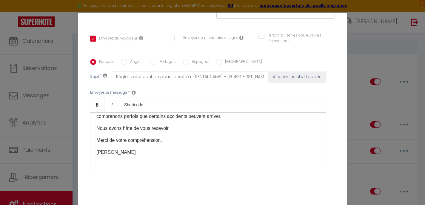
scroll to position [75, 0]
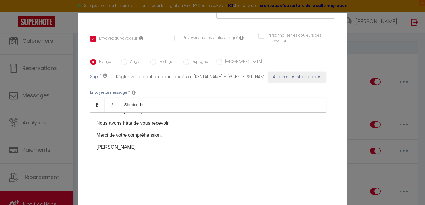
click at [135, 143] on p "[PERSON_NAME]" at bounding box center [207, 146] width 223 height 7
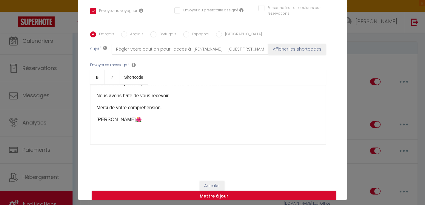
scroll to position [25, 0]
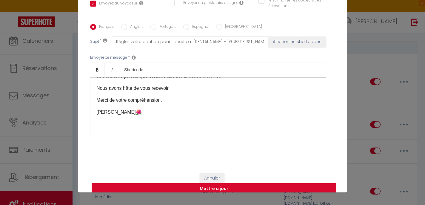
click at [191, 183] on button "Mettre à jour" at bounding box center [214, 188] width 245 height 11
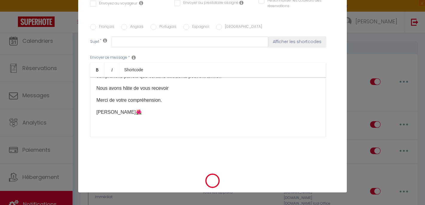
scroll to position [0, 0]
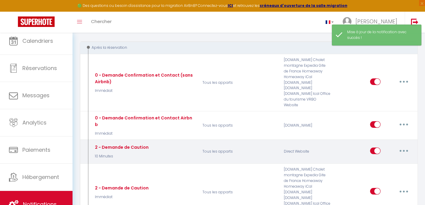
click at [402, 146] on button "button" at bounding box center [404, 151] width 17 height 10
click at [389, 159] on link "Editer" at bounding box center [388, 164] width 44 height 10
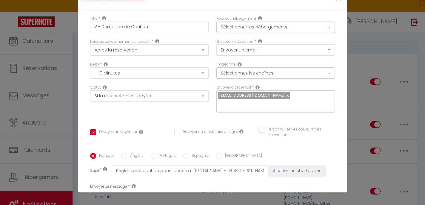
click at [244, 106] on input "text" at bounding box center [274, 104] width 113 height 8
click at [268, 120] on div "Titre * 2 - Demande de Caution Pour cet hébergement Sélectionner les hébergemen…" at bounding box center [212, 153] width 269 height 286
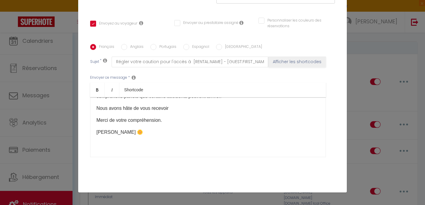
scroll to position [137, 0]
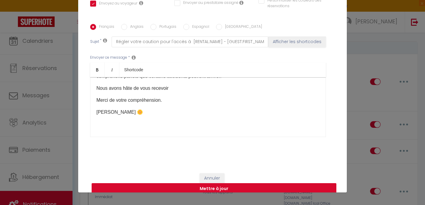
click at [241, 183] on button "Mettre à jour" at bounding box center [214, 188] width 245 height 11
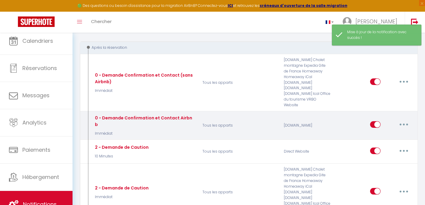
click at [399, 119] on button "button" at bounding box center [404, 124] width 17 height 10
click at [388, 133] on link "Editer" at bounding box center [388, 138] width 44 height 10
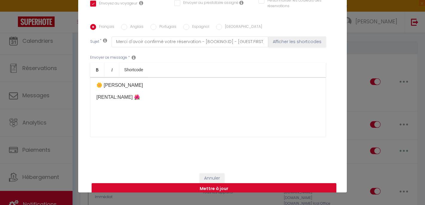
scroll to position [298, 0]
click at [186, 183] on button "Mettre à jour" at bounding box center [214, 188] width 245 height 11
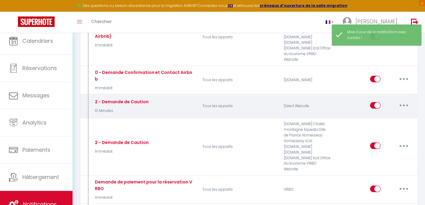
scroll to position [108, 0]
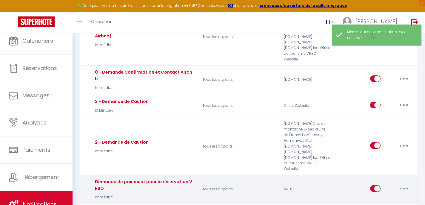
click at [404, 187] on icon "button" at bounding box center [404, 188] width 2 height 2
click at [391, 196] on link "Editer" at bounding box center [388, 201] width 44 height 10
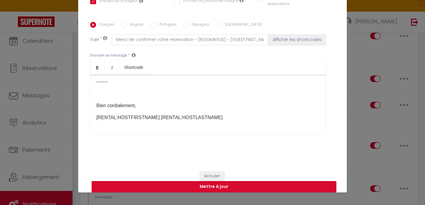
scroll to position [93, 0]
drag, startPoint x: 152, startPoint y: 118, endPoint x: 85, endPoint y: 119, distance: 66.9
click at [85, 119] on div "Titre * Demande de paiement pour la réservation VRBO Pour cet hébergement Sélec…" at bounding box center [212, 22] width 269 height 286
click at [95, 119] on div "Bonjour [GUEST:NAME], Votre réservation à [RENTAL:CITY] dans le logement [RENTA…" at bounding box center [208, 105] width 236 height 60
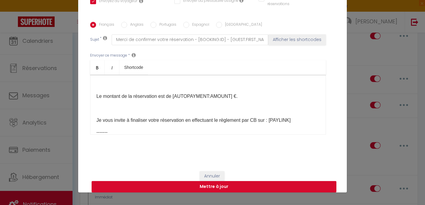
scroll to position [0, 0]
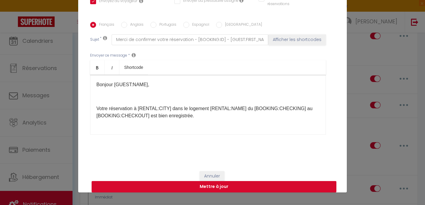
click at [96, 85] on div "Bonjour [GUEST:NAME], Votre réservation à [RENTAL:CITY] dans le logement [RENTA…" at bounding box center [208, 105] width 236 height 60
click at [107, 102] on div "🌺 ​ Bonjour [GUEST:NAME], Votre réservation à [RENTAL:CITY] dans le logement [R…" at bounding box center [208, 105] width 236 height 60
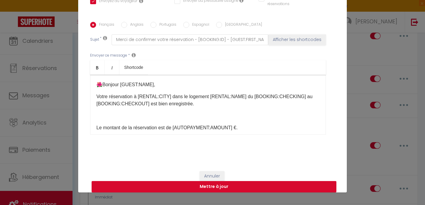
click at [105, 118] on p at bounding box center [207, 115] width 223 height 7
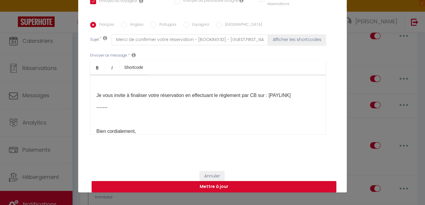
scroll to position [48, 0]
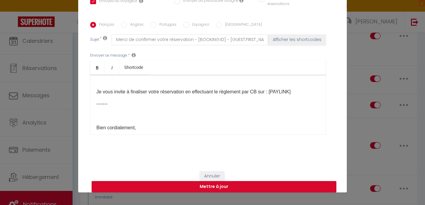
click at [99, 85] on div "🌺 ​ Bonjour [GUEST:NAME], Votre réservation à [RENTAL:CITY] dans le logement [R…" at bounding box center [208, 105] width 236 height 60
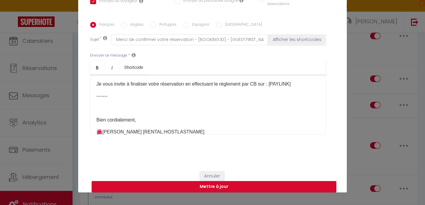
scroll to position [47, 0]
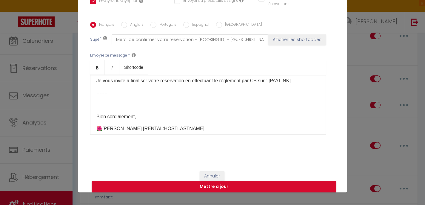
click at [99, 107] on p at bounding box center [207, 104] width 223 height 7
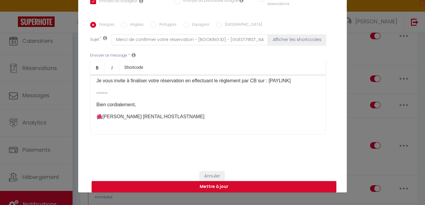
click at [178, 116] on p "🌺 ​ Karen [RENTAL:HOSTLASTNAME]" at bounding box center [207, 116] width 223 height 7
drag, startPoint x: 173, startPoint y: 117, endPoint x: 116, endPoint y: 114, distance: 57.4
click at [116, 114] on p "🌺 ​ Karen [RENTAL:HOSTLASTNAME]" at bounding box center [207, 116] width 223 height 7
drag, startPoint x: 102, startPoint y: 115, endPoint x: 93, endPoint y: 115, distance: 9.0
click at [93, 115] on div "🌺 ​ Bonjour [GUEST:NAME], Votre réservation à [RENTAL:CITY] dans le logement [R…" at bounding box center [208, 105] width 236 height 60
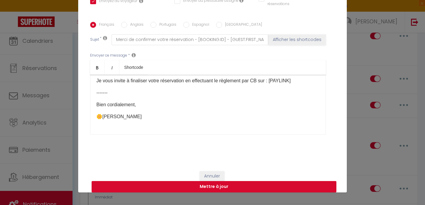
click at [93, 115] on div "🌺 ​ Bonjour [GUEST:NAME], Votre réservation à [RENTAL:CITY] dans le logement [R…" at bounding box center [208, 105] width 236 height 60
click at [197, 185] on button "Mettre à jour" at bounding box center [214, 186] width 245 height 11
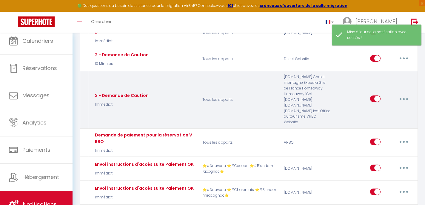
scroll to position [160, 0]
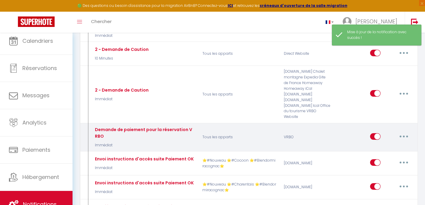
click at [406, 131] on button "button" at bounding box center [404, 136] width 17 height 10
click at [391, 145] on link "Editer" at bounding box center [388, 150] width 44 height 10
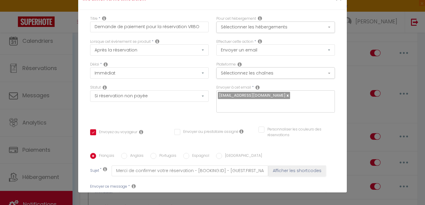
scroll to position [0, 0]
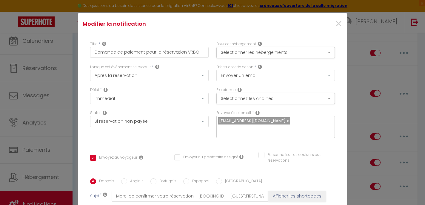
click at [268, 133] on input "text" at bounding box center [274, 130] width 113 height 8
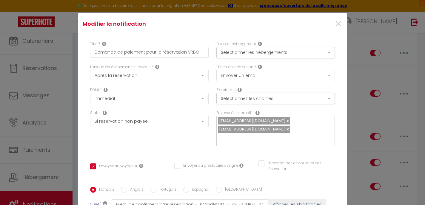
click at [271, 146] on div "Titre * Demande de paiement pour la réservation VRBO Pour cet hébergement Sélec…" at bounding box center [212, 182] width 269 height 294
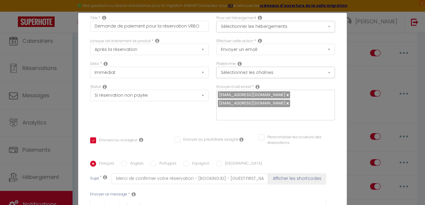
scroll to position [137, 0]
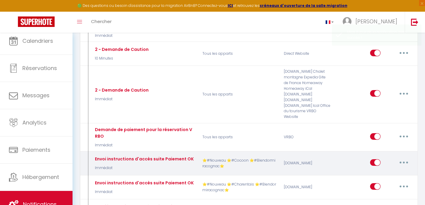
click at [407, 157] on button "button" at bounding box center [404, 162] width 17 height 10
click at [388, 171] on link "Editer" at bounding box center [388, 176] width 44 height 10
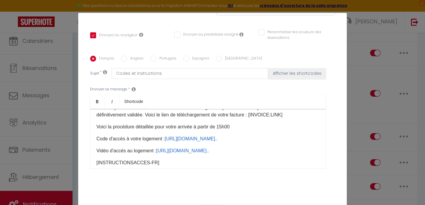
scroll to position [0, 0]
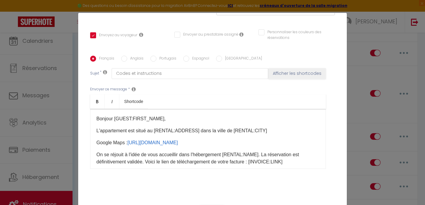
click at [95, 110] on div "Bonjour [GUEST:FIRST_NAME]​, L'appartement est situé au [RENTAL:ADDRESS]​ dans …" at bounding box center [208, 139] width 236 height 60
click at [98, 115] on p "🌼 ​ Bonjour [GUEST:FIRST_NAME]​," at bounding box center [207, 118] width 223 height 7
click at [102, 115] on p "🌼 ​ Bonjour [GUEST:FIRST_NAME]​," at bounding box center [207, 118] width 223 height 7
click at [179, 116] on div "🌼 ​ Bonjour [GUEST:FIRST_NAME]​, L'appartement est situé au [RENTAL:ADDRESS]​ d…" at bounding box center [208, 139] width 236 height 60
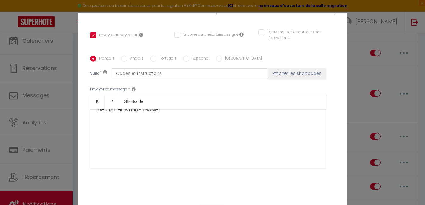
scroll to position [400, 0]
drag, startPoint x: 163, startPoint y: 130, endPoint x: 81, endPoint y: 131, distance: 81.8
click at [81, 131] on div "Titre * Envoi instructions d'accès suite Paiement OK Pour cet hébergement Sélec…" at bounding box center [212, 51] width 269 height 294
click at [94, 130] on div "🌼 ​ Bonjour [GUEST:FIRST_NAME]​, L'appartement est situé au [RENTAL:ADDRESS]​ d…" at bounding box center [208, 139] width 236 height 60
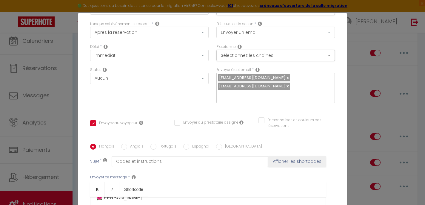
scroll to position [137, 0]
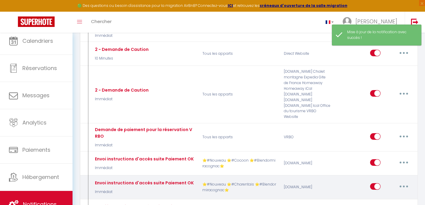
click at [403, 181] on button "button" at bounding box center [404, 186] width 17 height 10
click at [389, 194] on link "Editer" at bounding box center [388, 199] width 44 height 10
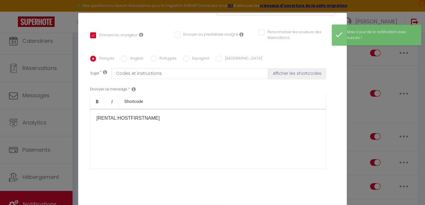
scroll to position [0, 0]
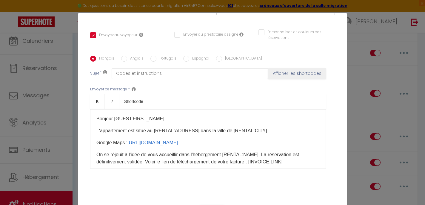
click at [95, 111] on div "Bonjour [GUEST:FIRST_NAME]​, L'appartement est situé au [RENTAL:ADDRESS]​ dans …" at bounding box center [208, 139] width 236 height 60
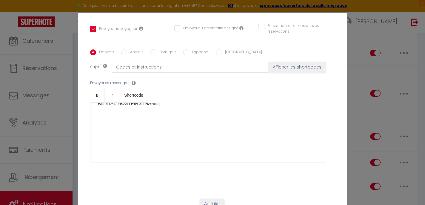
scroll to position [415, 0]
drag, startPoint x: 156, startPoint y: 130, endPoint x: 91, endPoint y: 130, distance: 65.1
click at [91, 130] on div "🌺 ​ Bonjour [GUEST:FIRST_NAME]​, L'appartement est situé au [RENTAL:ADDRESS]​ d…" at bounding box center [208, 132] width 236 height 60
click at [94, 130] on div "🌺 ​ Bonjour [GUEST:FIRST_NAME]​, L'appartement est situé au [RENTAL:ADDRESS]​ d…" at bounding box center [208, 132] width 236 height 60
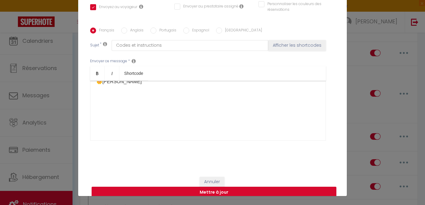
scroll to position [25, 0]
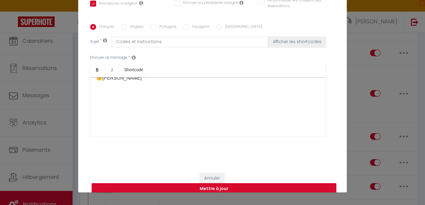
click at [178, 183] on button "Mettre à jour" at bounding box center [214, 188] width 245 height 11
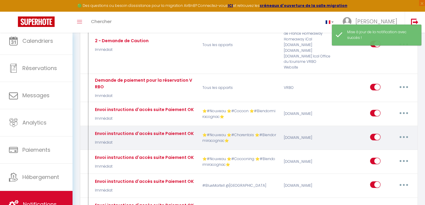
scroll to position [211, 0]
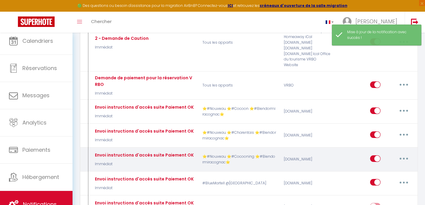
click at [408, 153] on button "button" at bounding box center [404, 158] width 17 height 10
click at [385, 167] on link "Editer" at bounding box center [388, 172] width 44 height 10
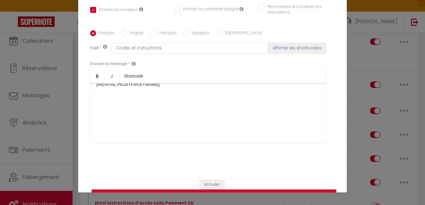
scroll to position [389, 0]
drag, startPoint x: 157, startPoint y: 100, endPoint x: 75, endPoint y: 100, distance: 82.1
click at [75, 100] on div "Modifier la notification × Titre * Envoi instructions d'accès suite Paiement OK…" at bounding box center [212, 102] width 425 height 205
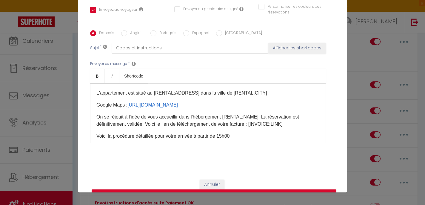
scroll to position [0, 0]
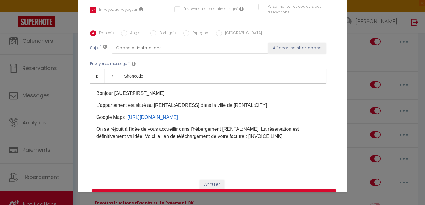
click at [94, 85] on div "Bonjour [GUEST:FIRST_NAME]​, L'appartement est situé au [RENTAL:ADDRESS]​ dans …" at bounding box center [208, 113] width 236 height 60
click at [187, 189] on button "Mettre à jour" at bounding box center [214, 194] width 245 height 11
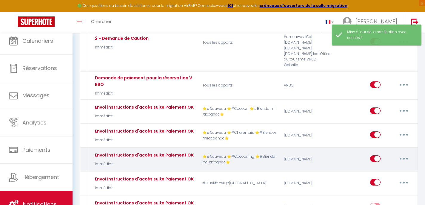
click at [403, 153] on button "button" at bounding box center [404, 158] width 17 height 10
click at [374, 167] on link "Editer" at bounding box center [388, 172] width 44 height 10
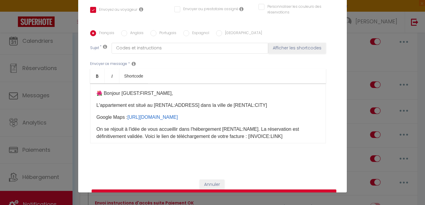
click at [214, 189] on button "Mettre à jour" at bounding box center [214, 194] width 245 height 11
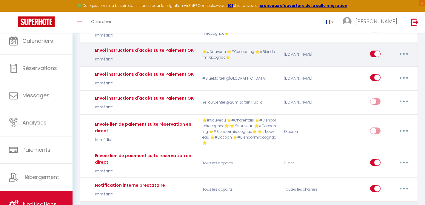
scroll to position [320, 0]
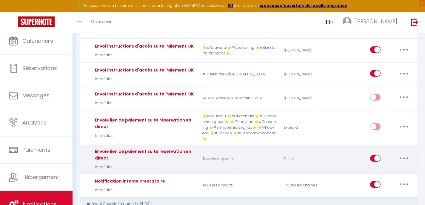
click at [403, 153] on button "button" at bounding box center [404, 158] width 17 height 10
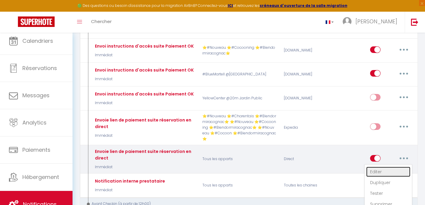
click at [389, 166] on link "Editer" at bounding box center [388, 171] width 44 height 10
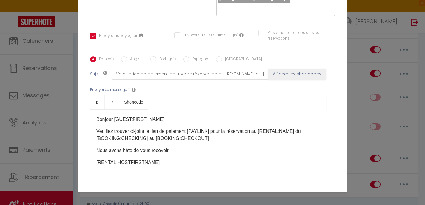
scroll to position [107, 0]
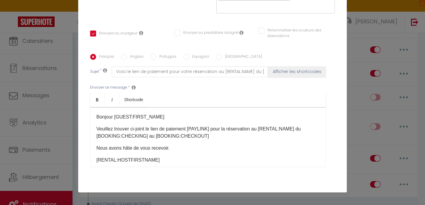
click at [94, 109] on div "Bonjour [GUEST:FIRST_NAME] Veuillez trouver ci-joint le lien de paiement [PAYLI…" at bounding box center [208, 137] width 236 height 60
drag, startPoint x: 96, startPoint y: 150, endPoint x: 177, endPoint y: 153, distance: 80.7
click at [177, 156] on p "[RENTAL:HOSTFIRSTNAME]​" at bounding box center [207, 159] width 223 height 7
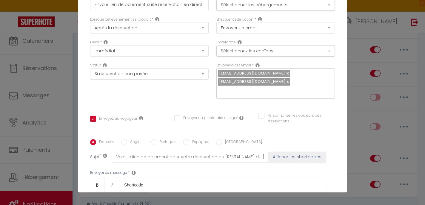
scroll to position [137, 0]
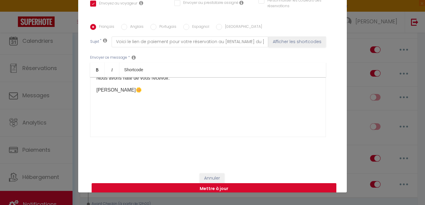
click at [193, 183] on button "Mettre à jour" at bounding box center [214, 188] width 245 height 11
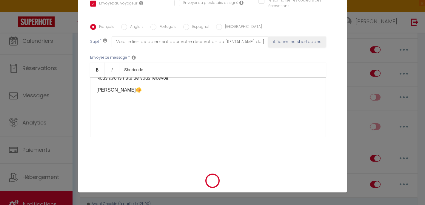
scroll to position [131, 0]
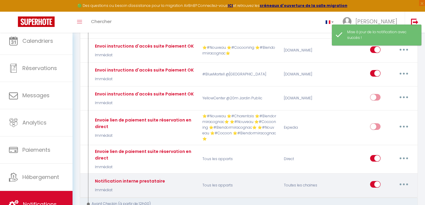
click at [403, 183] on icon "button" at bounding box center [404, 184] width 2 height 2
click at [397, 193] on link "Editer" at bounding box center [388, 198] width 44 height 10
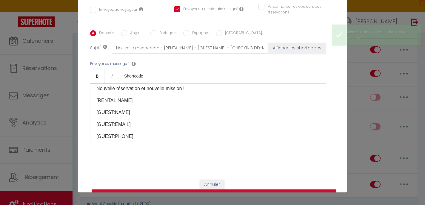
scroll to position [0, 0]
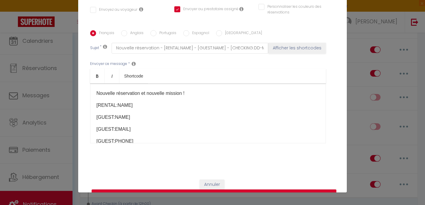
click at [93, 85] on div "Nouvelle réservation et nouvelle mission ! [RENTAL:NAME] [GUEST:NAME] [GUEST:EM…" at bounding box center [208, 113] width 236 height 60
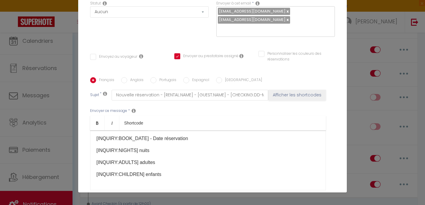
scroll to position [137, 0]
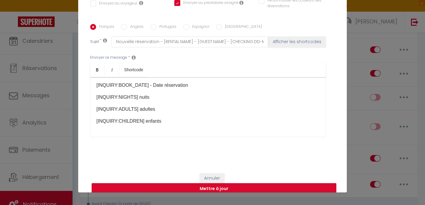
click at [232, 183] on button "Mettre à jour" at bounding box center [214, 188] width 245 height 11
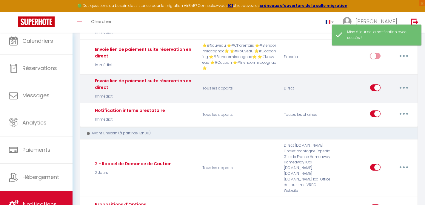
scroll to position [392, 0]
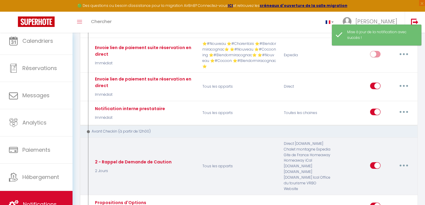
click at [406, 160] on button "button" at bounding box center [404, 165] width 17 height 10
click at [387, 173] on link "Editer" at bounding box center [388, 178] width 44 height 10
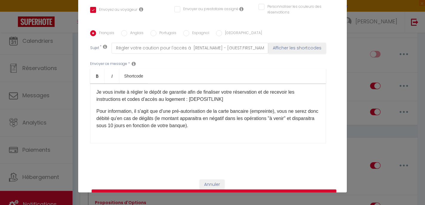
scroll to position [0, 0]
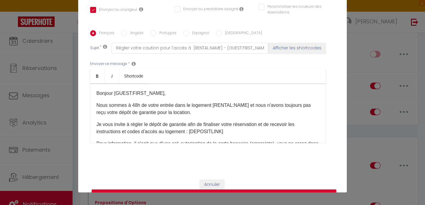
click at [94, 84] on div "Bonjour [GUEST:FIRST_NAME], Nous sommes à 48h de votre entrée dans le logement …" at bounding box center [208, 113] width 236 height 60
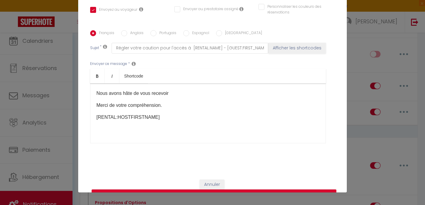
scroll to position [108, 0]
drag, startPoint x: 159, startPoint y: 109, endPoint x: 89, endPoint y: 108, distance: 70.5
click at [89, 108] on div "Français Anglais Portugais Espagnol Italien Sujet * Régler votre caution pour l…" at bounding box center [213, 90] width 248 height 120
click at [209, 189] on button "Mettre à jour" at bounding box center [214, 194] width 245 height 11
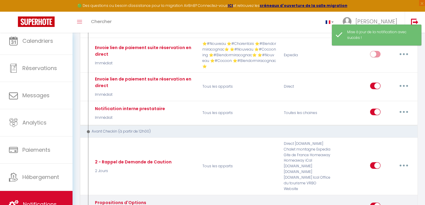
click at [401, 201] on button "button" at bounding box center [404, 206] width 17 height 10
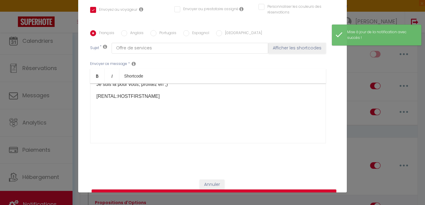
scroll to position [90, 0]
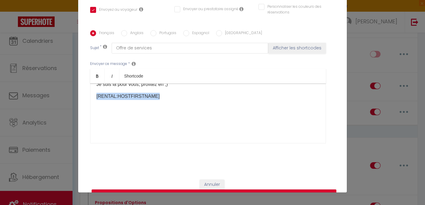
drag, startPoint x: 167, startPoint y: 91, endPoint x: 80, endPoint y: 85, distance: 87.1
click at [80, 85] on div "Titre * Propositions d'Options Pour cet hébergement Sélectionner les hébergemen…" at bounding box center [212, 26] width 269 height 294
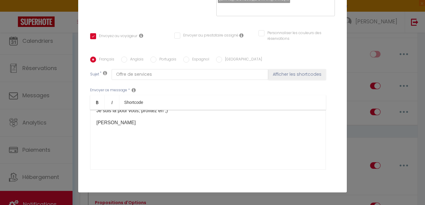
scroll to position [102, 0]
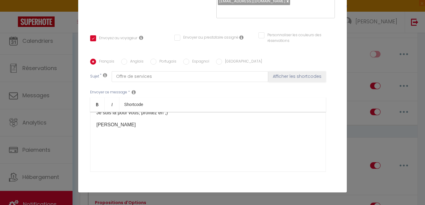
click at [122, 121] on p "[PERSON_NAME]" at bounding box center [207, 124] width 223 height 7
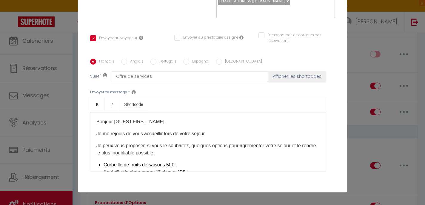
click at [95, 113] on div "Bonjour [GUEST:FIRST_NAME], Je me réjouis de vous accueillir lors de votre séjo…" at bounding box center [208, 142] width 236 height 60
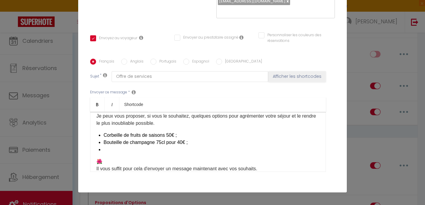
scroll to position [24, 0]
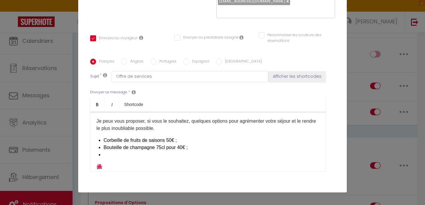
click at [105, 151] on li at bounding box center [212, 154] width 216 height 7
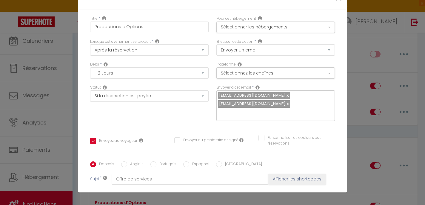
scroll to position [0, 0]
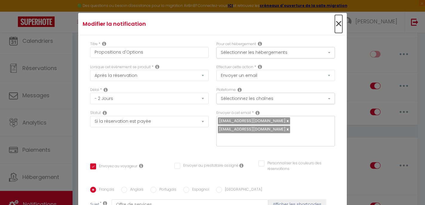
click at [339, 23] on span "×" at bounding box center [338, 24] width 7 height 18
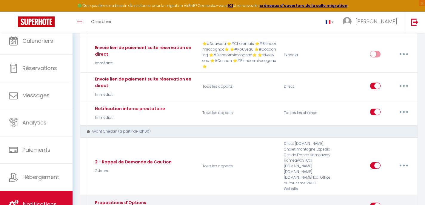
click at [405, 201] on button "button" at bounding box center [404, 206] width 17 height 10
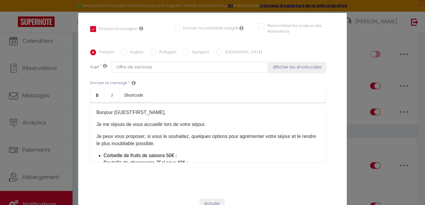
click at [95, 103] on div "Bonjour [GUEST:FIRST_NAME], Je me réjouis de vous accueillir lors de votre séjo…" at bounding box center [208, 132] width 236 height 60
click at [96, 104] on div "Bonjour [GUEST:FIRST_NAME], Je me réjouis de vous accueillir lors de votre séjo…" at bounding box center [208, 132] width 236 height 60
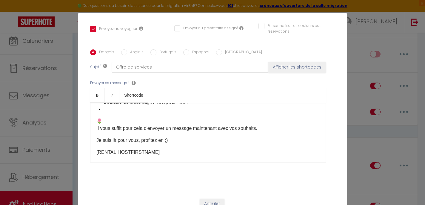
scroll to position [97, 0]
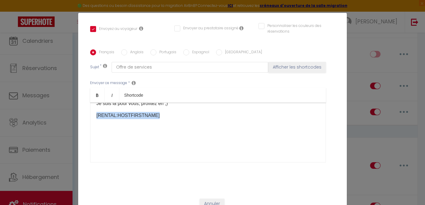
drag, startPoint x: 160, startPoint y: 107, endPoint x: 86, endPoint y: 107, distance: 74.7
click at [86, 107] on div "Titre * Propositions d'Options Pour cet hébergement Sélectionner les hébergemen…" at bounding box center [212, 45] width 269 height 294
click at [184, 153] on div "🌷 ​ Bonjour [GUEST:FIRST_NAME], Je me réjouis de vous accueillir lors de votre …" at bounding box center [208, 132] width 236 height 60
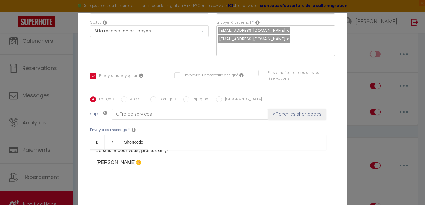
scroll to position [137, 0]
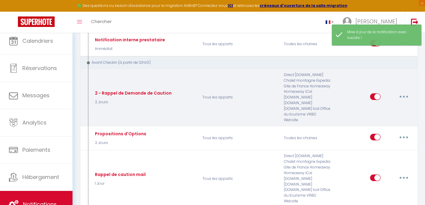
scroll to position [466, 0]
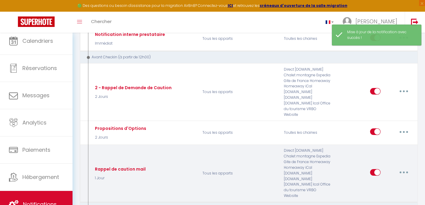
click at [403, 171] on icon "button" at bounding box center [404, 172] width 2 height 2
click at [390, 181] on link "Editer" at bounding box center [388, 186] width 44 height 10
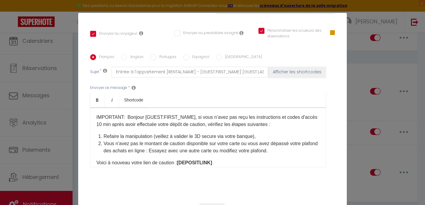
scroll to position [133, 0]
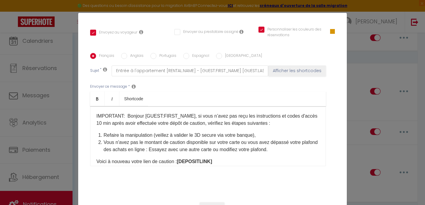
click at [94, 108] on div "IMPORTANT: Bonjour [GUEST:FIRST_NAME], si vous n’avez pas reçu les instructions…" at bounding box center [208, 136] width 236 height 60
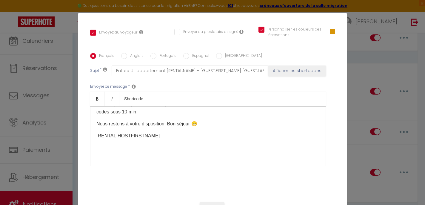
scroll to position [79, 0]
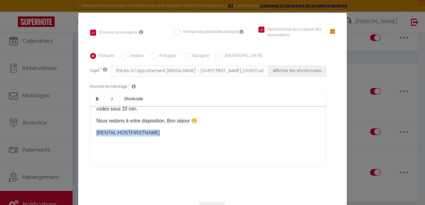
drag, startPoint x: 165, startPoint y: 125, endPoint x: 93, endPoint y: 122, distance: 71.7
click at [93, 122] on div "🌼 ​ IMPORTANT: Bonjour [GUEST:FIRST_NAME], si vous n’avez pas reçu les instruct…" at bounding box center [208, 136] width 236 height 60
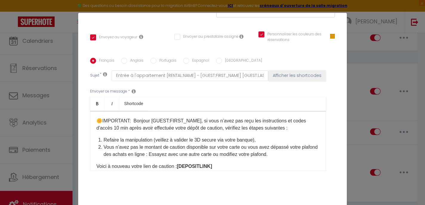
scroll to position [137, 0]
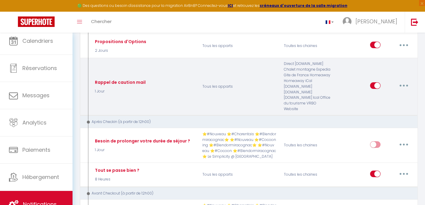
scroll to position [554, 0]
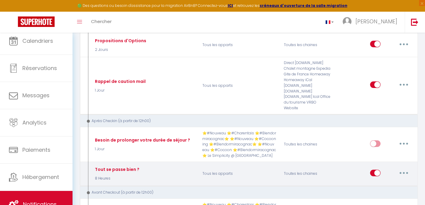
click at [407, 168] on button "button" at bounding box center [404, 173] width 17 height 10
click at [395, 181] on link "Editer" at bounding box center [388, 186] width 44 height 10
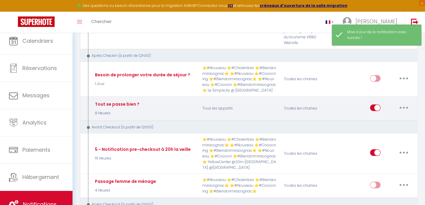
scroll to position [620, 0]
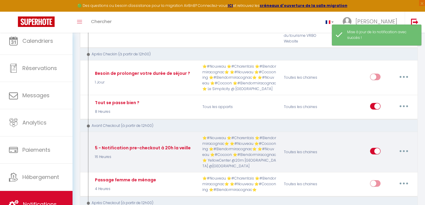
click at [402, 146] on button "button" at bounding box center [404, 151] width 17 height 10
click at [394, 159] on link "Editer" at bounding box center [388, 164] width 44 height 10
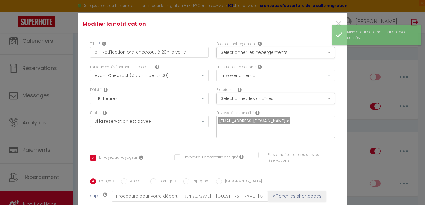
scroll to position [0, 0]
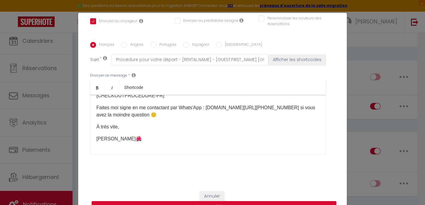
scroll to position [137, 0]
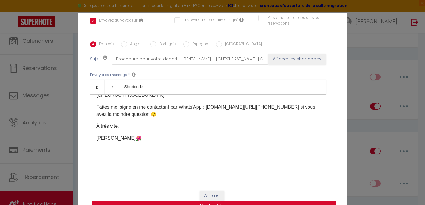
click at [181, 202] on button "Mettre à jour" at bounding box center [214, 205] width 245 height 11
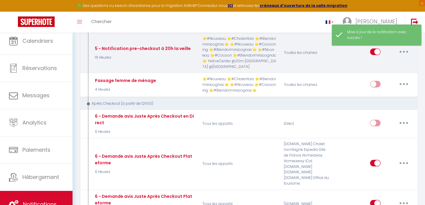
scroll to position [721, 0]
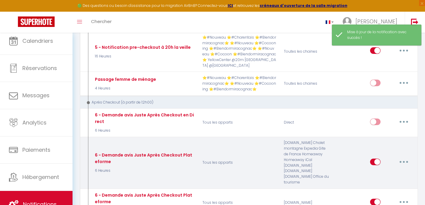
click at [405, 157] on button "button" at bounding box center [404, 162] width 17 height 10
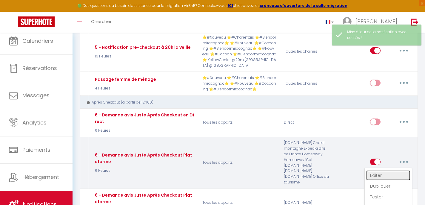
click at [396, 170] on link "Editer" at bounding box center [388, 175] width 44 height 10
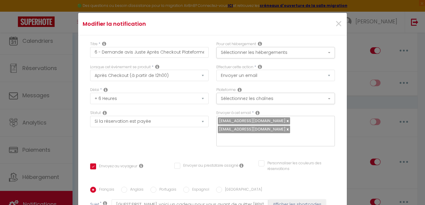
scroll to position [0, 0]
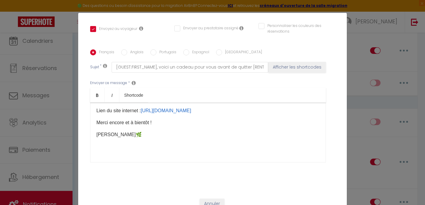
scroll to position [25, 0]
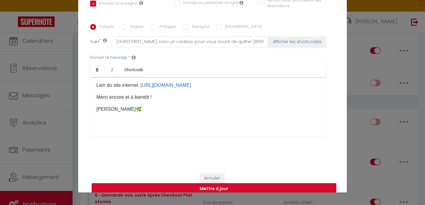
click at [190, 183] on button "Mettre à jour" at bounding box center [214, 188] width 245 height 11
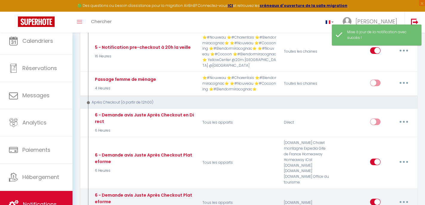
click at [405, 197] on button "button" at bounding box center [404, 202] width 17 height 10
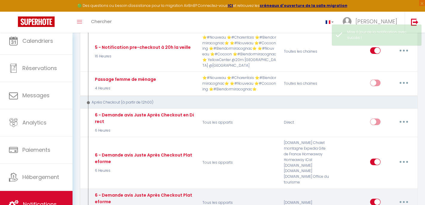
scroll to position [152, 0]
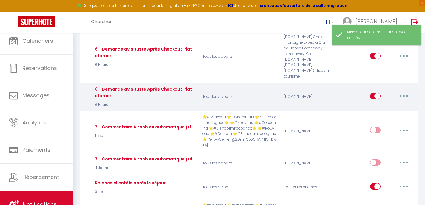
scroll to position [828, 0]
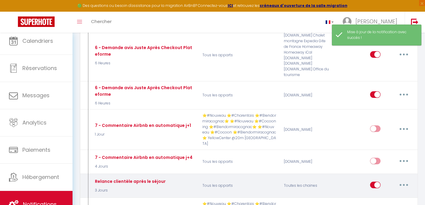
click at [405, 180] on button "button" at bounding box center [404, 185] width 17 height 10
click at [391, 193] on link "Editer" at bounding box center [388, 198] width 44 height 10
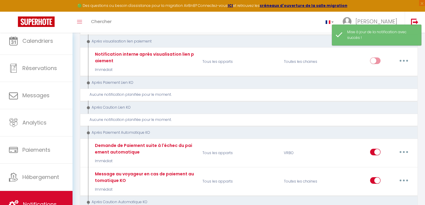
scroll to position [1102, 0]
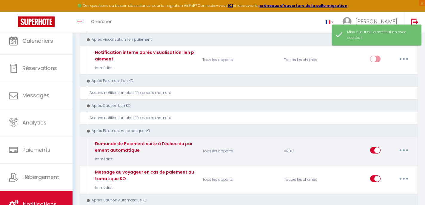
click at [402, 145] on button "button" at bounding box center [404, 150] width 17 height 10
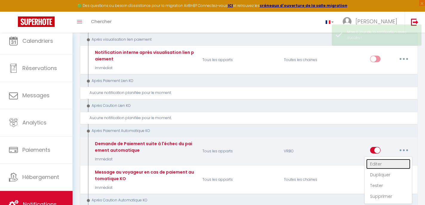
click at [388, 159] on link "Editer" at bounding box center [388, 164] width 44 height 10
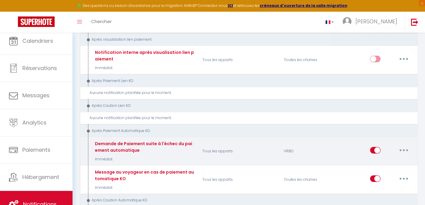
scroll to position [59, 0]
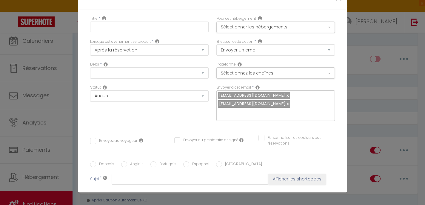
scroll to position [0, 0]
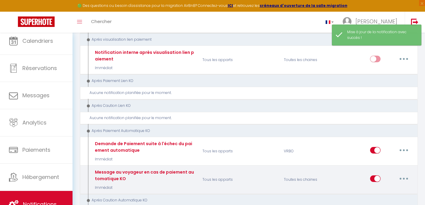
click at [403, 173] on button "button" at bounding box center [404, 178] width 17 height 10
click at [389, 187] on link "Editer" at bounding box center [388, 192] width 44 height 10
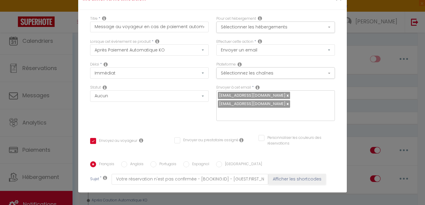
scroll to position [59, 0]
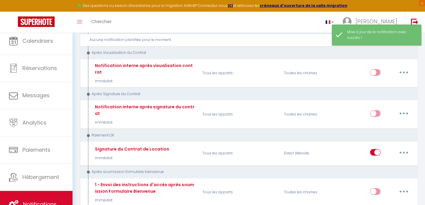
scroll to position [1277, 0]
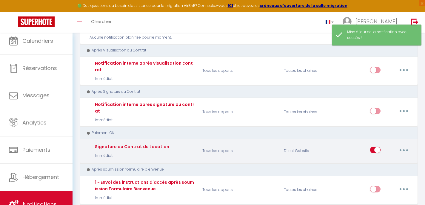
click at [406, 145] on button "button" at bounding box center [404, 150] width 17 height 10
click at [388, 158] on link "Editer" at bounding box center [388, 163] width 44 height 10
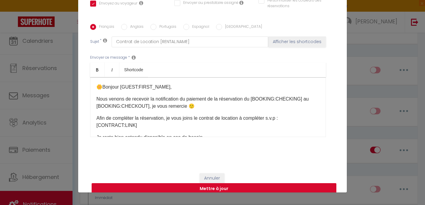
click at [179, 183] on button "Mettre à jour" at bounding box center [214, 188] width 245 height 11
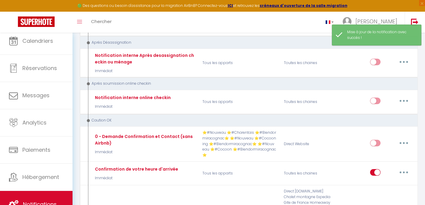
scroll to position [1562, 0]
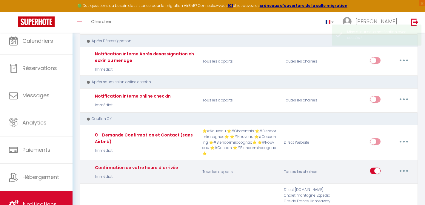
click at [406, 166] on button "button" at bounding box center [404, 171] width 17 height 10
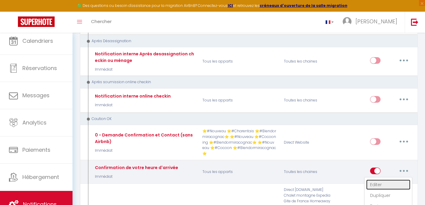
click at [393, 179] on link "Editer" at bounding box center [388, 184] width 44 height 10
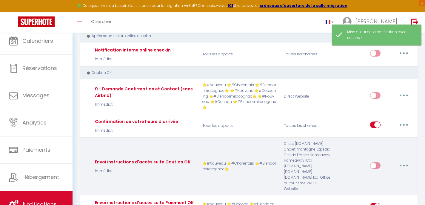
scroll to position [1617, 0]
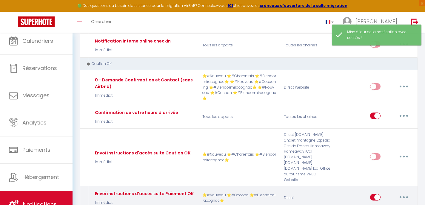
click at [404, 192] on button "button" at bounding box center [404, 197] width 17 height 10
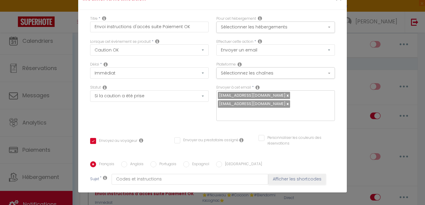
scroll to position [0, 0]
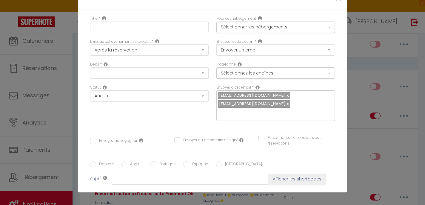
scroll to position [0, 0]
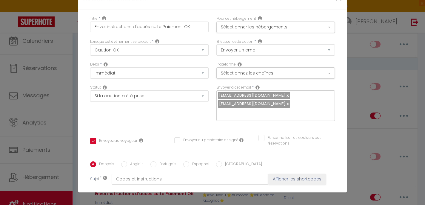
scroll to position [422, 0]
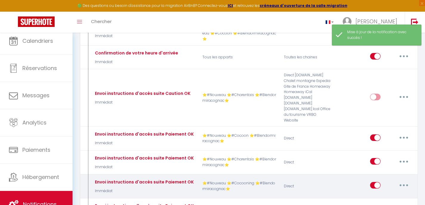
scroll to position [1681, 0]
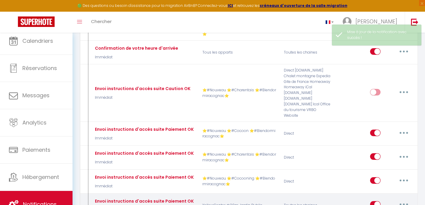
click at [403, 199] on button "button" at bounding box center [404, 204] width 17 height 10
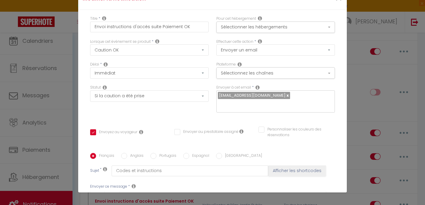
scroll to position [406, 0]
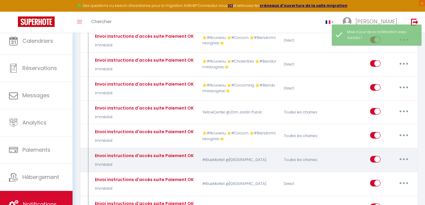
scroll to position [1777, 0]
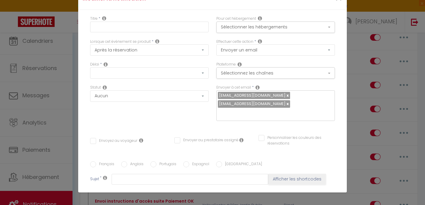
scroll to position [0, 0]
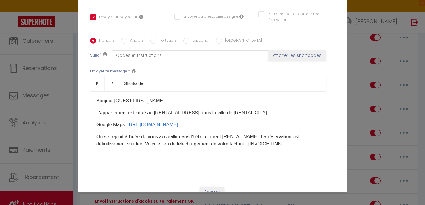
scroll to position [130, 0]
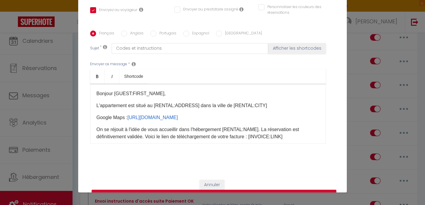
click at [93, 85] on div "Bonjour [GUEST:FIRST_NAME]​, L'appartement est situé au [RENTAL:ADDRESS]​ dans …" at bounding box center [208, 114] width 236 height 60
click at [209, 189] on button "Mettre à jour" at bounding box center [214, 194] width 245 height 11
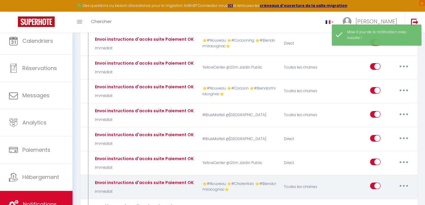
scroll to position [1819, 0]
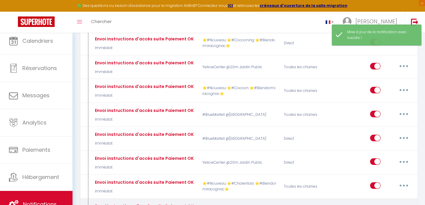
click at [405, 204] on button "button" at bounding box center [404, 209] width 17 height 10
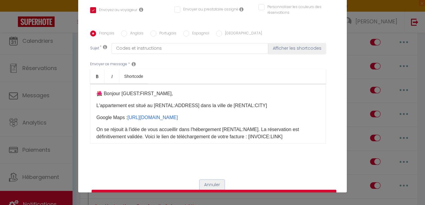
click at [212, 179] on button "Annuler" at bounding box center [212, 184] width 25 height 10
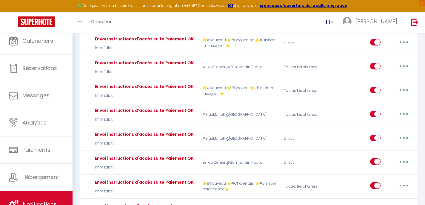
click at [383, 188] on link "Editer" at bounding box center [388, 193] width 44 height 10
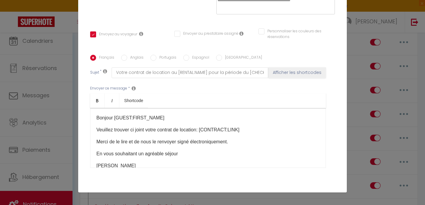
scroll to position [107, 0]
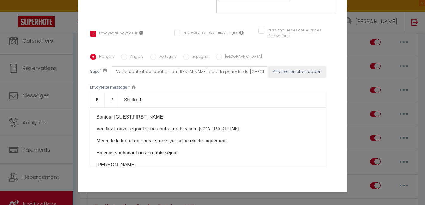
click at [96, 107] on div "Bonjour [GUEST:FIRST_NAME] Veuillez trouver ci joint votre contrat de location:…" at bounding box center [208, 137] width 236 height 60
click at [120, 161] on p "[PERSON_NAME]" at bounding box center [207, 164] width 223 height 7
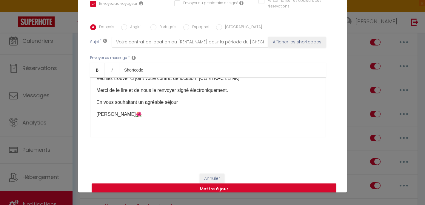
scroll to position [137, 0]
click at [188, 183] on button "Mettre à jour" at bounding box center [214, 188] width 245 height 11
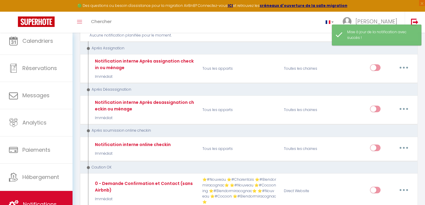
scroll to position [1513, 0]
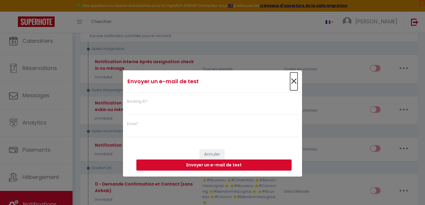
click at [294, 79] on span "×" at bounding box center [293, 81] width 7 height 18
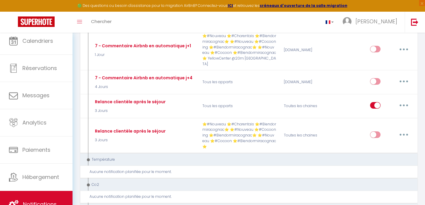
scroll to position [906, 0]
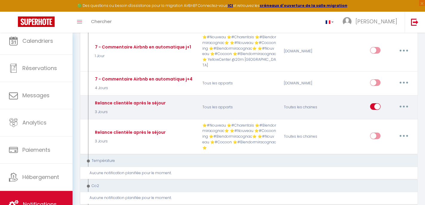
click at [403, 102] on button "button" at bounding box center [404, 107] width 17 height 10
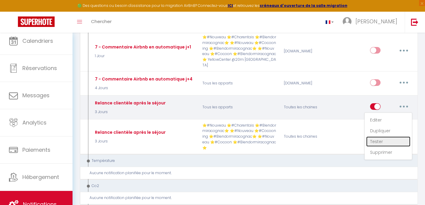
click at [385, 136] on link "Tester" at bounding box center [388, 141] width 44 height 10
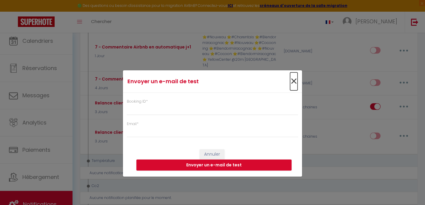
click at [297, 78] on span "×" at bounding box center [293, 81] width 7 height 18
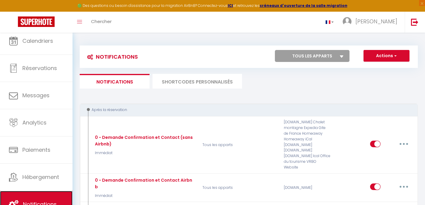
click at [48, 197] on link "Notifications" at bounding box center [36, 204] width 73 height 27
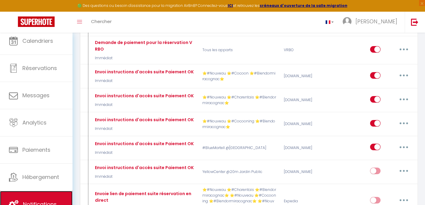
scroll to position [247, 0]
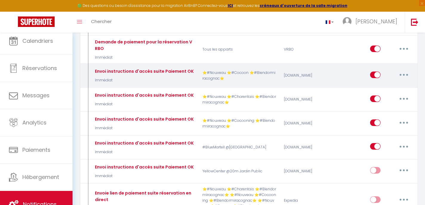
click at [405, 74] on icon "button" at bounding box center [404, 75] width 2 height 2
click at [393, 83] on link "Editer" at bounding box center [388, 88] width 44 height 10
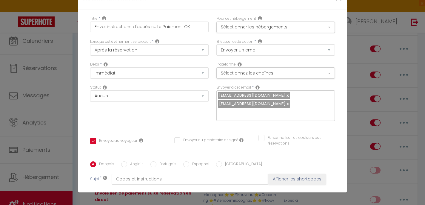
scroll to position [427, 0]
drag, startPoint x: 94, startPoint y: 85, endPoint x: 209, endPoint y: 154, distance: 134.3
click at [210, 154] on div "Titre * Envoi instructions d'accès suite Paiement OK Pour cet hébergement Sélec…" at bounding box center [212, 157] width 269 height 294
copy div "🌼​ Bonjour [GUEST:FIRST_NAME]​, L'appartement est situé au [RENTAL:ADDRESS]​ da…"
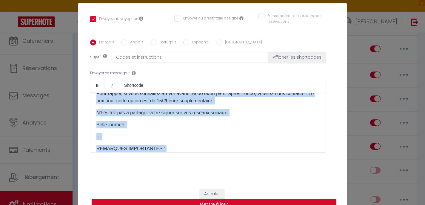
scroll to position [141, 0]
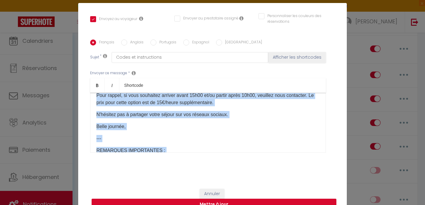
click at [264, 93] on div "🌼​ Bonjour [GUEST:FIRST_NAME]​, L'appartement est situé au [RENTAL:ADDRESS]​ da…" at bounding box center [208, 123] width 236 height 60
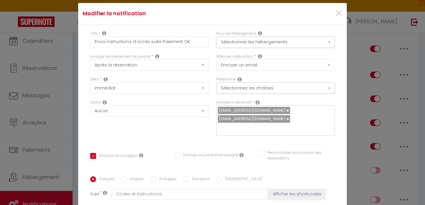
scroll to position [0, 0]
click at [245, 91] on button "Sélectionnez les chaînes" at bounding box center [275, 88] width 119 height 11
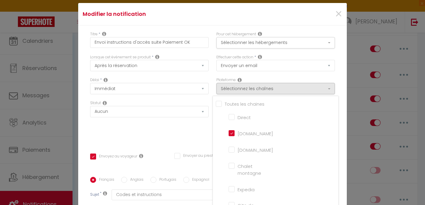
click at [203, 99] on div "Délai * Immédiat + 10 Minutes + 1 Heure + 2 Heures + 3 Heures + 4 Heures + 5 He…" at bounding box center [149, 88] width 126 height 23
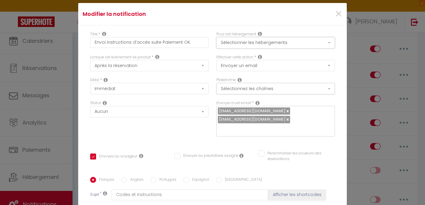
click at [231, 45] on button "Sélectionner les hébergements" at bounding box center [275, 42] width 119 height 11
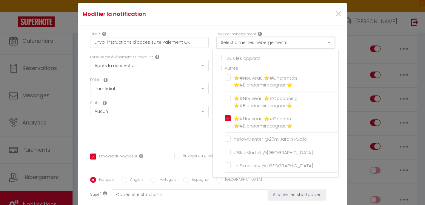
click at [231, 45] on button "Sélectionner les hébergements" at bounding box center [275, 42] width 119 height 11
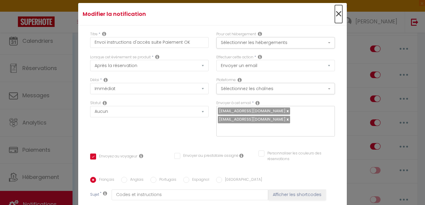
click at [339, 16] on span "×" at bounding box center [338, 14] width 7 height 18
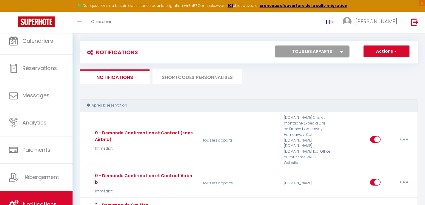
scroll to position [5, 0]
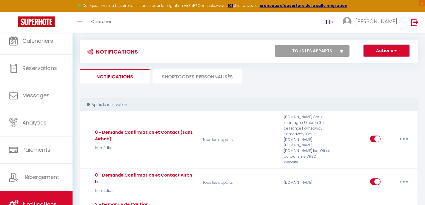
click at [389, 51] on button "Actions" at bounding box center [387, 51] width 46 height 12
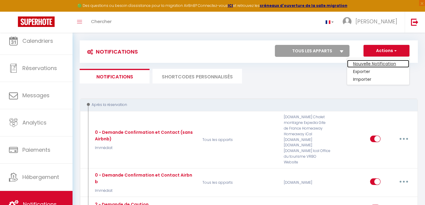
click at [381, 63] on link "Nouvelle Notification" at bounding box center [378, 64] width 62 height 8
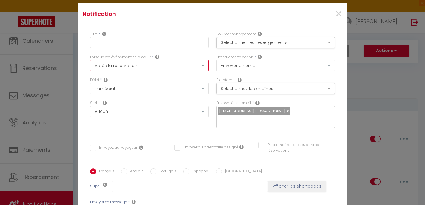
click at [129, 64] on select "Après la réservation Avant Checkin (à partir de 12h00) Après Checkin (à partir …" at bounding box center [149, 65] width 119 height 11
click at [247, 44] on button "Sélectionner les hébergements" at bounding box center [275, 42] width 119 height 11
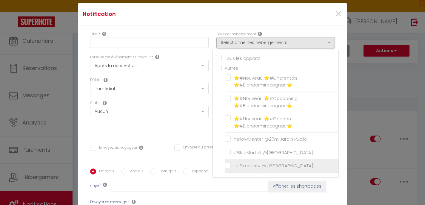
click at [226, 165] on input "Le Simplicity @ [GEOGRAPHIC_DATA]" at bounding box center [282, 165] width 114 height 6
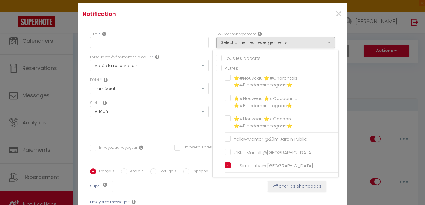
click at [194, 126] on div "Titre * Pour cet hébergement Sélectionner les hébergements Tous les apparts Aut…" at bounding box center [212, 168] width 269 height 286
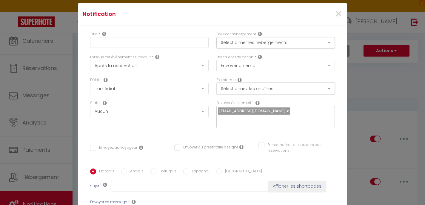
click at [250, 91] on button "Sélectionnez les chaînes" at bounding box center [275, 88] width 119 height 11
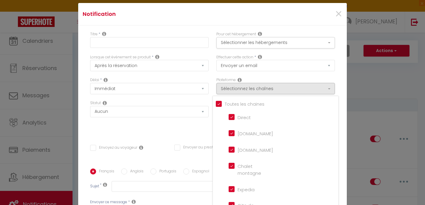
click at [219, 104] on input "Tous les apparts" at bounding box center [277, 103] width 123 height 6
click at [233, 134] on input "Airbnb.com" at bounding box center [246, 133] width 34 height 6
click at [204, 125] on div "Statut Aucun Si la réservation est payée Si réservation non payée Si la caution…" at bounding box center [149, 117] width 126 height 34
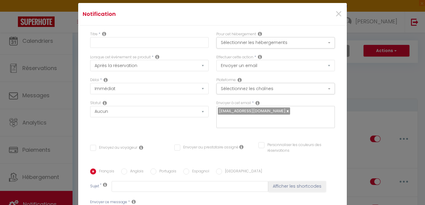
click at [286, 113] on link at bounding box center [287, 111] width 3 height 6
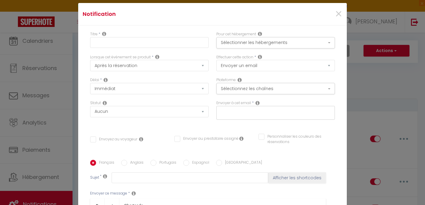
click at [274, 113] on input "text" at bounding box center [274, 111] width 113 height 8
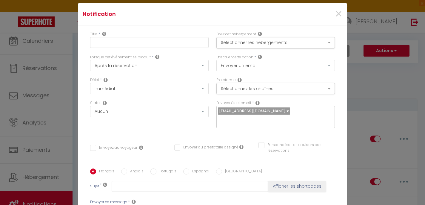
click at [263, 125] on div "Envoyer à cet email * hopconciergerie@gmail.com" at bounding box center [276, 117] width 126 height 34
click at [170, 112] on select "Aucun Si la réservation est payée Si réservation non payée Si la caution a été …" at bounding box center [149, 111] width 119 height 11
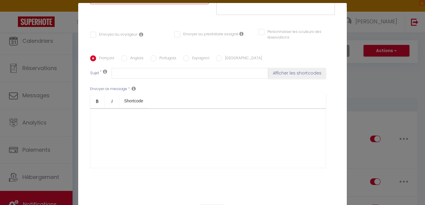
scroll to position [115, 0]
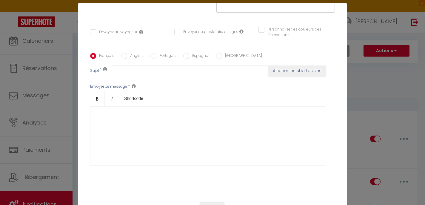
click at [138, 112] on div at bounding box center [208, 136] width 236 height 60
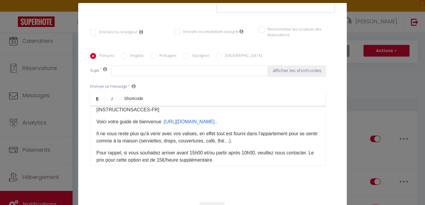
scroll to position [95, 0]
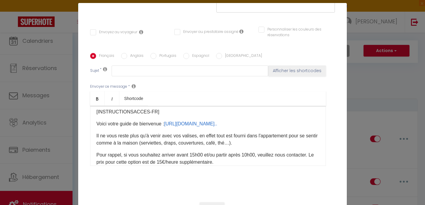
drag, startPoint x: 166, startPoint y: 123, endPoint x: 274, endPoint y: 120, distance: 107.8
click at [275, 91] on p "Code d'accès à votre logement : https://drive.google.com/file/... ​" at bounding box center [207, 87] width 223 height 7
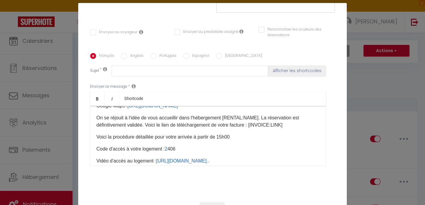
scroll to position [30, 0]
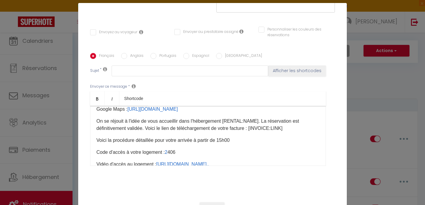
click at [93, 29] on input "Envoyez au voyageur" at bounding box center [113, 32] width 47 height 6
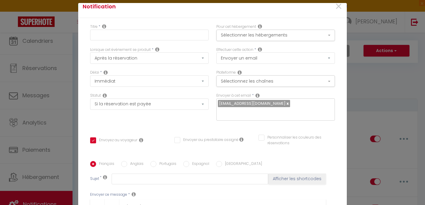
scroll to position [0, 0]
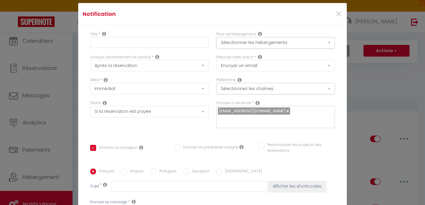
drag, startPoint x: 167, startPoint y: 11, endPoint x: 222, endPoint y: 17, distance: 55.0
click at [222, 17] on h4 "Notification" at bounding box center [168, 14] width 171 height 8
click at [115, 44] on input "text" at bounding box center [149, 42] width 119 height 11
click at [360, 120] on div "Notification × Titre * Pour cet hébergement Sélectionner les hébergements Tous …" at bounding box center [212, 102] width 425 height 205
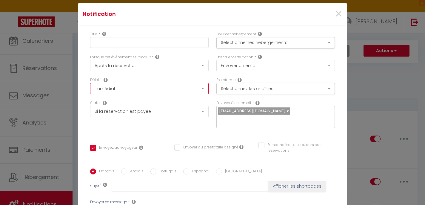
click at [139, 90] on select "Immédiat + 10 Minutes + 1 Heure + 2 Heures + 3 Heures + 4 Heures + 5 Heures + 6…" at bounding box center [149, 88] width 119 height 11
click at [174, 79] on div "Délai * Immédiat + 10 Minutes + 1 Heure + 2 Heures + 3 Heures + 4 Heures + 5 He…" at bounding box center [149, 85] width 119 height 17
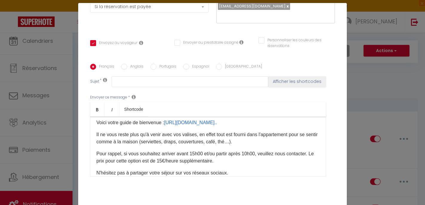
scroll to position [105, 0]
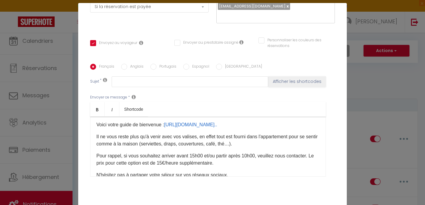
drag, startPoint x: 178, startPoint y: 125, endPoint x: 167, endPoint y: 123, distance: 10.8
click at [167, 92] on p "Code d'accès à votre logement : 2 406 ​" at bounding box center [207, 88] width 223 height 7
click at [191, 92] on p "Code d'accès à votre logement : 2 406 ​" at bounding box center [207, 88] width 223 height 7
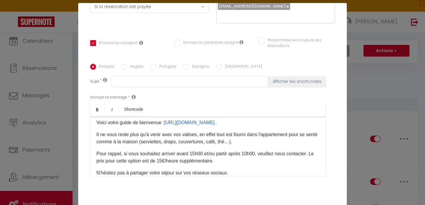
scroll to position [100, 0]
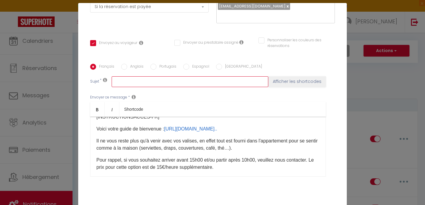
click at [187, 76] on input "text" at bounding box center [190, 81] width 157 height 11
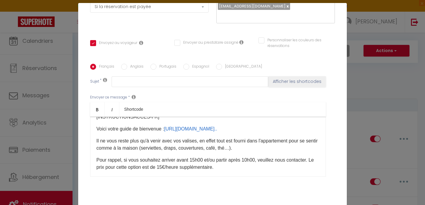
click at [244, 106] on ul "Bold Italic Shortcode" at bounding box center [208, 109] width 236 height 15
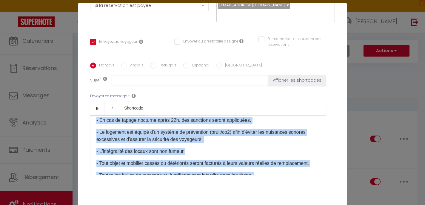
scroll to position [439, 0]
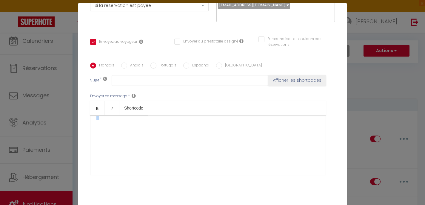
drag, startPoint x: 95, startPoint y: 116, endPoint x: 252, endPoint y: 188, distance: 173.0
click at [252, 188] on div "Titre * Pour cet hébergement Sélectionner les hébergements Tous les apparts Aut…" at bounding box center [212, 63] width 269 height 286
copy div "🌼​ Bonjour [GUEST:FIRST_NAME]​, L'appartement est situé au [RENTAL:ADDRESS]​ da…"
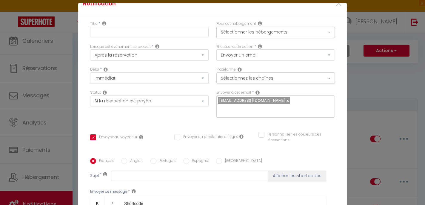
scroll to position [7, 0]
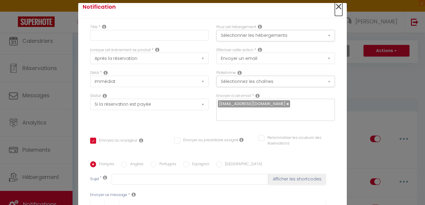
click at [339, 3] on span "×" at bounding box center [338, 7] width 7 height 18
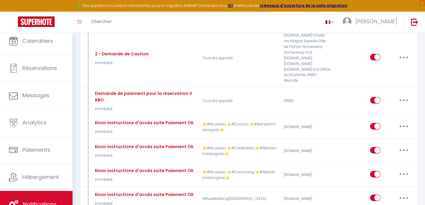
scroll to position [196, 0]
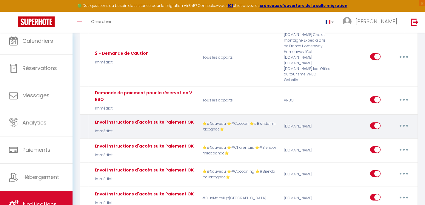
click at [405, 121] on button "button" at bounding box center [404, 126] width 17 height 10
click at [391, 134] on link "Editer" at bounding box center [388, 139] width 44 height 10
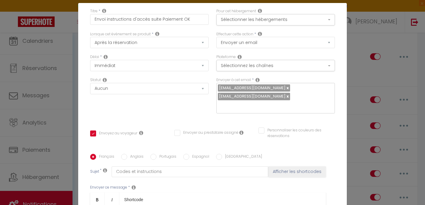
scroll to position [0, 0]
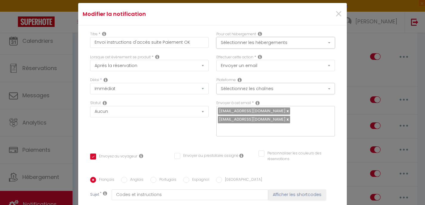
click at [284, 41] on button "Sélectionner les hébergements" at bounding box center [275, 42] width 119 height 11
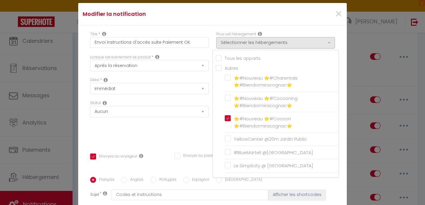
click at [288, 29] on div "Titre * Envoi instructions d'accès suite Paiement OK Pour cet hébergement Sélec…" at bounding box center [212, 172] width 269 height 294
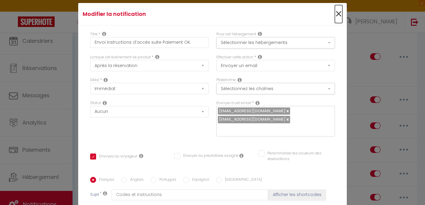
click at [340, 16] on span "×" at bounding box center [338, 14] width 7 height 18
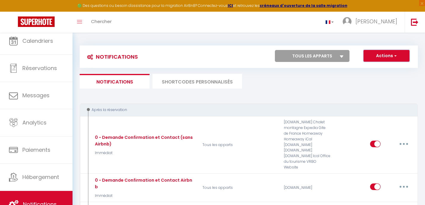
click at [384, 57] on button "Actions" at bounding box center [387, 56] width 46 height 12
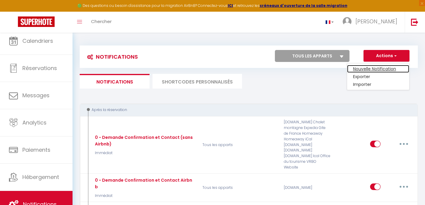
click at [379, 68] on link "Nouvelle Notification" at bounding box center [378, 69] width 62 height 8
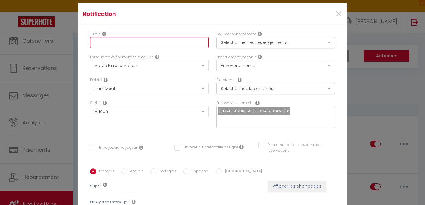
click at [161, 43] on input "text" at bounding box center [149, 42] width 119 height 11
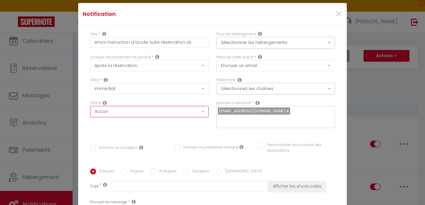
click at [153, 111] on select "Aucun Si la réservation est payée Si réservation non payée Si la caution a été …" at bounding box center [149, 111] width 119 height 11
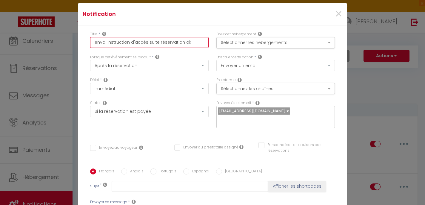
drag, startPoint x: 194, startPoint y: 42, endPoint x: 92, endPoint y: 39, distance: 102.5
click at [92, 39] on input "envoi instruction d'accès suite réservation ok" at bounding box center [149, 42] width 119 height 11
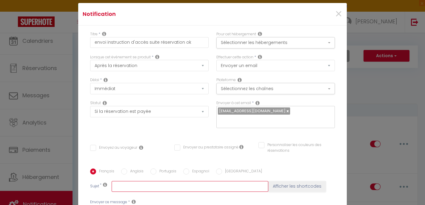
click at [131, 181] on input "text" at bounding box center [190, 186] width 157 height 11
click at [265, 43] on button "Sélectionner les hébergements" at bounding box center [275, 42] width 119 height 11
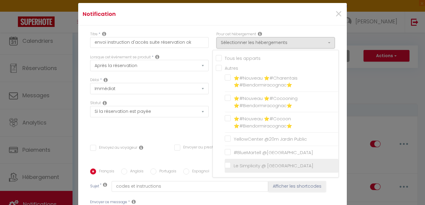
click at [229, 165] on input "Le Simplicity @ [GEOGRAPHIC_DATA]" at bounding box center [282, 165] width 114 height 6
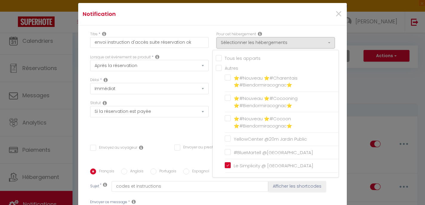
click at [203, 148] on div "Envoyer au prestataire assigné" at bounding box center [206, 150] width 64 height 13
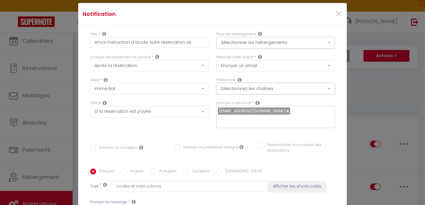
click at [252, 88] on button "Sélectionnez les chaînes" at bounding box center [275, 88] width 119 height 11
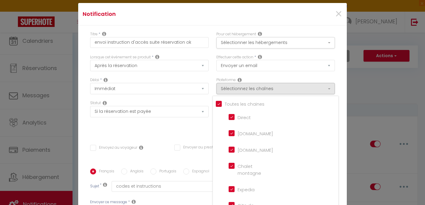
click at [220, 103] on input "Tous les apparts" at bounding box center [277, 103] width 123 height 6
click at [232, 133] on input "Airbnb.com" at bounding box center [246, 133] width 34 height 6
click at [202, 125] on div "Statut Aucun Si la réservation est payée Si réservation non payée Si la caution…" at bounding box center [149, 117] width 126 height 34
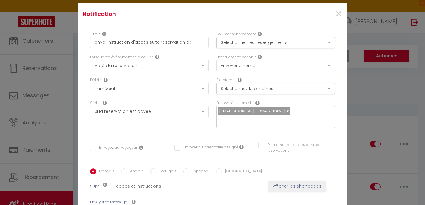
click at [286, 113] on link at bounding box center [287, 111] width 3 height 6
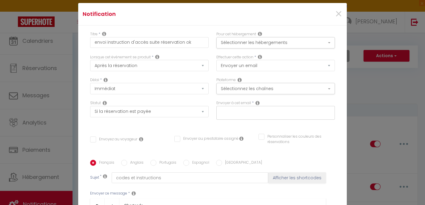
click at [274, 113] on input "text" at bounding box center [274, 111] width 113 height 8
click at [308, 114] on input "hopconciergerie@gmail.com" at bounding box center [274, 111] width 113 height 8
click at [268, 172] on button "Afficher les shortcodes" at bounding box center [297, 177] width 58 height 11
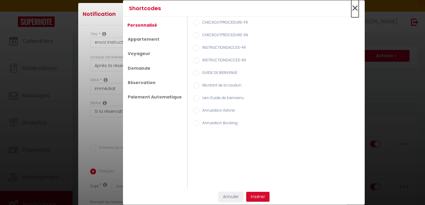
click at [353, 7] on span "×" at bounding box center [354, 8] width 7 height 18
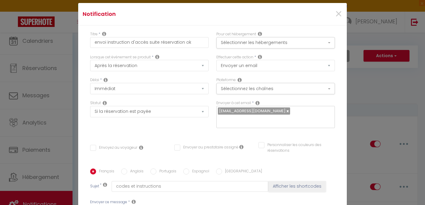
click at [291, 116] on input "text" at bounding box center [274, 120] width 113 height 8
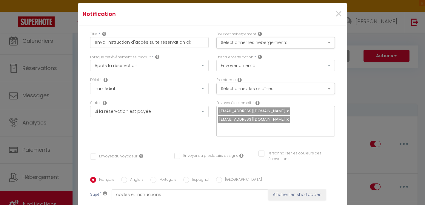
click at [277, 124] on div "Envoyer à cet email * hopconciergerie@gmail.com nchauvet.immobilier@gmail.com" at bounding box center [276, 121] width 126 height 42
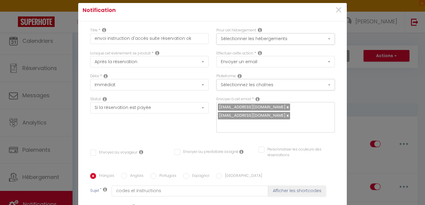
scroll to position [6, 0]
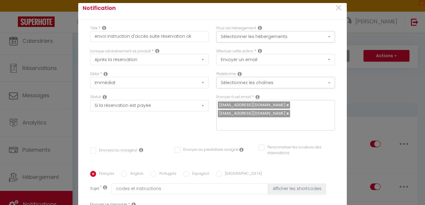
click at [91, 149] on input "Envoyez au voyageur" at bounding box center [113, 150] width 47 height 6
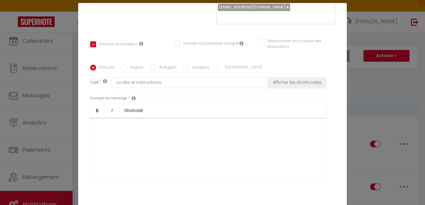
scroll to position [124, 0]
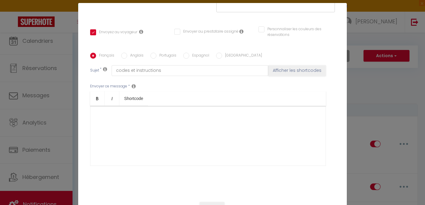
click at [160, 133] on div at bounding box center [208, 136] width 236 height 60
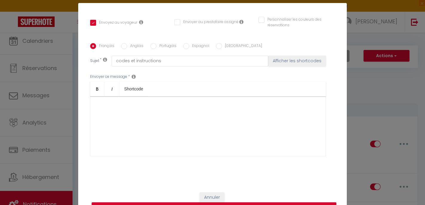
scroll to position [146, 0]
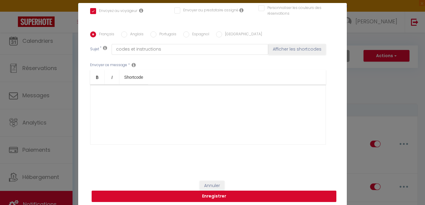
click at [187, 196] on button "Enregistrer" at bounding box center [214, 195] width 245 height 11
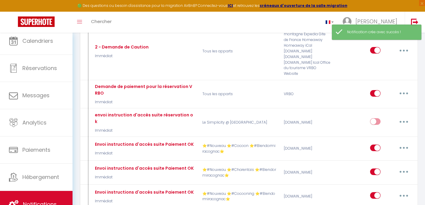
scroll to position [204, 0]
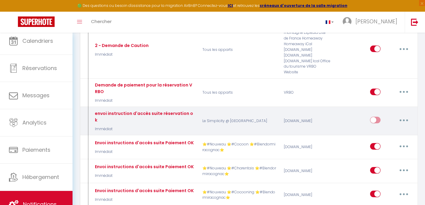
click at [376, 116] on input "checkbox" at bounding box center [375, 120] width 10 height 9
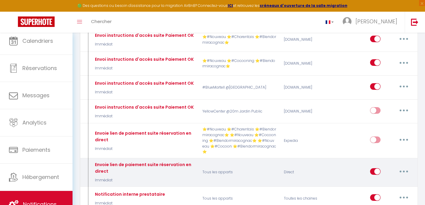
scroll to position [336, 0]
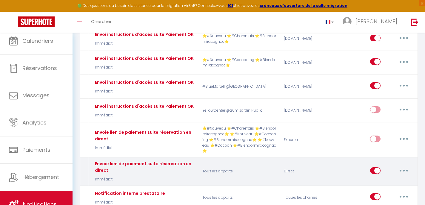
click at [405, 165] on button "button" at bounding box center [404, 170] width 17 height 10
click at [343, 160] on div "Editer Dupliquer Tester Supprimer" at bounding box center [376, 171] width 82 height 22
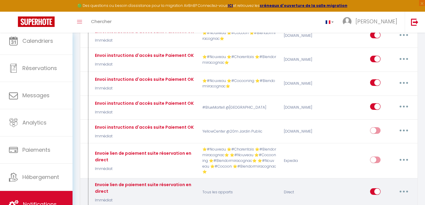
scroll to position [314, 0]
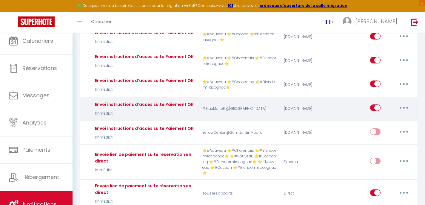
click at [404, 103] on button "button" at bounding box center [404, 108] width 17 height 10
click at [388, 116] on link "Editer" at bounding box center [388, 121] width 44 height 10
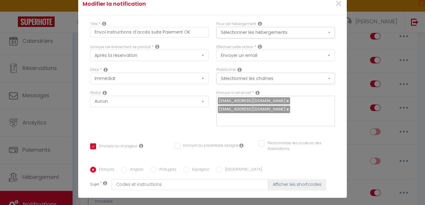
scroll to position [0, 0]
click at [294, 82] on button "Sélectionnez les chaînes" at bounding box center [275, 78] width 119 height 11
click at [339, 7] on span "×" at bounding box center [338, 4] width 7 height 18
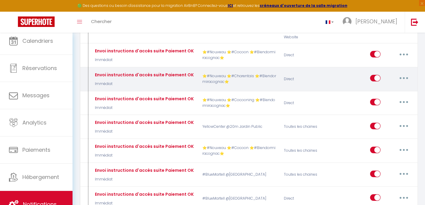
scroll to position [1789, 0]
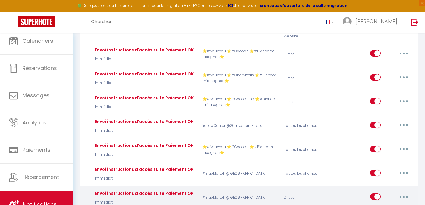
click at [405, 191] on button "button" at bounding box center [404, 196] width 17 height 10
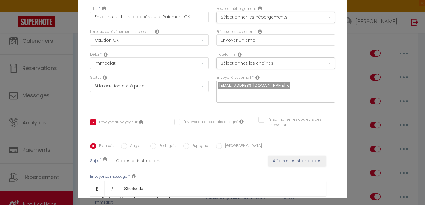
scroll to position [0, 0]
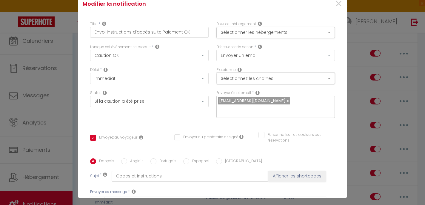
click at [266, 80] on button "Sélectionnez les chaînes" at bounding box center [275, 78] width 119 height 11
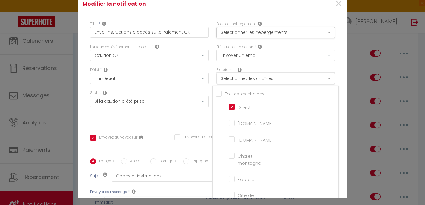
click at [266, 80] on button "Sélectionnez les chaînes" at bounding box center [275, 78] width 119 height 11
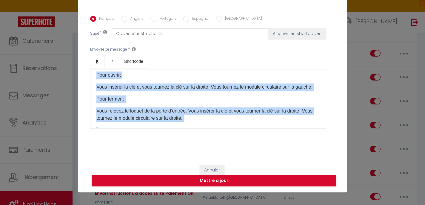
scroll to position [530, 0]
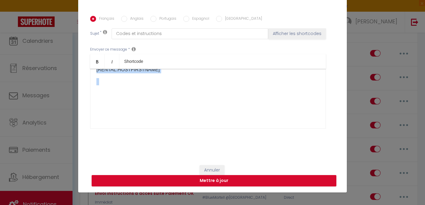
drag, startPoint x: 95, startPoint y: 79, endPoint x: 188, endPoint y: 163, distance: 126.0
click at [188, 163] on form "Modifier la notification × Titre * Envoi instructions d'accès suite Paiement OK…" at bounding box center [212, 21] width 269 height 341
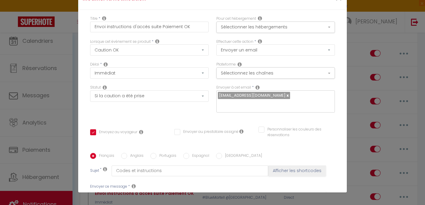
scroll to position [0, 0]
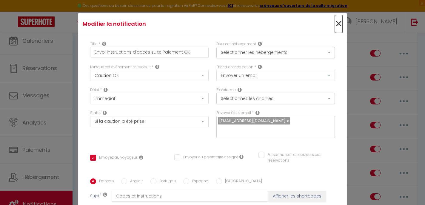
click at [337, 24] on span "×" at bounding box center [338, 24] width 7 height 18
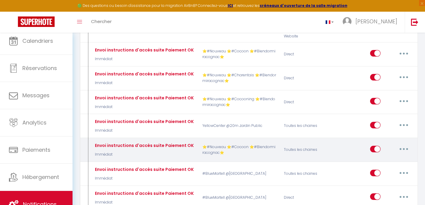
click at [401, 144] on button "button" at bounding box center [404, 149] width 17 height 10
click at [388, 157] on link "Editer" at bounding box center [388, 162] width 44 height 10
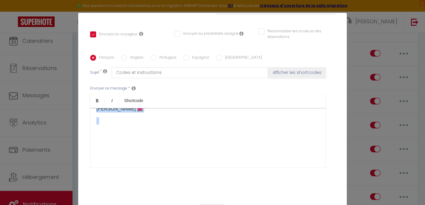
scroll to position [441, 0]
drag, startPoint x: 94, startPoint y: 106, endPoint x: 177, endPoint y: 176, distance: 108.5
click at [178, 177] on div "Titre * Envoi instructions d'accès suite Paiement OK Pour cet hébergement Sélec…" at bounding box center [212, 51] width 269 height 294
copy div "🌺 ​Bonjour [GUEST:FIRST_NAME]​, L'appartement est situé au [RENTAL:ADDRESS]​ da…"
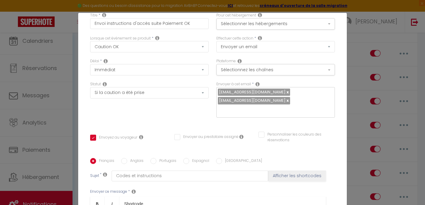
scroll to position [137, 0]
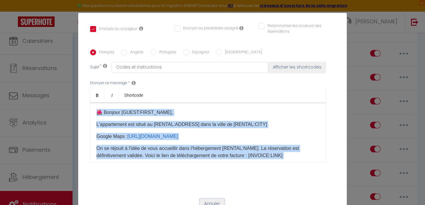
click at [209, 198] on button "Annuler" at bounding box center [212, 203] width 25 height 10
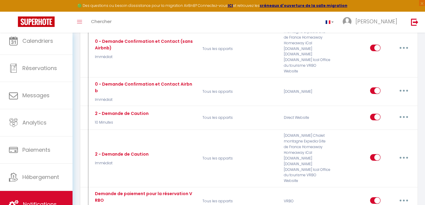
scroll to position [0, 0]
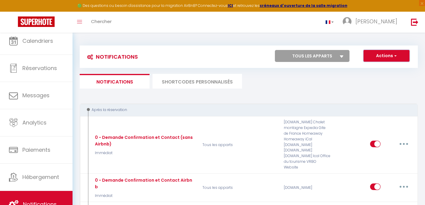
click at [380, 55] on button "Actions" at bounding box center [387, 56] width 46 height 12
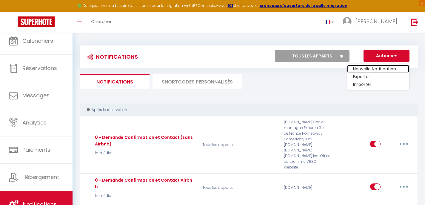
click at [372, 69] on link "Nouvelle Notification" at bounding box center [378, 69] width 62 height 8
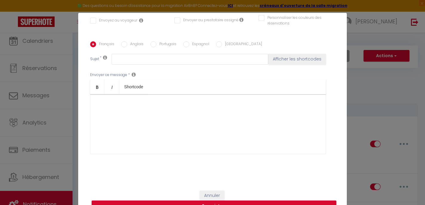
scroll to position [129, 0]
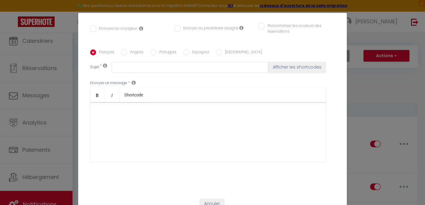
click at [134, 110] on div at bounding box center [208, 132] width 236 height 60
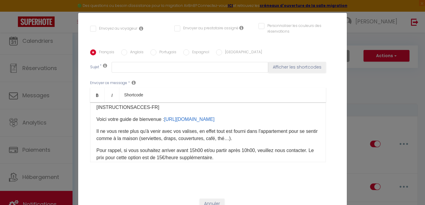
scroll to position [97, 0]
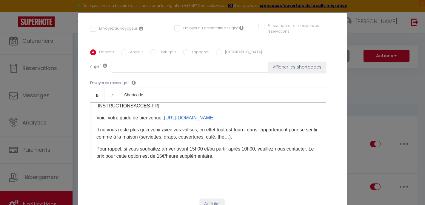
drag, startPoint x: 309, startPoint y: 124, endPoint x: 91, endPoint y: 124, distance: 217.7
click at [91, 124] on div "🌺 ​Bonjour [GUEST:FIRST_NAME]​, L'appartement est situé au [RENTAL:ADDRESS]​ da…" at bounding box center [208, 132] width 236 height 60
click at [238, 85] on p "Code d'accès à votre logement 2406 ​" at bounding box center [207, 81] width 223 height 7
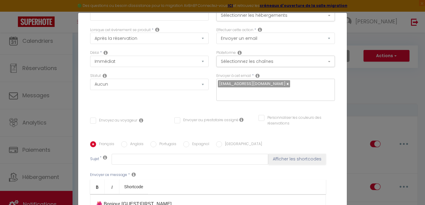
scroll to position [0, 0]
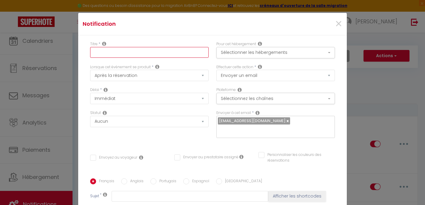
click at [150, 53] on input "text" at bounding box center [149, 52] width 119 height 11
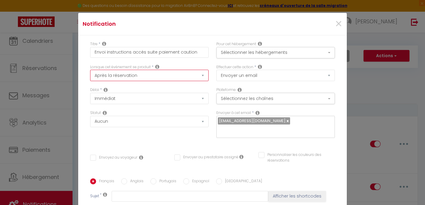
click at [133, 75] on select "Après la réservation Avant Checkin (à partir de 12h00) Après Checkin (à partir …" at bounding box center [149, 75] width 119 height 11
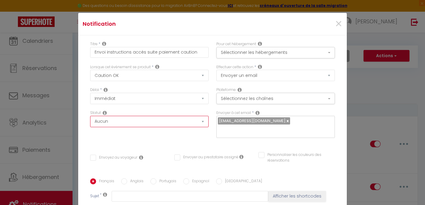
click at [135, 120] on select "Aucun Si la réservation est payée Si réservation non payée Si la caution a été …" at bounding box center [149, 121] width 119 height 11
click at [138, 135] on div "Statut Aucun Si la réservation est payée Si réservation non payée Si la caution…" at bounding box center [149, 127] width 126 height 34
click at [251, 51] on button "Sélectionner les hébergements" at bounding box center [275, 52] width 119 height 11
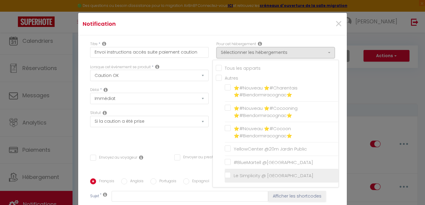
click at [228, 176] on input "Le Simplicity @ [GEOGRAPHIC_DATA]" at bounding box center [282, 175] width 114 height 6
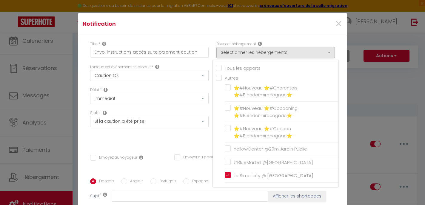
click at [196, 134] on div "Statut Aucun Si la réservation est payée Si réservation non payée Si la caution…" at bounding box center [149, 127] width 126 height 34
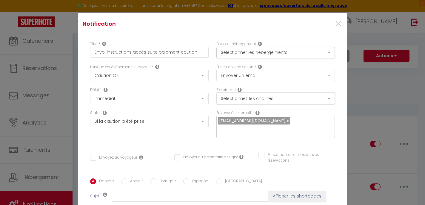
click at [269, 100] on button "Sélectionnez les chaînes" at bounding box center [275, 98] width 119 height 11
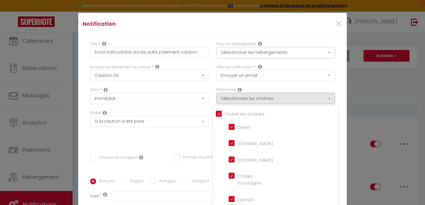
click at [220, 112] on input "Tous les apparts" at bounding box center [277, 113] width 123 height 6
click at [234, 128] on input "Direct" at bounding box center [246, 126] width 34 height 6
click at [234, 143] on input "Airbnb.com" at bounding box center [246, 142] width 34 height 6
click at [231, 157] on input "Booking.com" at bounding box center [246, 159] width 34 height 6
click at [203, 133] on div "Statut Aucun Si la réservation est payée Si réservation non payée Si la caution…" at bounding box center [149, 127] width 126 height 34
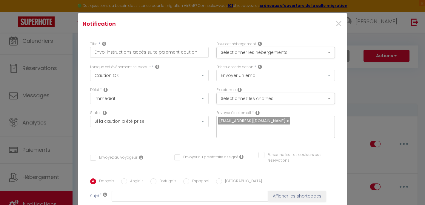
click at [286, 122] on link at bounding box center [287, 121] width 3 height 6
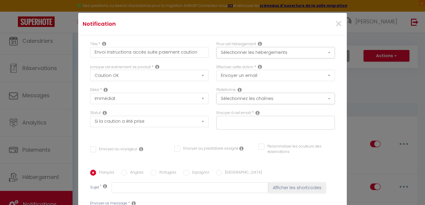
click at [273, 122] on input "text" at bounding box center [274, 121] width 113 height 8
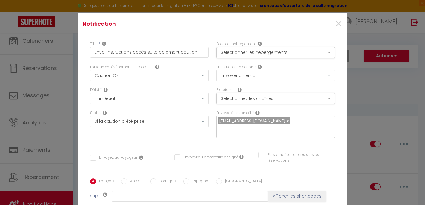
click at [252, 135] on div "Envoyer à cet email * hopconciergerie@gmail.com" at bounding box center [276, 127] width 126 height 34
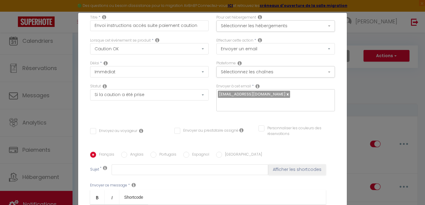
scroll to position [27, 0]
click at [97, 128] on input "Envoyez au voyageur" at bounding box center [113, 131] width 47 height 6
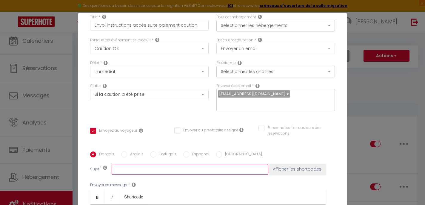
click at [136, 164] on input "text" at bounding box center [190, 169] width 157 height 11
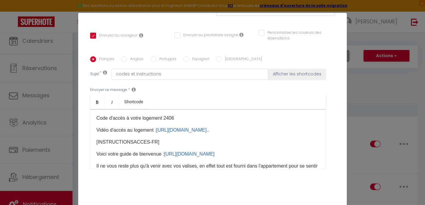
scroll to position [69, 0]
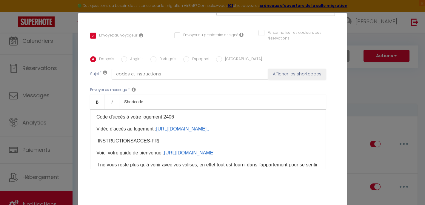
drag, startPoint x: 225, startPoint y: 121, endPoint x: 253, endPoint y: 121, distance: 27.5
click at [253, 96] on p "On se réjouit à l'idée de vous accueillir dans l'hébergement [RENTAL:NAME]​​​​.…" at bounding box center [207, 89] width 223 height 14
drag, startPoint x: 258, startPoint y: 121, endPoint x: 225, endPoint y: 120, distance: 32.6
click at [225, 96] on p "On se réjouit à l'idée de vous accueillir dans l'hébergement [RENTAL:NAME]​​​​.…" at bounding box center [207, 89] width 223 height 14
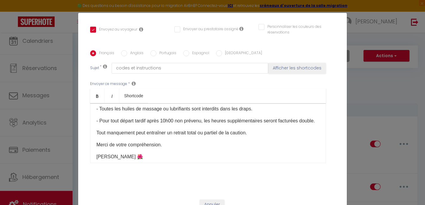
scroll to position [129, 0]
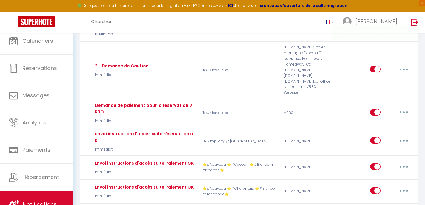
scroll to position [186, 0]
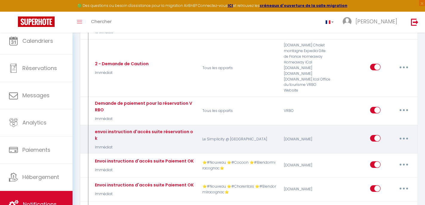
click at [405, 133] on button "button" at bounding box center [404, 138] width 17 height 10
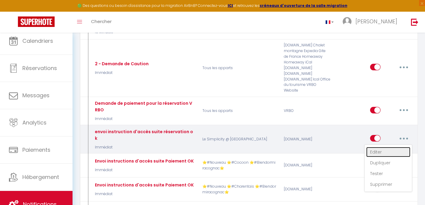
click at [383, 147] on link "Editer" at bounding box center [388, 152] width 44 height 10
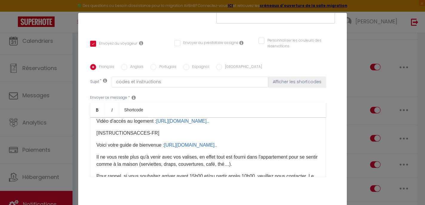
scroll to position [90, 0]
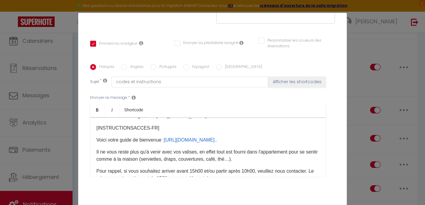
drag, startPoint x: 188, startPoint y: 147, endPoint x: 166, endPoint y: 146, distance: 21.8
click at [166, 107] on p "Code d'accès à votre logement : 2 406​" at bounding box center [207, 103] width 223 height 7
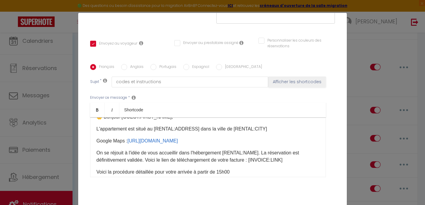
scroll to position [24, 0]
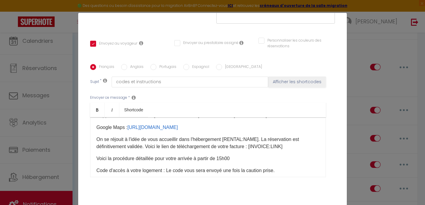
click at [249, 122] on div "🌼​ Bonjour [GUEST:FIRST_NAME]​, L'appartement est situé au [RENTAL:ADDRESS]​ da…" at bounding box center [208, 147] width 236 height 60
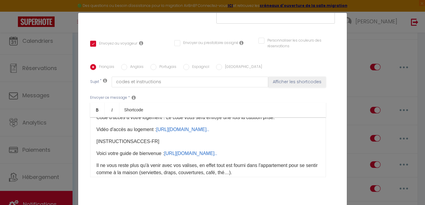
scroll to position [78, 0]
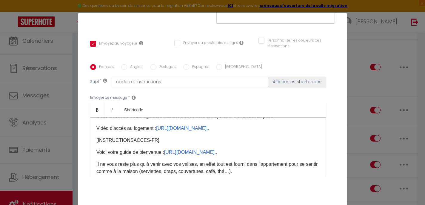
drag, startPoint x: 225, startPoint y: 129, endPoint x: 257, endPoint y: 128, distance: 32.0
click at [257, 96] on p "On se réjouit à l'idée de vous accueillir dans l'hébergement [RENTAL:NAME]​​​​.…" at bounding box center [207, 89] width 223 height 14
click at [292, 108] on p "Voici la procédure détaillée pour votre arrivée à partir de 15h00" at bounding box center [207, 104] width 223 height 7
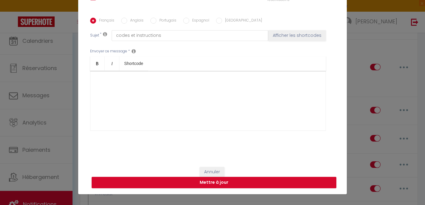
scroll to position [25, 0]
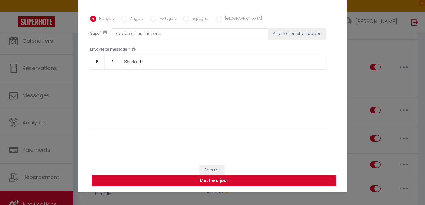
click at [245, 179] on button "Mettre à jour" at bounding box center [214, 180] width 245 height 11
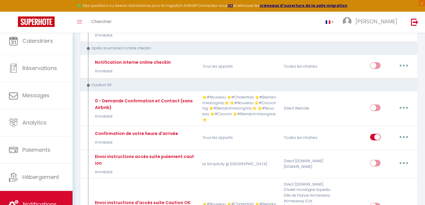
scroll to position [1625, 0]
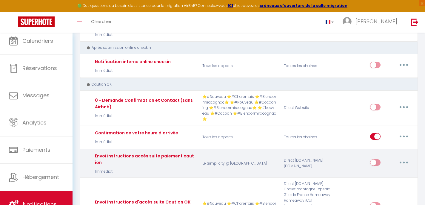
click at [377, 159] on input "checkbox" at bounding box center [375, 163] width 10 height 9
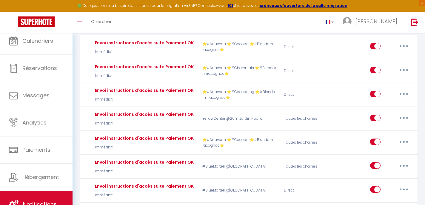
scroll to position [1824, 0]
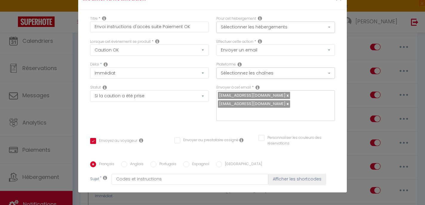
scroll to position [0, 0]
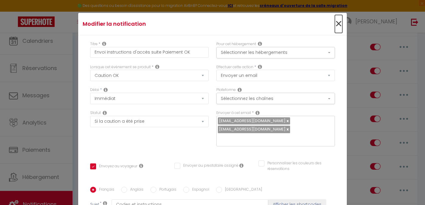
click at [340, 22] on span "×" at bounding box center [338, 24] width 7 height 18
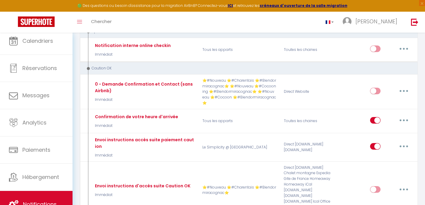
scroll to position [1629, 0]
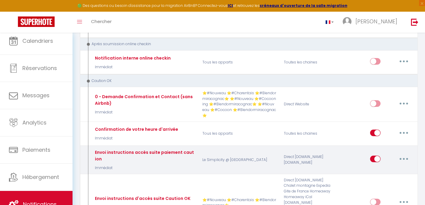
click at [404, 154] on button "button" at bounding box center [404, 159] width 17 height 10
click at [386, 167] on link "Editer" at bounding box center [388, 172] width 44 height 10
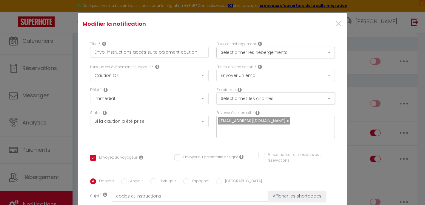
click at [273, 99] on button "Sélectionnez les chaînes" at bounding box center [275, 98] width 119 height 11
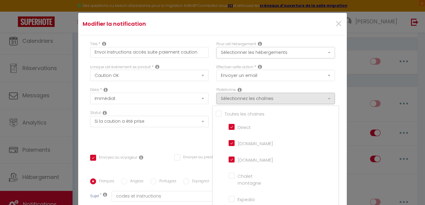
click at [221, 113] on input "Tous les apparts" at bounding box center [277, 113] width 123 height 6
click at [203, 140] on div "Titre * Envoi instructions accès suite paiement caution Pour cet hébergement Sé…" at bounding box center [212, 178] width 269 height 286
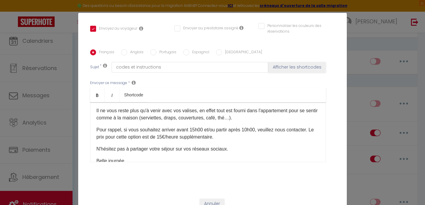
scroll to position [25, 0]
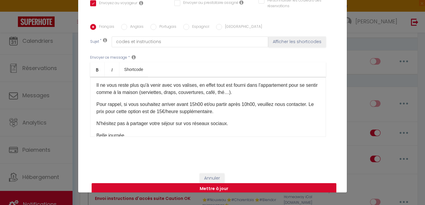
click at [258, 183] on button "Mettre à jour" at bounding box center [214, 188] width 245 height 11
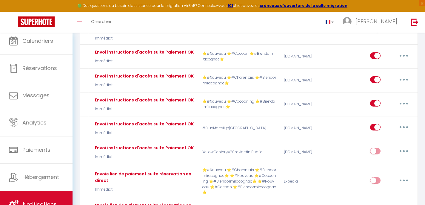
scroll to position [0, 0]
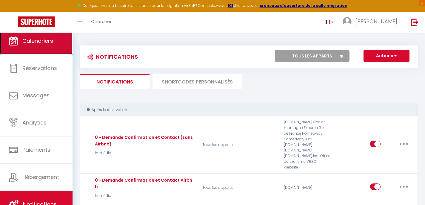
click at [42, 41] on span "Calendriers" at bounding box center [37, 40] width 31 height 7
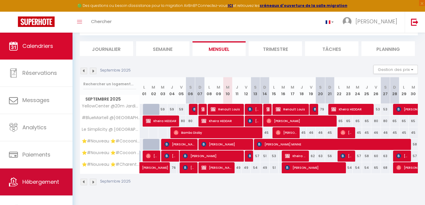
scroll to position [5, 0]
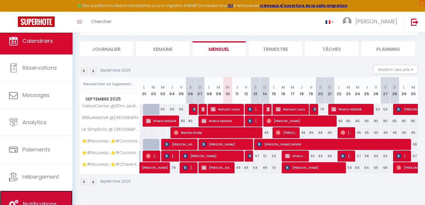
click at [40, 196] on link "Notifications" at bounding box center [36, 203] width 73 height 27
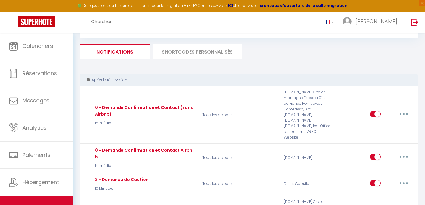
scroll to position [34, 0]
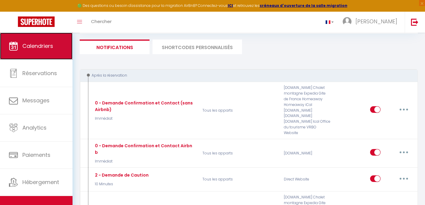
click at [31, 53] on link "Calendriers" at bounding box center [36, 46] width 73 height 27
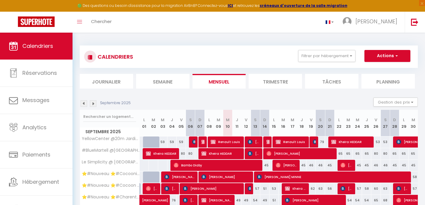
click at [341, 155] on div "65" at bounding box center [338, 153] width 9 height 11
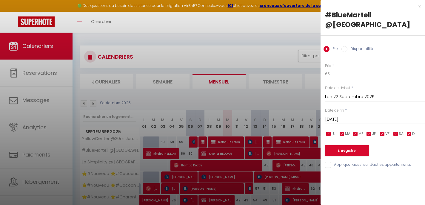
click at [419, 8] on div "x" at bounding box center [371, 6] width 100 height 7
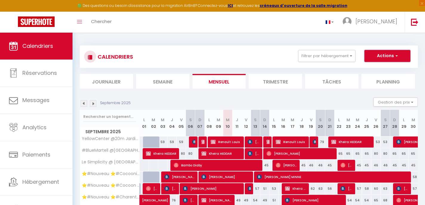
click at [381, 59] on button "Actions" at bounding box center [388, 56] width 46 height 12
click at [377, 69] on link "Nouvelle réservation" at bounding box center [381, 69] width 52 height 9
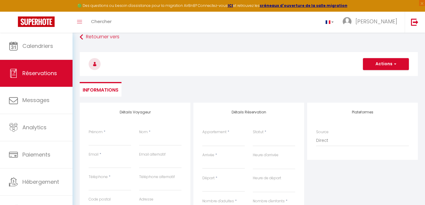
scroll to position [10, 0]
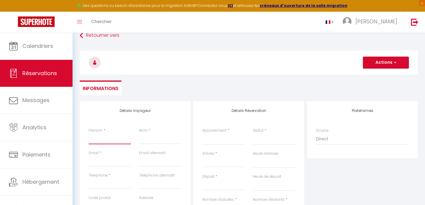
click at [99, 142] on input "Prénom" at bounding box center [110, 138] width 42 height 11
click at [143, 142] on input "Nom" at bounding box center [160, 138] width 42 height 11
click at [95, 164] on input "Email" at bounding box center [110, 161] width 42 height 11
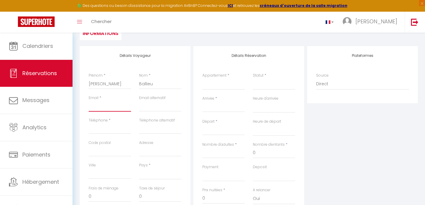
scroll to position [66, 0]
click at [208, 106] on input "Arrivée" at bounding box center [223, 106] width 42 height 8
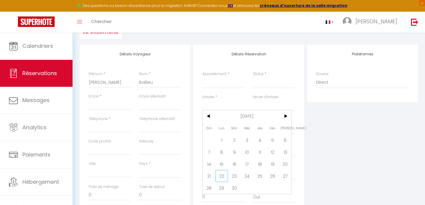
click at [223, 176] on span "22" at bounding box center [222, 176] width 13 height 12
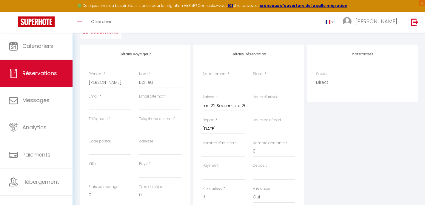
click at [220, 129] on input "Mar 23 Septembre 2025" at bounding box center [223, 129] width 42 height 8
click at [258, 196] on span "25" at bounding box center [260, 198] width 13 height 12
click at [255, 108] on select "00:00 00:30 01:00 01:30 02:00 02:30 03:00 03:30 04:00 04:30 05:00 05:30 06:00 0…" at bounding box center [274, 105] width 42 height 11
click at [263, 130] on select "00:00 00:30 01:00 01:30 02:00 02:30 03:00 03:30 04:00 04:30 05:00 05:30 06:00 0…" at bounding box center [274, 128] width 42 height 11
click at [304, 147] on div "Détails Réservation Appartement * ⭐️#Nouveau ⭐️#Charentais ⭐️#Biendormiracognac…" at bounding box center [248, 144] width 111 height 200
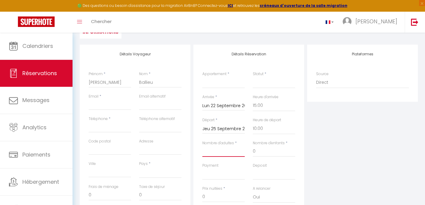
click at [221, 151] on input "Nombre d'adultes" at bounding box center [223, 151] width 42 height 11
click at [222, 173] on select "OK KO" at bounding box center [223, 173] width 42 height 11
click at [274, 175] on select "OK KO" at bounding box center [274, 173] width 42 height 11
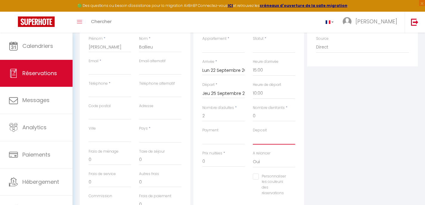
scroll to position [103, 0]
click at [219, 160] on input "0" at bounding box center [223, 159] width 42 height 11
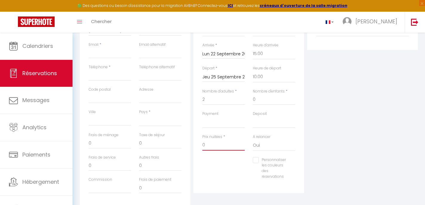
scroll to position [123, 0]
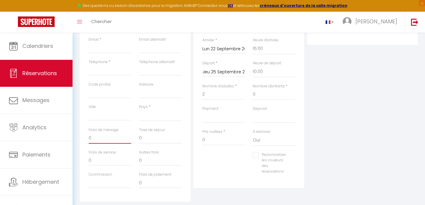
drag, startPoint x: 96, startPoint y: 140, endPoint x: 84, endPoint y: 139, distance: 12.3
click at [84, 139] on div "Détails Voyageur Prénom * steele Nom * Ballieu Email * Email alternatif Télépho…" at bounding box center [135, 95] width 111 height 214
drag, startPoint x: 147, startPoint y: 137, endPoint x: 135, endPoint y: 137, distance: 11.7
click at [135, 137] on div "Taxe de séjour 0" at bounding box center [160, 138] width 50 height 22
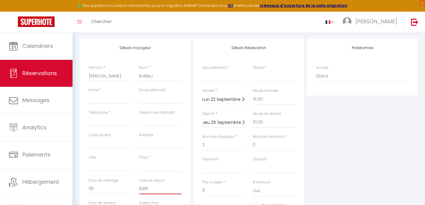
scroll to position [77, 0]
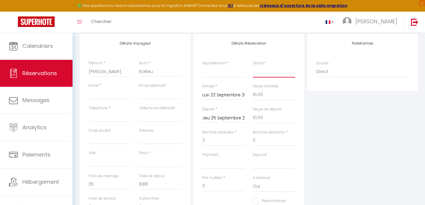
click at [264, 71] on select "Confirmé Non Confirmé Annulé Annulé par le voyageur No Show Request" at bounding box center [274, 71] width 42 height 11
click at [221, 75] on select "⭐️#Nouveau ⭐️#Charentais ⭐️#Biendormiracognac⭐️ ⭐️#Nouveau ⭐️#Cocooning ⭐️#Bien…" at bounding box center [223, 71] width 42 height 11
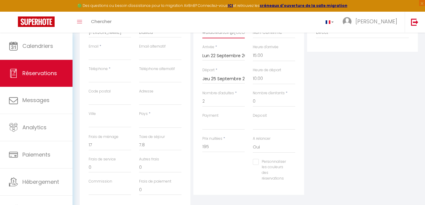
scroll to position [117, 0]
click at [228, 125] on select "OK KO" at bounding box center [223, 122] width 42 height 11
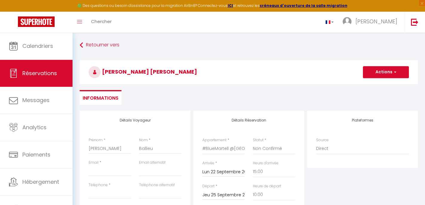
select select
select select "75435"
select select "2"
select select "15:00"
select select "10:00"
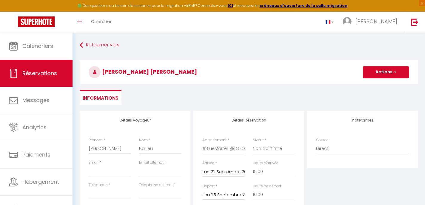
select select
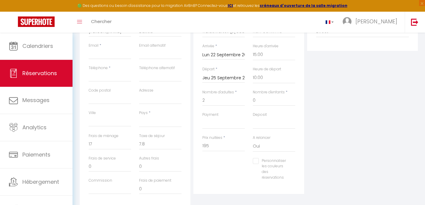
select select "12"
select select
checkbox input "false"
drag, startPoint x: 213, startPoint y: 147, endPoint x: 196, endPoint y: 146, distance: 17.0
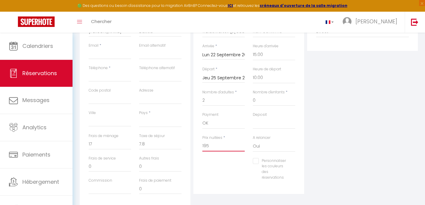
click at [196, 146] on div "Détails Réservation Appartement * ⭐️#Nouveau ⭐️#Charentais ⭐️#Biendormiracognac…" at bounding box center [248, 94] width 111 height 200
type input "1"
select select
checkbox input "false"
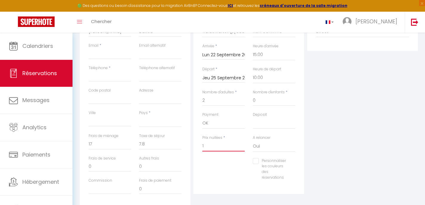
type input "12"
select select
checkbox input "false"
type input "129"
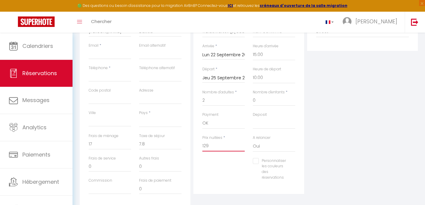
select select
checkbox input "false"
type input "129"
select select
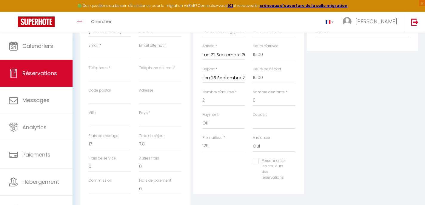
type input "0"
select select
checkbox input "false"
click at [207, 171] on div "Personnaliser les couleurs des réservations #D7092E" at bounding box center [249, 172] width 101 height 28
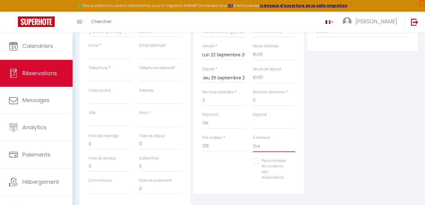
click at [268, 145] on select "Oui Non" at bounding box center [274, 145] width 42 height 11
click at [225, 126] on select "OK KO" at bounding box center [223, 122] width 42 height 11
select select "10"
select select
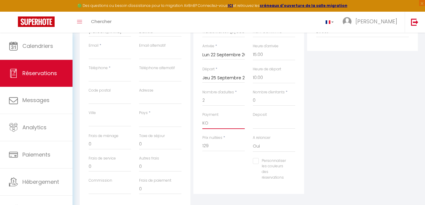
checkbox input "false"
click at [234, 172] on div "Personnaliser les couleurs des réservations #D7092E" at bounding box center [249, 172] width 101 height 28
click at [262, 126] on select "OK KO" at bounding box center [274, 122] width 42 height 11
select select "14"
select select
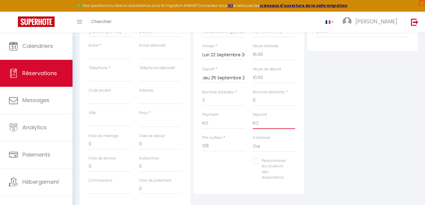
checkbox input "false"
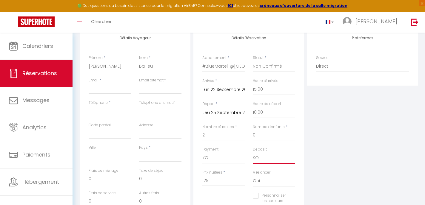
scroll to position [85, 0]
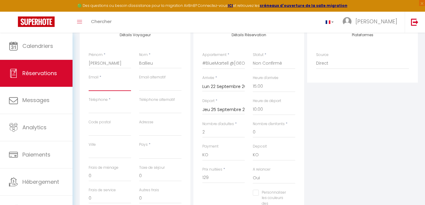
click at [100, 87] on input "Email" at bounding box center [110, 85] width 42 height 11
type input "b"
select select
checkbox input "false"
type input "ba"
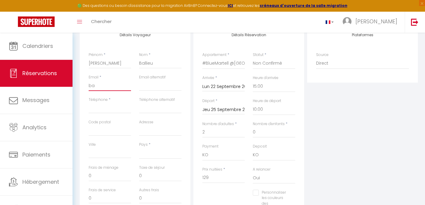
select select
checkbox input "false"
type input "bal"
select select
checkbox input "false"
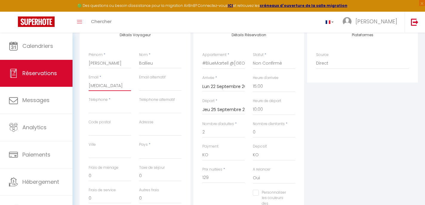
type input "ball"
select select
checkbox input "false"
type input "balli"
select select
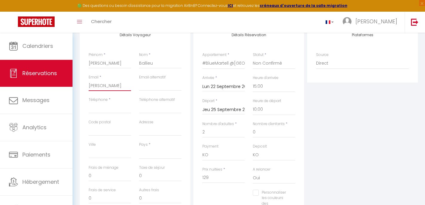
checkbox input "false"
type input "ballie"
select select
checkbox input "false"
type input "ballieu"
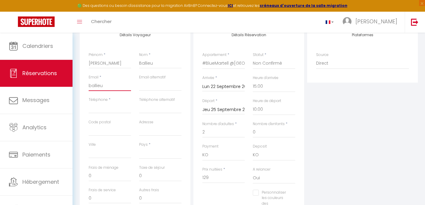
select select
checkbox input "false"
type input "ballie"
select select
checkbox input "false"
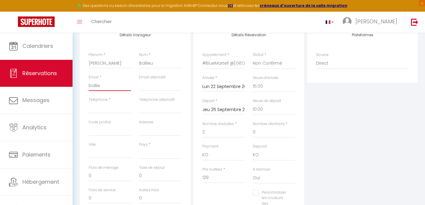
type input "balli"
select select
checkbox input "false"
type input "ball"
select select
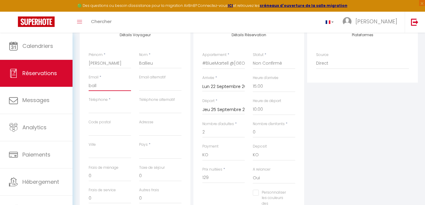
checkbox input "false"
type input "bal"
select select
checkbox input "false"
type input "ba"
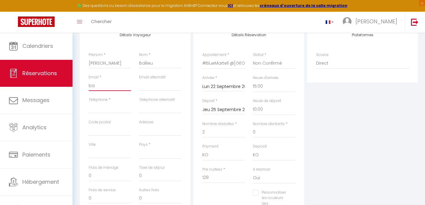
select select
checkbox input "false"
type input "bal"
select select
checkbox input "false"
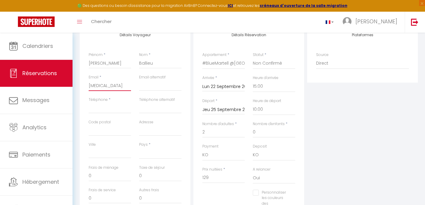
type input "ball"
select select
checkbox input "false"
type input "balli"
select select
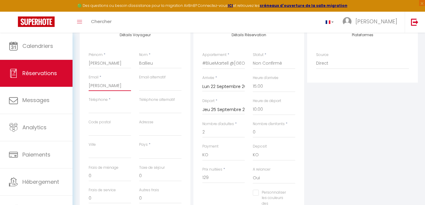
checkbox input "false"
type input "ballie"
select select
checkbox input "false"
type input "ballieu"
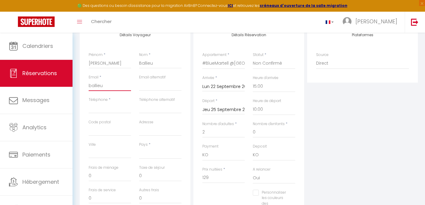
select select
checkbox input "false"
type input "ballieus"
select select
checkbox input "false"
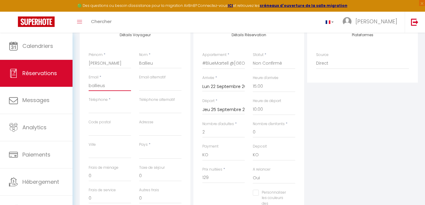
type input "ballieust"
select select
checkbox input "false"
type input "ballieuste"
select select
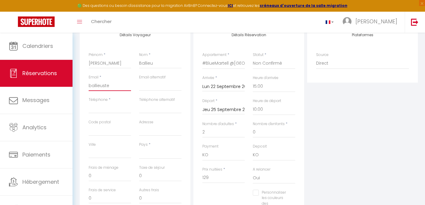
checkbox input "false"
type input "ballieustee"
select select
checkbox input "false"
type input "ballieusteev"
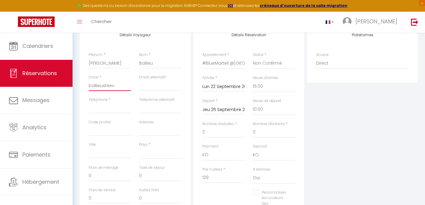
select select
checkbox input "false"
type input "ballieusteeve"
select select
checkbox input "false"
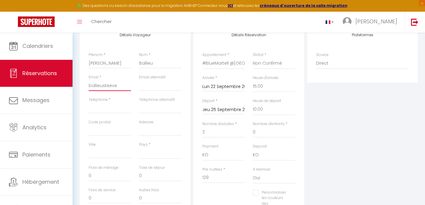
type input "ballieusteeve@"
select select
checkbox input "false"
type input "ballieusteeve@y"
select select
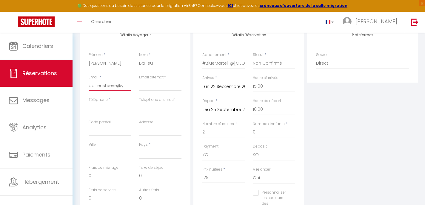
checkbox input "false"
type input "ballieusteeve@ya"
select select
checkbox input "false"
type input "ballieusteeve@yah"
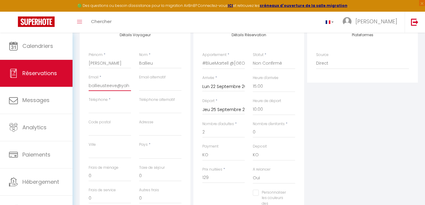
select select
checkbox input "false"
type input "ballieusteeve@yaho"
select select
checkbox input "false"
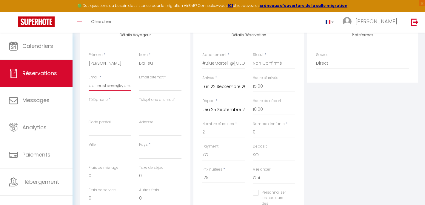
type input "ballieusteeve@yahoo"
select select
checkbox input "false"
type input "ballieusteeve@yahoo."
select select
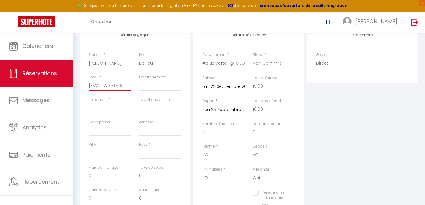
checkbox input "false"
type input "ballieusteeve@yahoo.f"
select select
checkbox input "false"
type input "ballieusteeve@yahoo.fr"
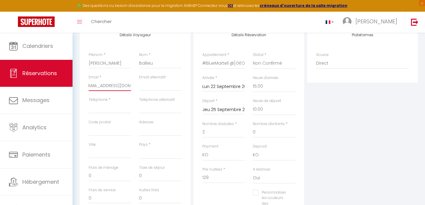
select select
checkbox input "false"
type input "ballieusteeve@yahoo.fr"
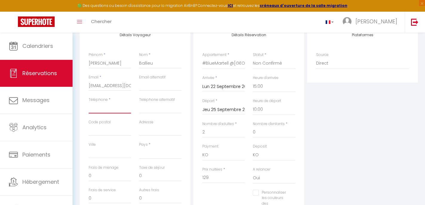
click at [116, 109] on input "Téléphone" at bounding box center [110, 107] width 42 height 11
type input "0"
select select
checkbox input "false"
type input "06"
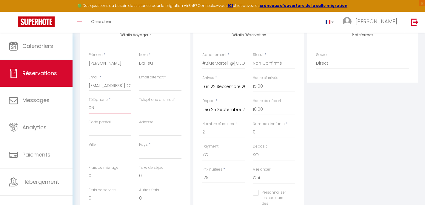
select select
checkbox input "false"
type input "063"
select select
checkbox input "false"
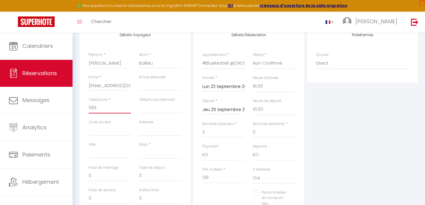
type input "0633"
select select
checkbox input "false"
type input "06337"
select select
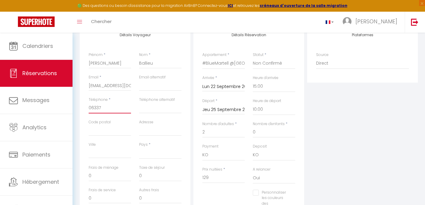
checkbox input "false"
type input "063376"
select select
checkbox input "false"
type input "0633761"
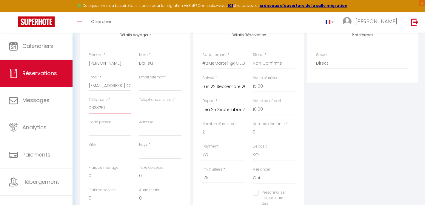
select select
checkbox input "false"
type input "06337615"
select select
checkbox input "false"
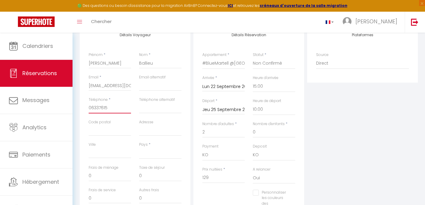
type input "063376152"
select select
checkbox input "false"
type input "0633761524"
select select
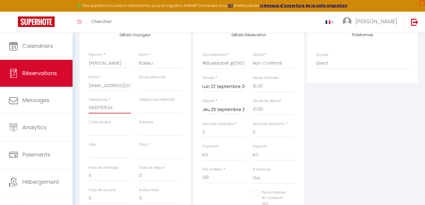
checkbox input "false"
type input "0633761524"
click at [116, 131] on input "Code postal" at bounding box center [110, 130] width 42 height 11
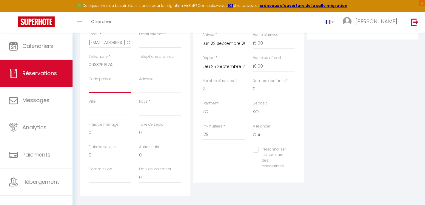
scroll to position [130, 0]
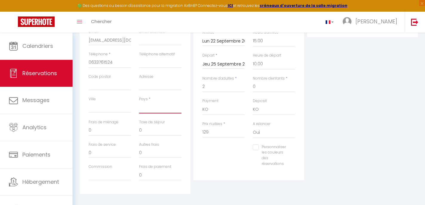
click at [149, 110] on select "France Portugal Afghanistan Albania Algeria American Samoa Andorra Angola Angui…" at bounding box center [160, 107] width 42 height 11
select select "FR"
checkbox input "false"
drag, startPoint x: 101, startPoint y: 129, endPoint x: 81, endPoint y: 129, distance: 20.3
click at [81, 129] on div "Détails Voyageur Prénom * steele Nom * Ballieu Email * ballieusteeve@yahoo.fr E…" at bounding box center [135, 87] width 111 height 214
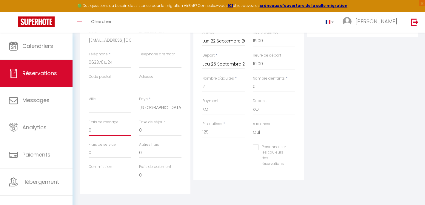
type input "3"
checkbox input "false"
type input "35"
checkbox input "false"
type input "35"
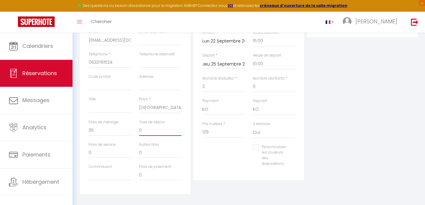
drag, startPoint x: 146, startPoint y: 130, endPoint x: 136, endPoint y: 130, distance: 9.6
click at [136, 130] on div "Taxe de séjour 0" at bounding box center [160, 130] width 50 height 22
type input "8"
checkbox input "false"
type input "8,"
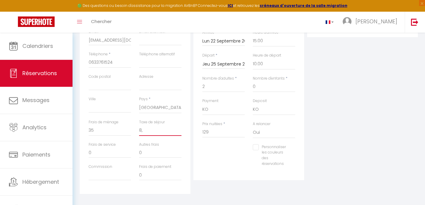
checkbox input "false"
type input "8,8"
checkbox input "false"
type input "8,88"
checkbox input "false"
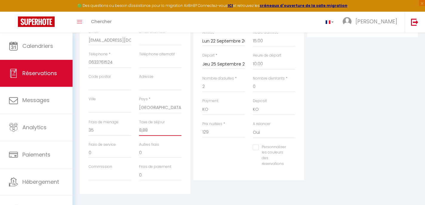
type input "8,88"
click at [184, 170] on div "Frais de paiement 0" at bounding box center [160, 175] width 50 height 22
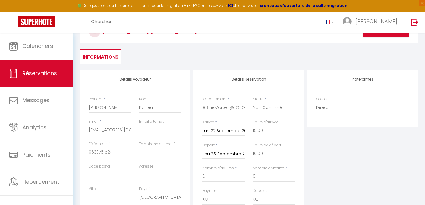
scroll to position [0, 0]
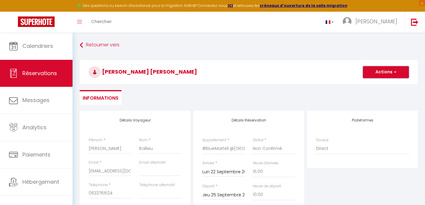
click at [386, 72] on button "Actions" at bounding box center [386, 72] width 46 height 12
click at [379, 83] on link "Enregistrer" at bounding box center [380, 85] width 47 height 8
checkbox input "false"
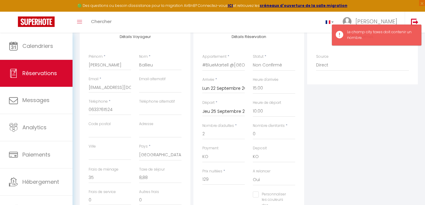
scroll to position [137, 0]
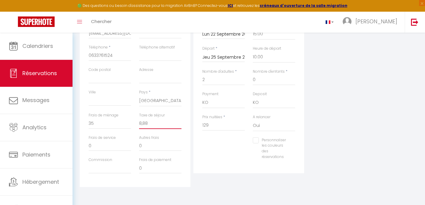
drag, startPoint x: 150, startPoint y: 123, endPoint x: 134, endPoint y: 123, distance: 15.5
click at [134, 123] on div "Frais de ménage 35 Taxe de séjour 8,88" at bounding box center [135, 123] width 101 height 22
type input "9"
checkbox input "false"
type input "9"
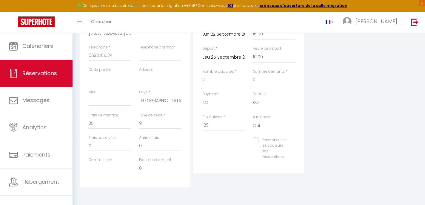
click at [245, 184] on div "Détails Réservation Appartement * ⭐️#Nouveau ⭐️#Charentais ⭐️#Biendormiracognac…" at bounding box center [249, 80] width 114 height 214
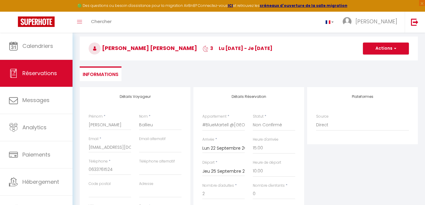
scroll to position [0, 0]
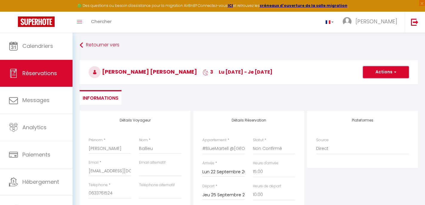
click at [377, 73] on button "Actions" at bounding box center [386, 72] width 46 height 12
click at [373, 86] on link "Enregistrer" at bounding box center [380, 85] width 47 height 8
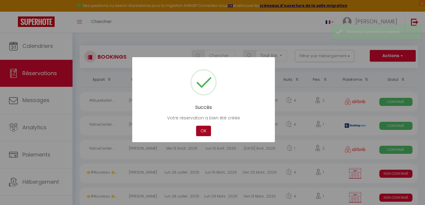
click at [204, 129] on button "OK" at bounding box center [203, 130] width 15 height 10
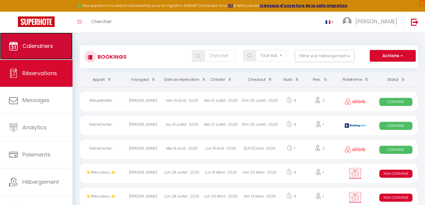
click at [31, 53] on link "Calendriers" at bounding box center [36, 46] width 73 height 27
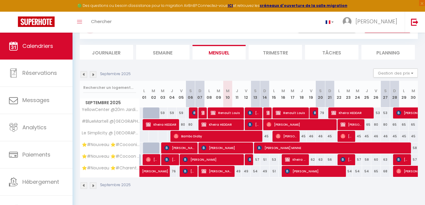
scroll to position [33, 0]
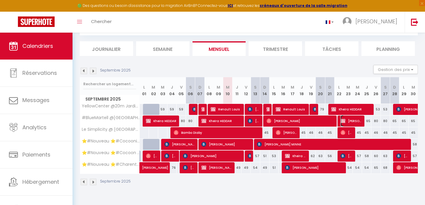
click at [354, 120] on span "steele Ballieu" at bounding box center [351, 120] width 21 height 11
select select "KO"
select select "0"
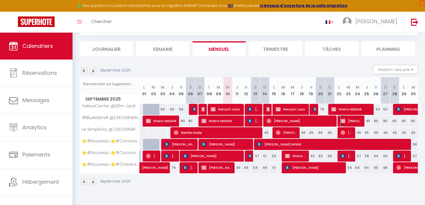
select select "1"
select select
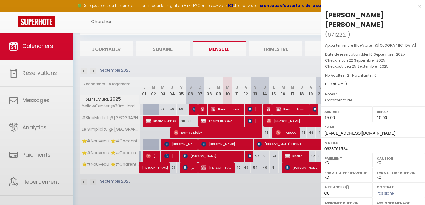
select select "51297"
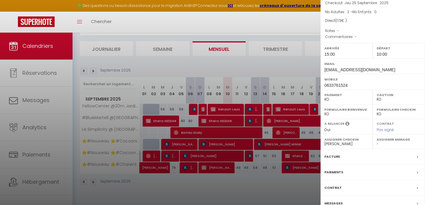
scroll to position [74, 0]
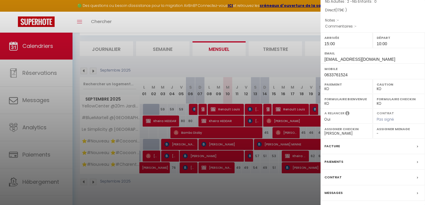
click at [381, 126] on label "Assigner Menage" at bounding box center [399, 129] width 44 height 6
click at [380, 130] on select "- Margaux Lacombe mike cabanes Karen Hubert Fidjy Feltain Dany Marmonteil emili…" at bounding box center [399, 132] width 44 height 5
select select "51353"
click at [360, 138] on div "Facture" at bounding box center [373, 146] width 105 height 16
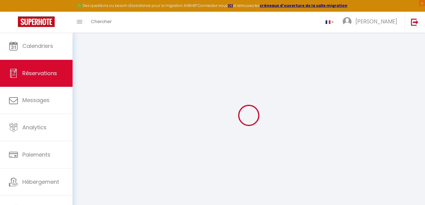
select select "cleaning"
select select "taxes"
select select
checkbox input "false"
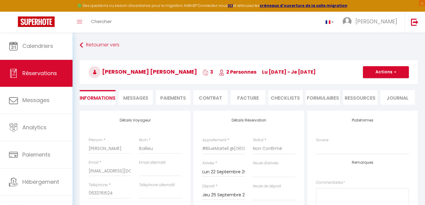
select select
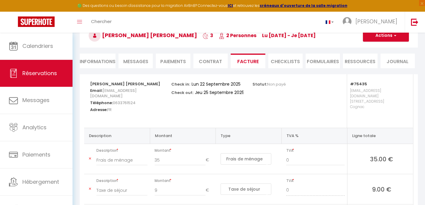
scroll to position [35, 0]
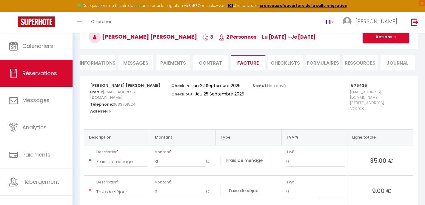
click at [380, 41] on button "Actions" at bounding box center [386, 37] width 46 height 12
click at [376, 58] on link "Aperçu et éditer" at bounding box center [382, 58] width 50 height 8
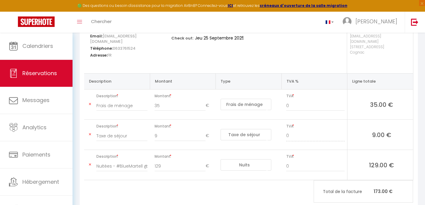
scroll to position [101, 0]
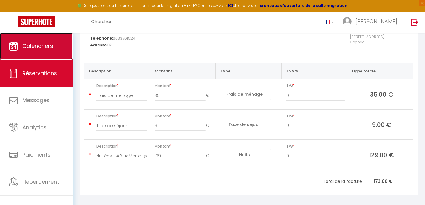
click at [49, 49] on span "Calendriers" at bounding box center [37, 45] width 31 height 7
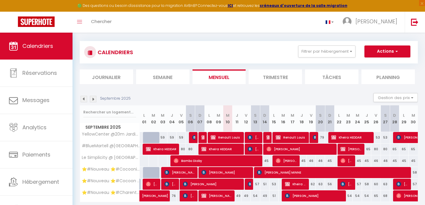
scroll to position [4, 0]
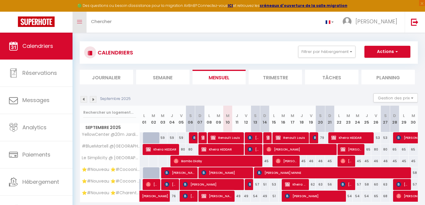
click at [80, 23] on icon "Toggle menubar" at bounding box center [79, 22] width 5 height 4
click at [82, 22] on icon "Toggle menubar" at bounding box center [79, 22] width 5 height 4
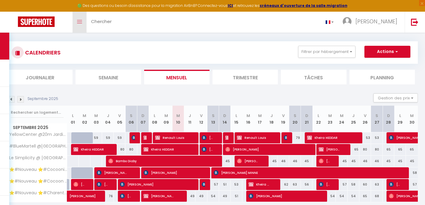
click at [76, 25] on link "Toggle menubar" at bounding box center [80, 22] width 14 height 21
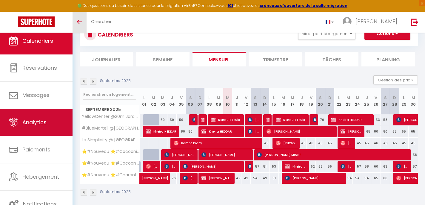
scroll to position [33, 0]
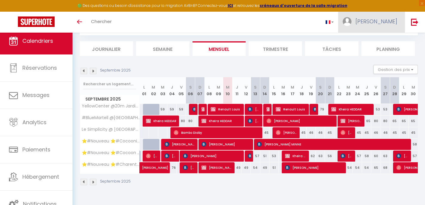
click at [388, 21] on span "[PERSON_NAME]" at bounding box center [377, 21] width 42 height 7
click at [377, 39] on link "Paramètres" at bounding box center [381, 41] width 44 height 10
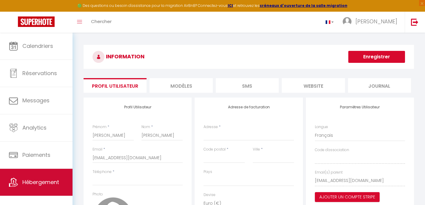
scroll to position [5, 0]
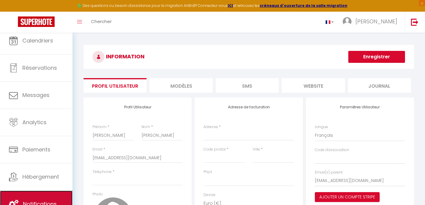
click at [37, 201] on span "Notifications" at bounding box center [40, 203] width 34 height 7
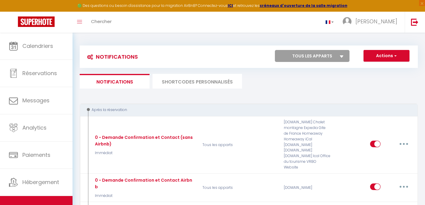
click at [333, 52] on select "Tous les apparts ⭐️#Nouveau ⭐️#Charentais ⭐️#Biendormiracognac⭐️ ⭐️#Nouveau ⭐️#…" at bounding box center [312, 56] width 75 height 12
click at [383, 57] on button "Actions" at bounding box center [387, 56] width 46 height 12
click at [317, 87] on ul "Notifications SHORTCODES PERSONNALISÉS" at bounding box center [249, 81] width 338 height 15
click at [76, 21] on link "Toggle menubar" at bounding box center [80, 22] width 14 height 21
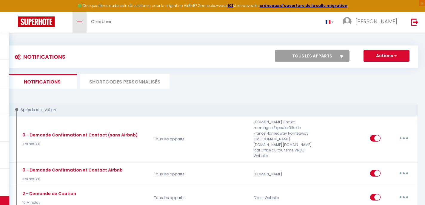
click at [76, 21] on link "Toggle menubar" at bounding box center [80, 22] width 14 height 21
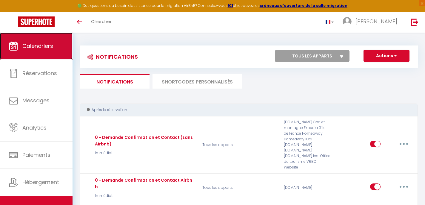
click at [56, 49] on link "Calendriers" at bounding box center [36, 46] width 73 height 27
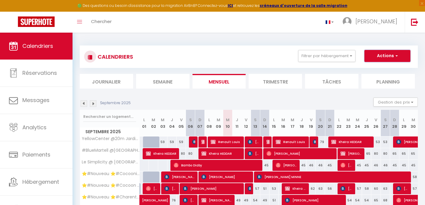
click at [373, 56] on button "Actions" at bounding box center [388, 56] width 46 height 12
click at [318, 60] on button "Filtrer par hébergement" at bounding box center [326, 56] width 57 height 12
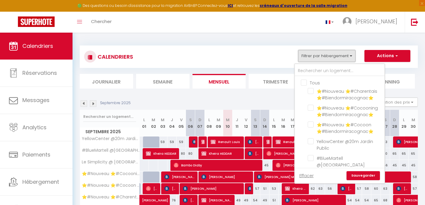
click at [318, 60] on button "Filtrer par hébergement" at bounding box center [326, 56] width 57 height 12
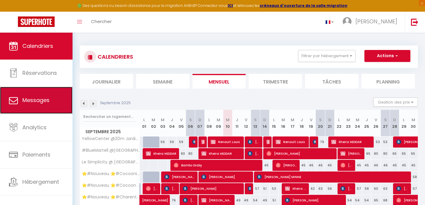
click at [45, 105] on link "Messages" at bounding box center [36, 100] width 73 height 27
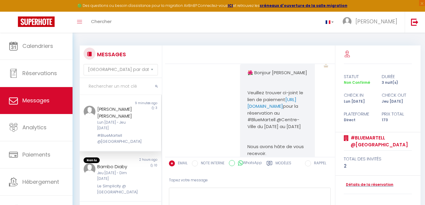
scroll to position [20, 0]
click at [128, 170] on div "Jeu 04 Sep - Dim 14 Sep" at bounding box center [117, 175] width 40 height 11
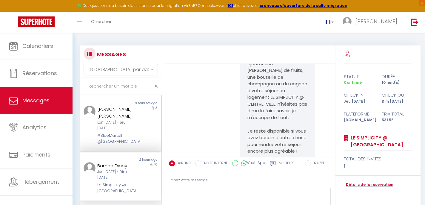
click at [104, 132] on div "#BlueMartell @[GEOGRAPHIC_DATA]" at bounding box center [117, 138] width 40 height 12
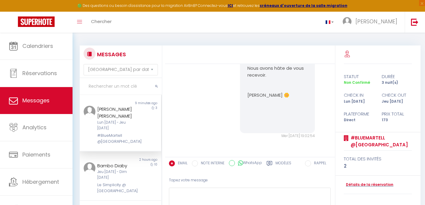
scroll to position [111, 0]
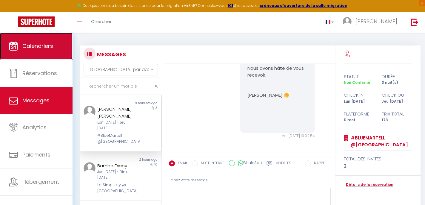
click at [54, 52] on link "Calendriers" at bounding box center [36, 46] width 73 height 27
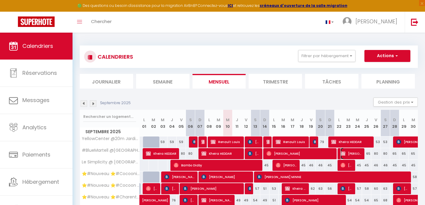
click at [351, 154] on span "steele Ballieu" at bounding box center [351, 153] width 21 height 11
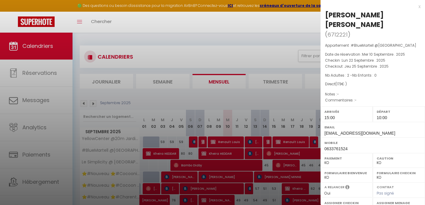
click at [418, 7] on div "x" at bounding box center [371, 6] width 100 height 7
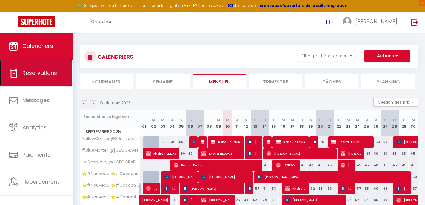
click at [44, 80] on link "Réservations" at bounding box center [36, 72] width 73 height 27
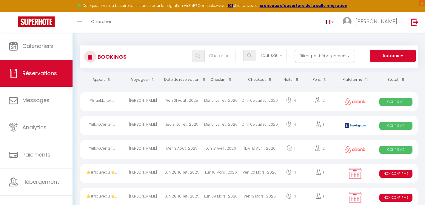
click at [187, 78] on th "Date de réservation" at bounding box center [182, 79] width 39 height 15
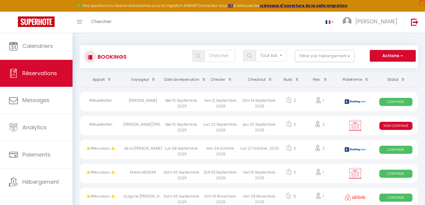
click at [153, 123] on div "steele Ballieu" at bounding box center [143, 125] width 39 height 19
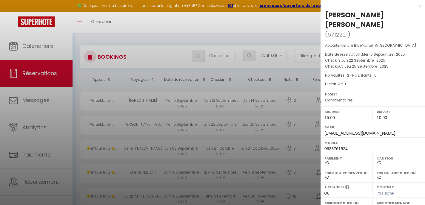
click at [348, 106] on div "Arrivée 15:00" at bounding box center [347, 114] width 52 height 16
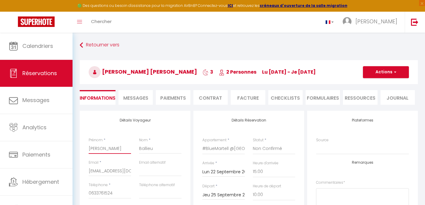
click at [99, 148] on input "steele" at bounding box center [110, 148] width 42 height 11
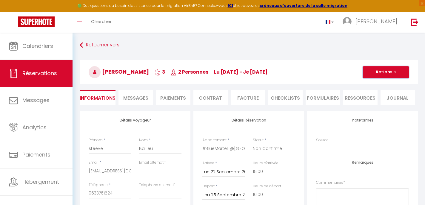
click at [377, 69] on button "Actions" at bounding box center [386, 72] width 46 height 12
click at [373, 83] on link "Enregistrer" at bounding box center [380, 85] width 47 height 8
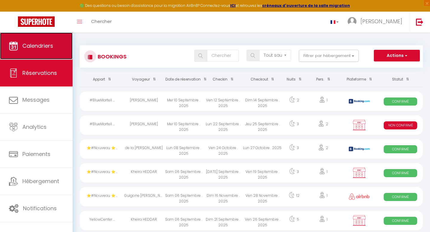
click at [25, 47] on span "Calendriers" at bounding box center [37, 45] width 31 height 7
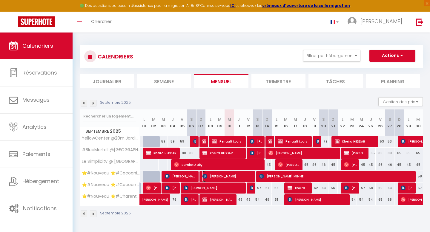
click at [242, 176] on span "[PERSON_NAME]" at bounding box center [227, 176] width 51 height 11
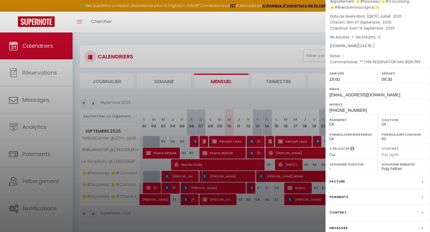
scroll to position [33, 0]
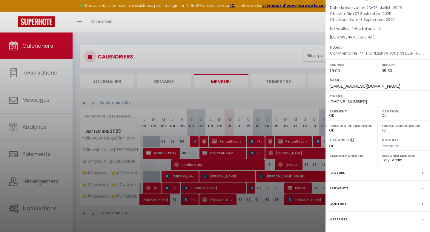
click at [308, 204] on div at bounding box center [215, 116] width 430 height 232
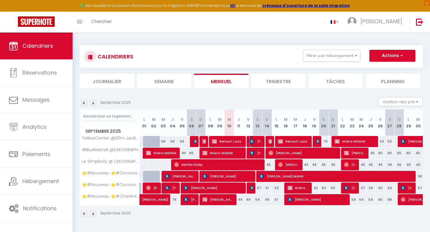
click at [250, 141] on img at bounding box center [252, 141] width 5 height 5
